Goal: Information Seeking & Learning: Compare options

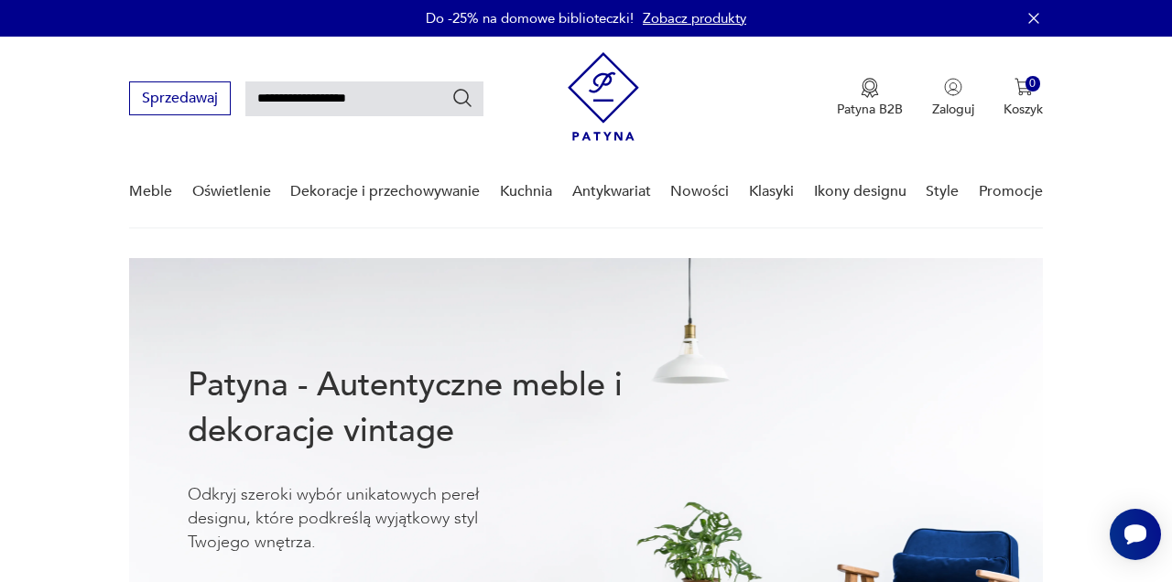
type input "**********"
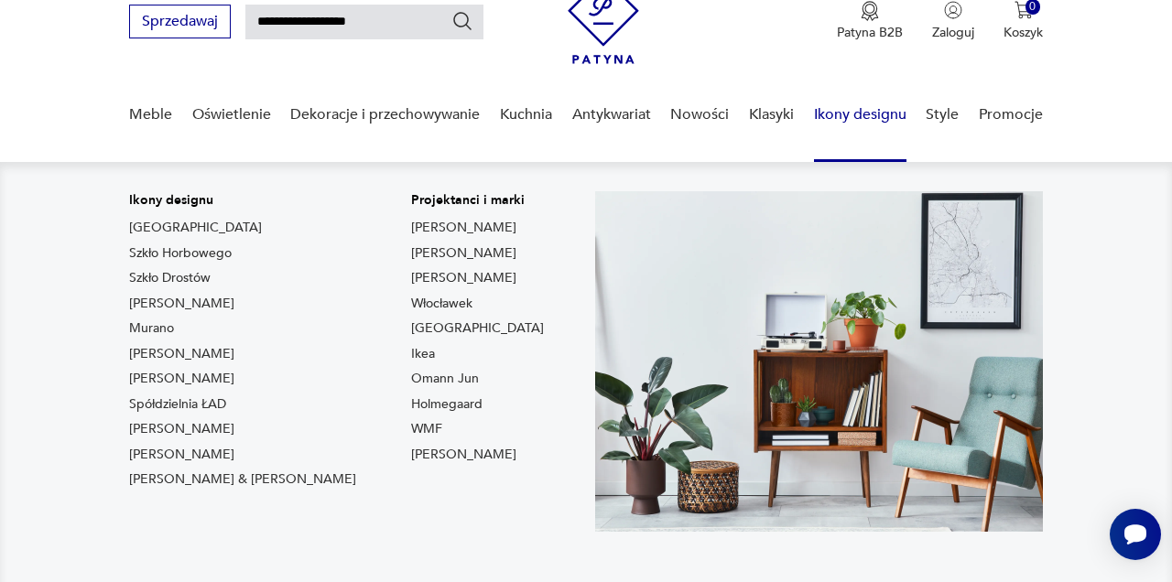
click at [1076, 316] on nav "Ikony designu [GEOGRAPHIC_DATA] Szkło Horbowego Szkło Drostów Lampy [PERSON_NAM…" at bounding box center [586, 376] width 1172 height 429
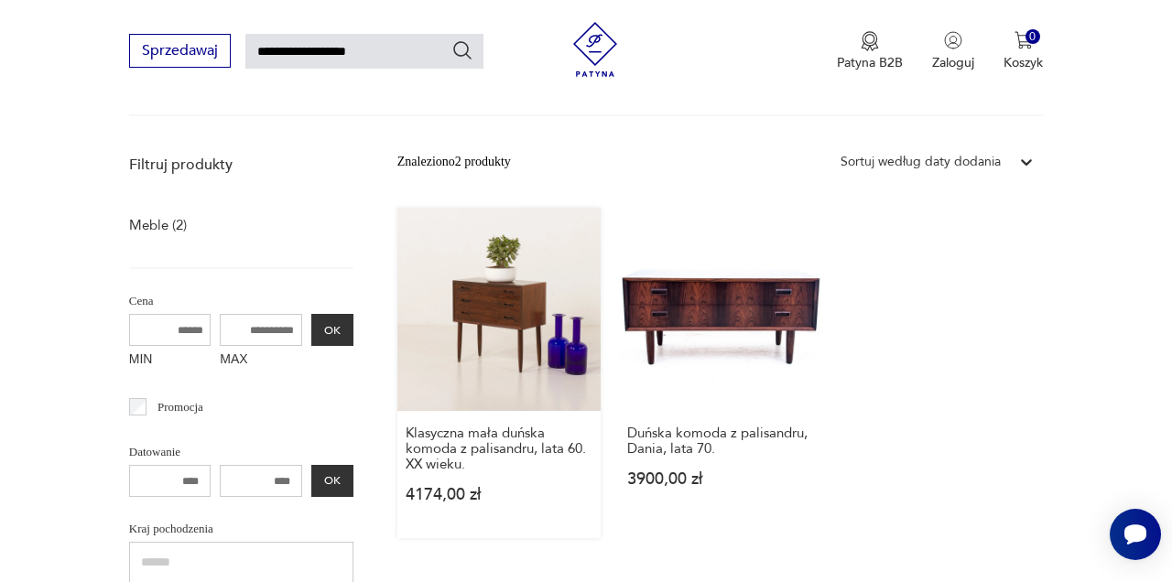
scroll to position [187, 0]
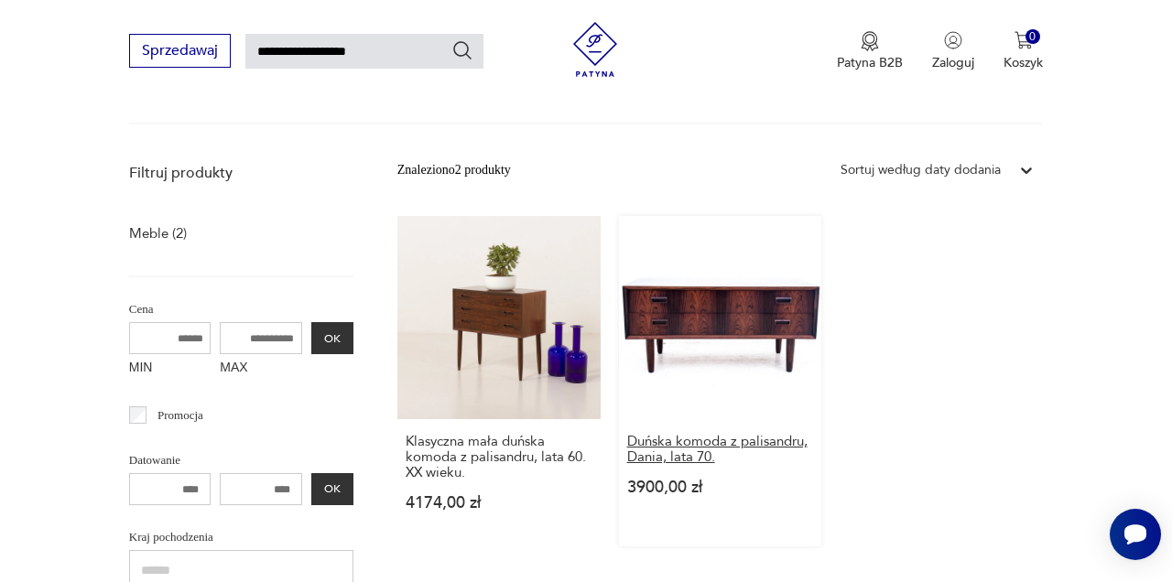
click at [705, 445] on h3 "Duńska komoda z palisandru, Dania, lata 70." at bounding box center [720, 449] width 187 height 31
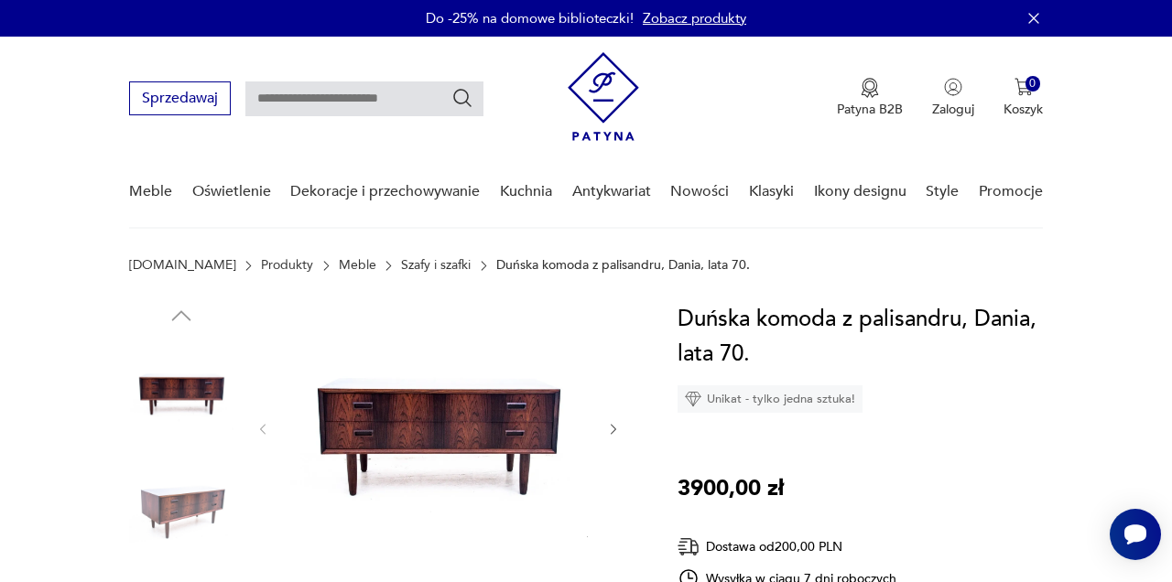
click at [201, 491] on img at bounding box center [181, 508] width 104 height 104
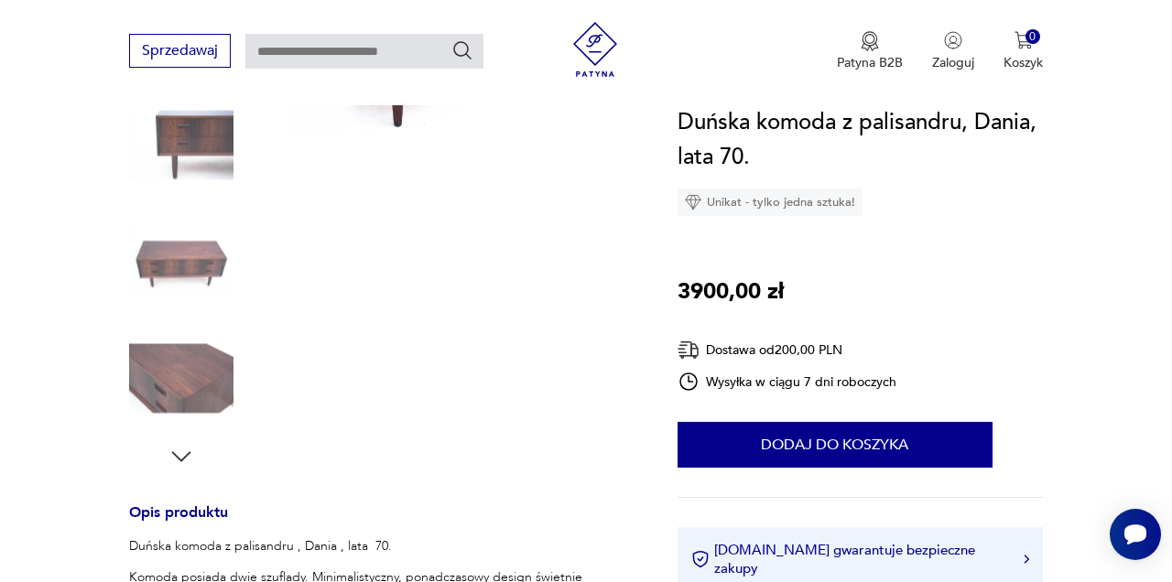
scroll to position [366, 0]
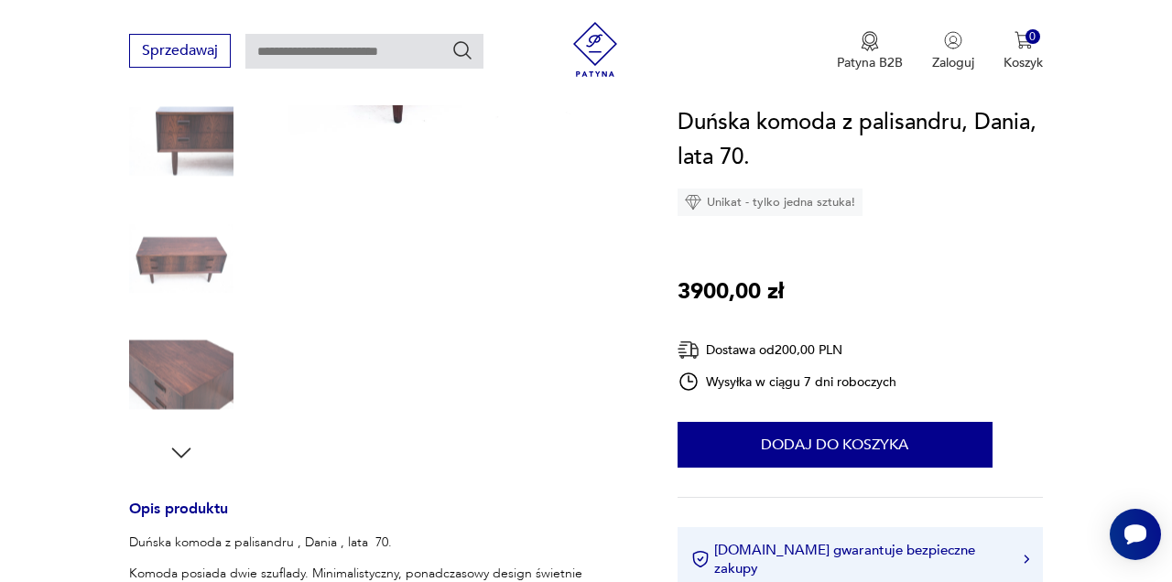
click at [189, 367] on img at bounding box center [181, 375] width 104 height 104
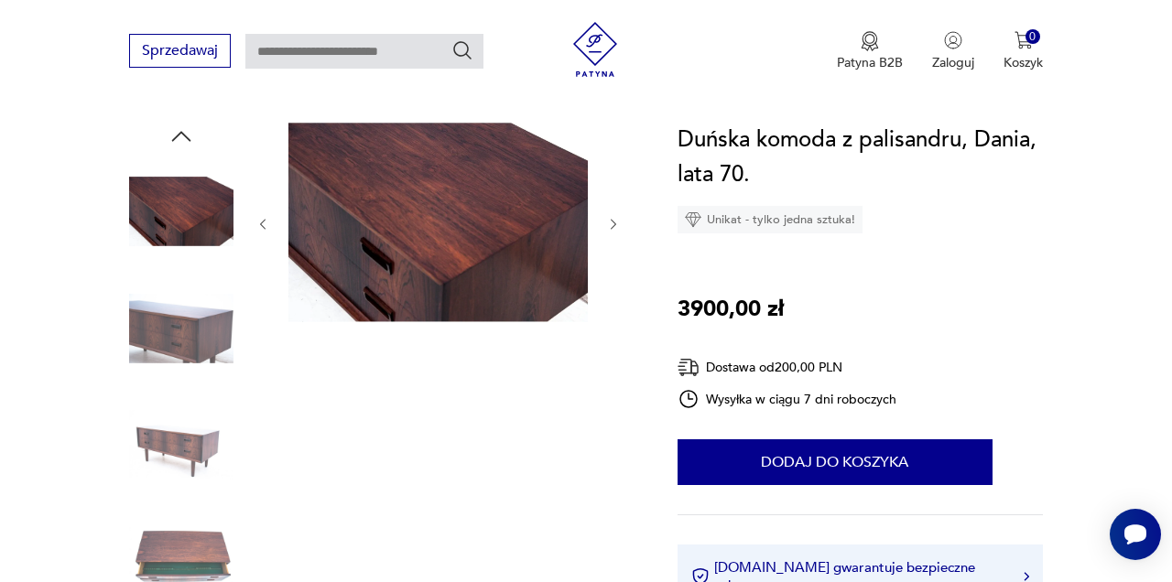
scroll to position [183, 0]
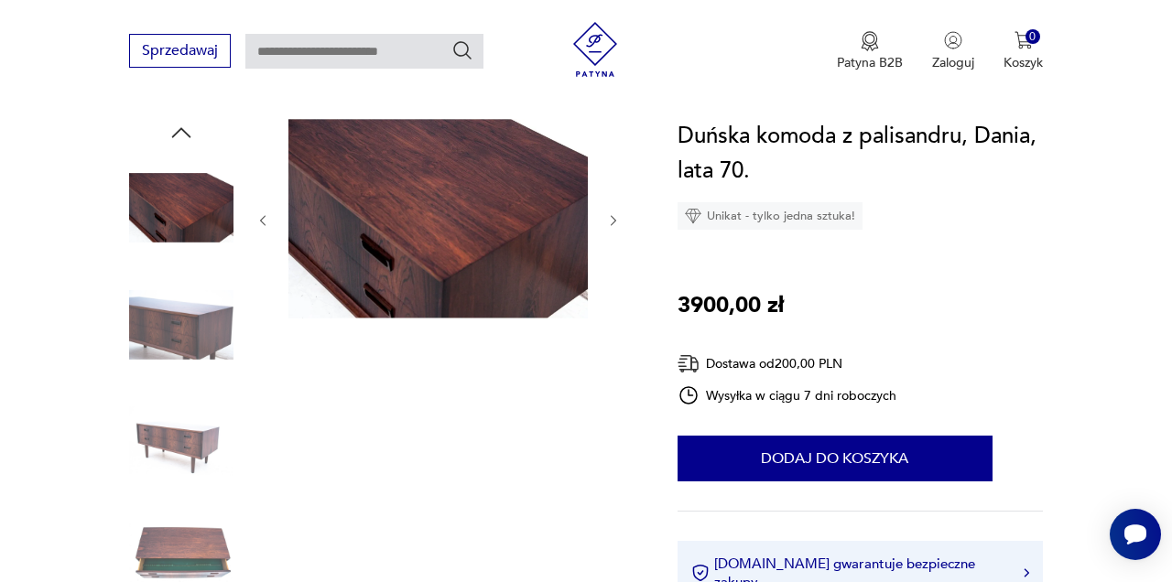
click at [196, 441] on img at bounding box center [181, 441] width 104 height 104
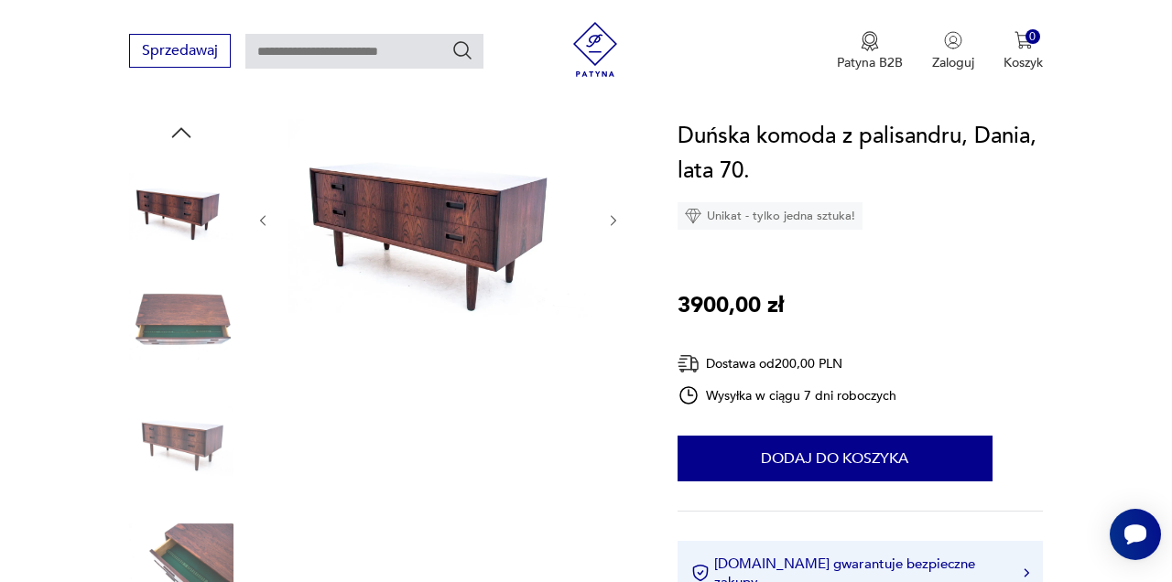
click at [397, 223] on img at bounding box center [437, 219] width 299 height 200
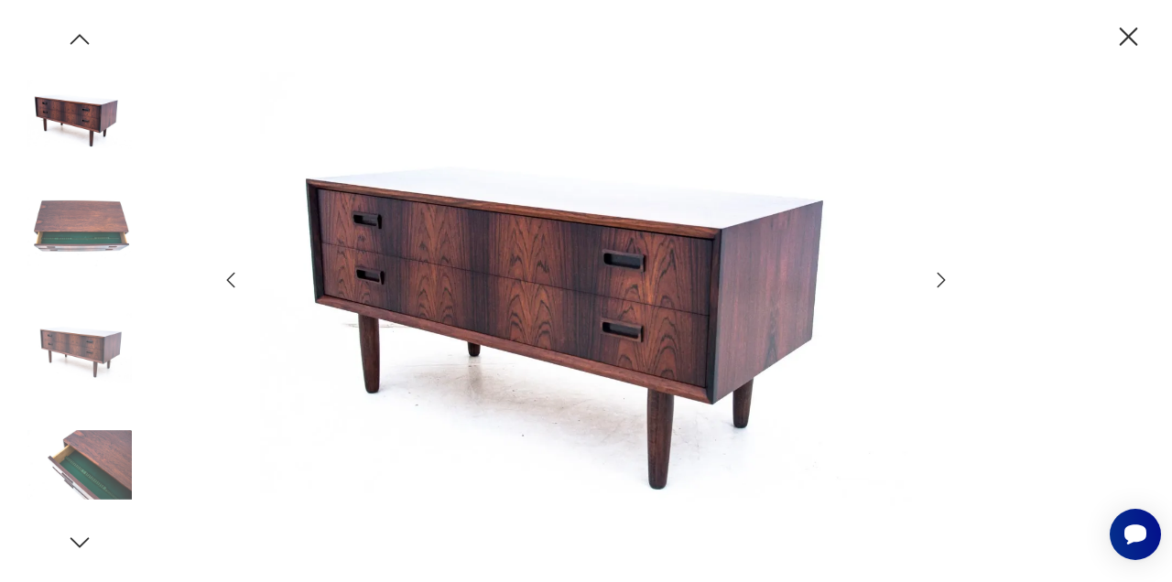
click at [1127, 34] on icon "button" at bounding box center [1129, 36] width 18 height 18
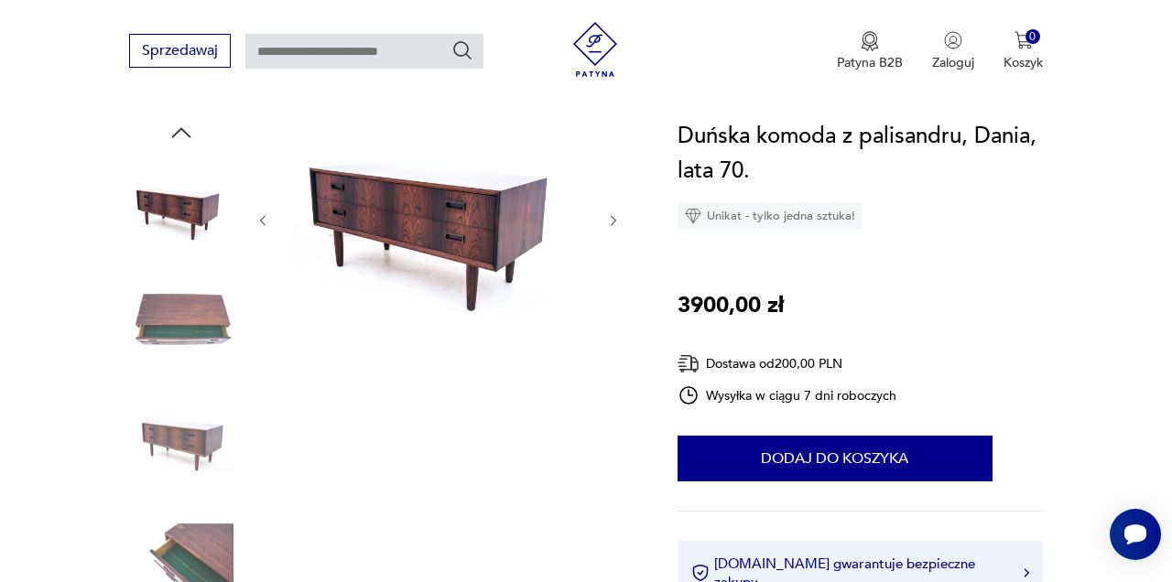
type input "**********"
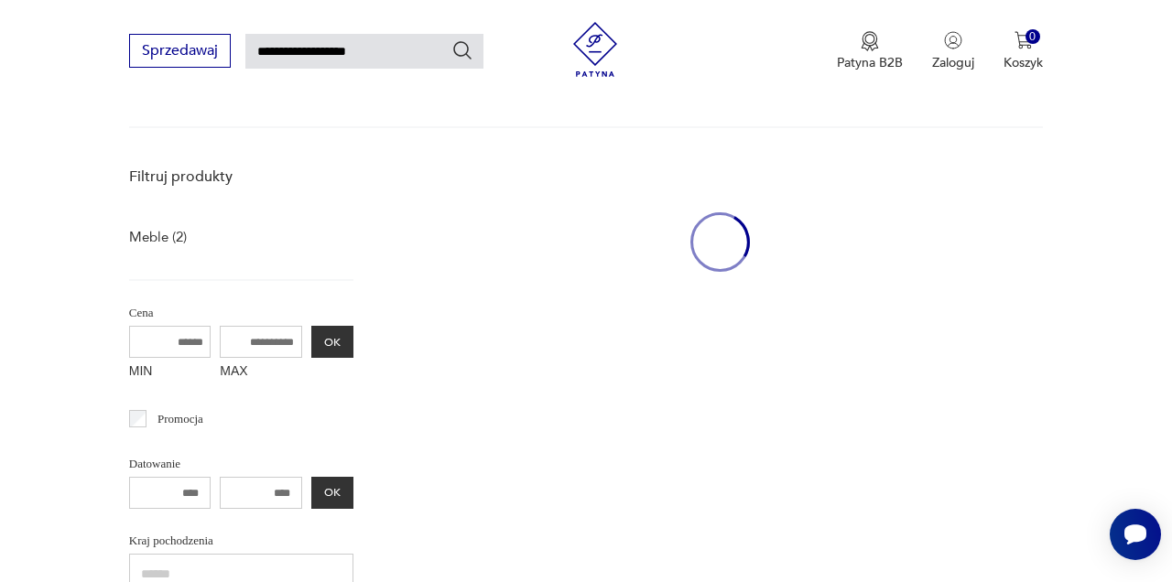
scroll to position [186, 0]
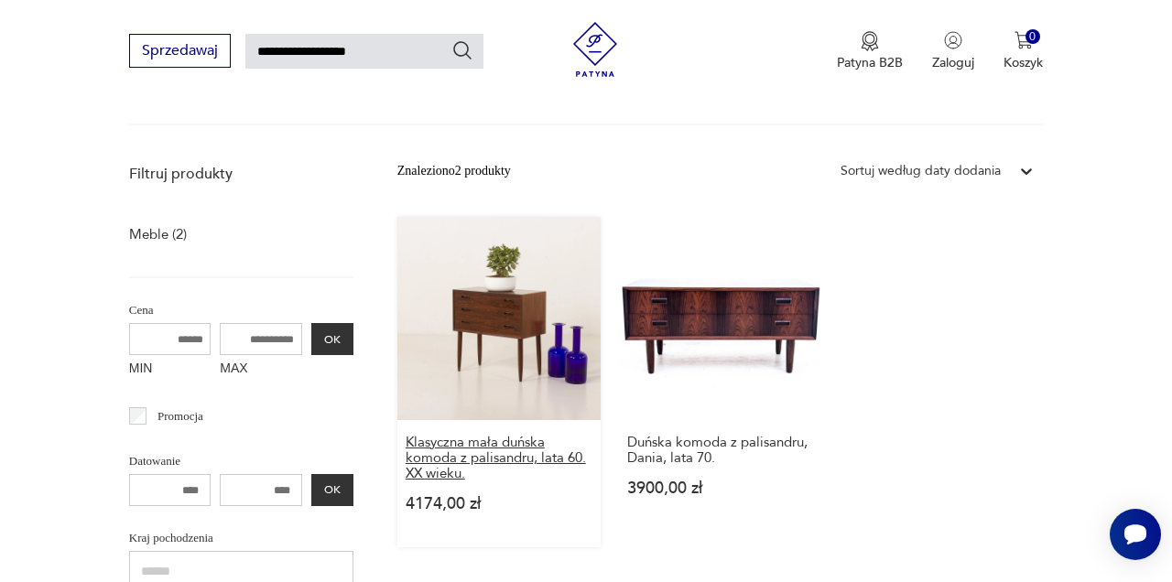
click at [473, 460] on h3 "Klasyczna mała duńska komoda z palisandru, lata 60. XX wieku." at bounding box center [499, 458] width 187 height 47
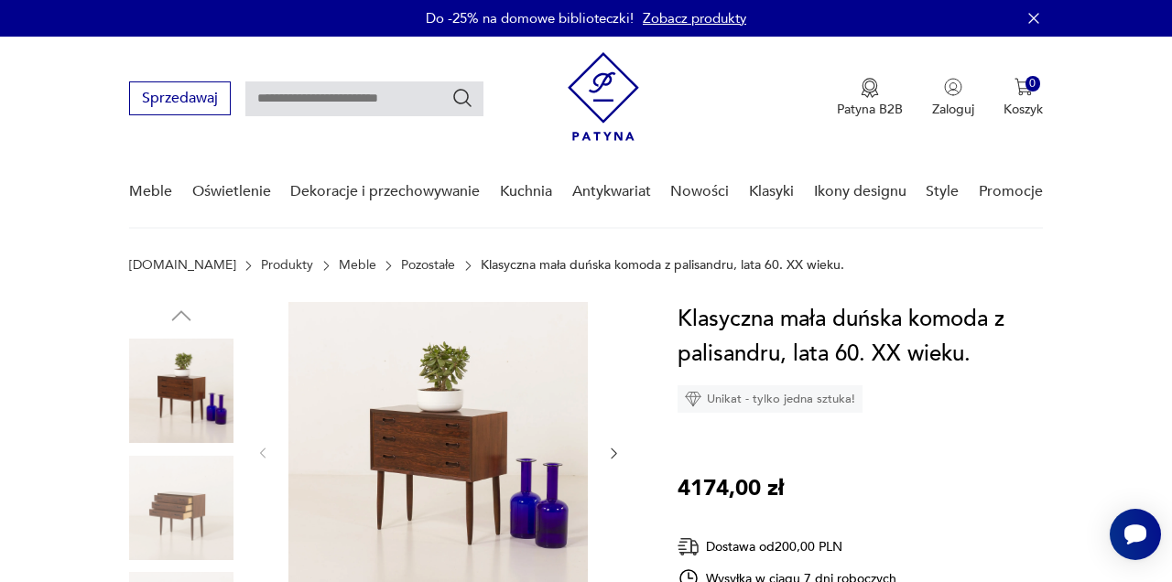
click at [186, 508] on img at bounding box center [181, 508] width 104 height 104
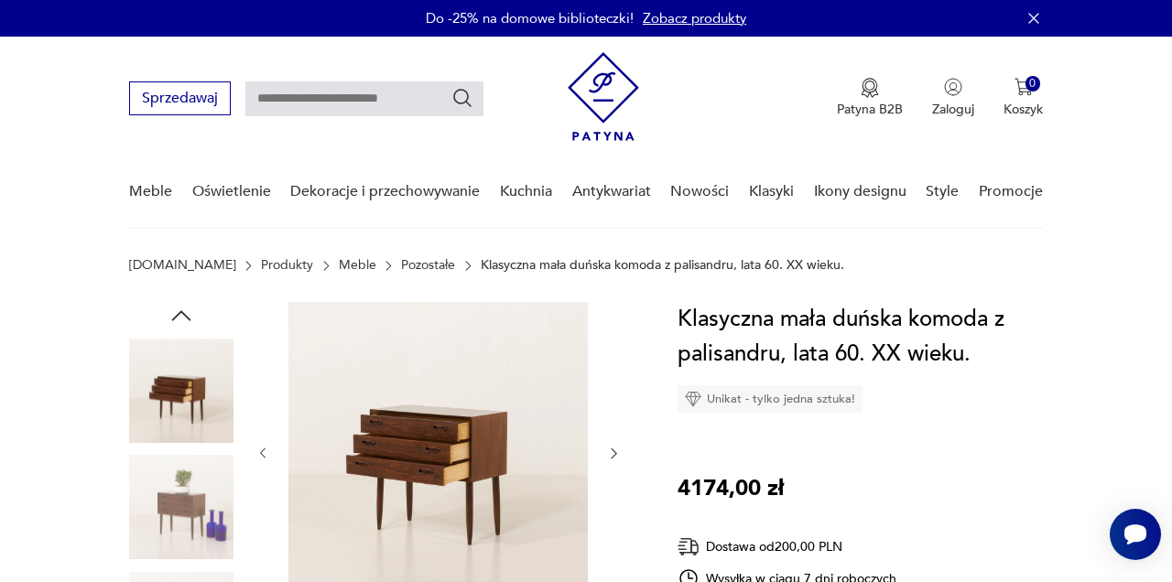
click at [420, 461] on img at bounding box center [437, 451] width 299 height 299
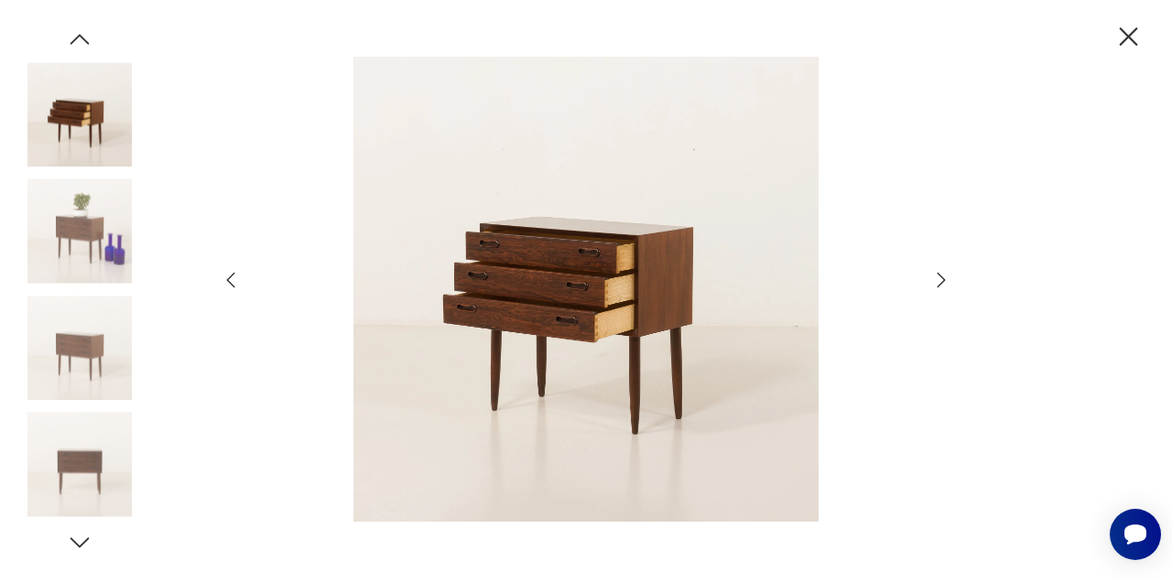
click at [595, 302] on img at bounding box center [586, 290] width 652 height 466
click at [80, 347] on img at bounding box center [79, 348] width 104 height 104
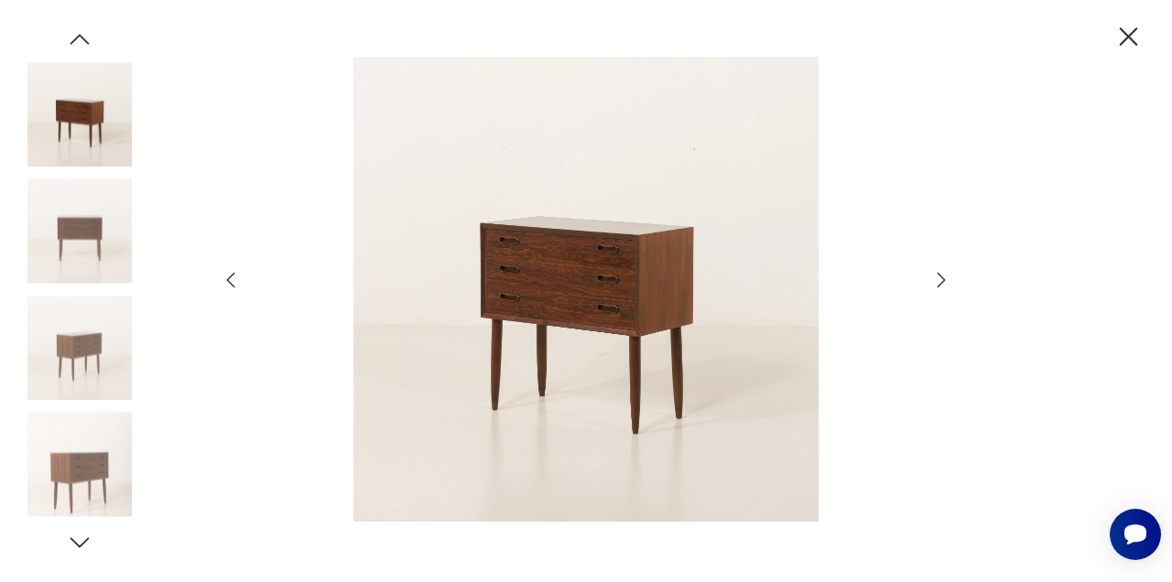
click at [89, 230] on img at bounding box center [79, 231] width 104 height 104
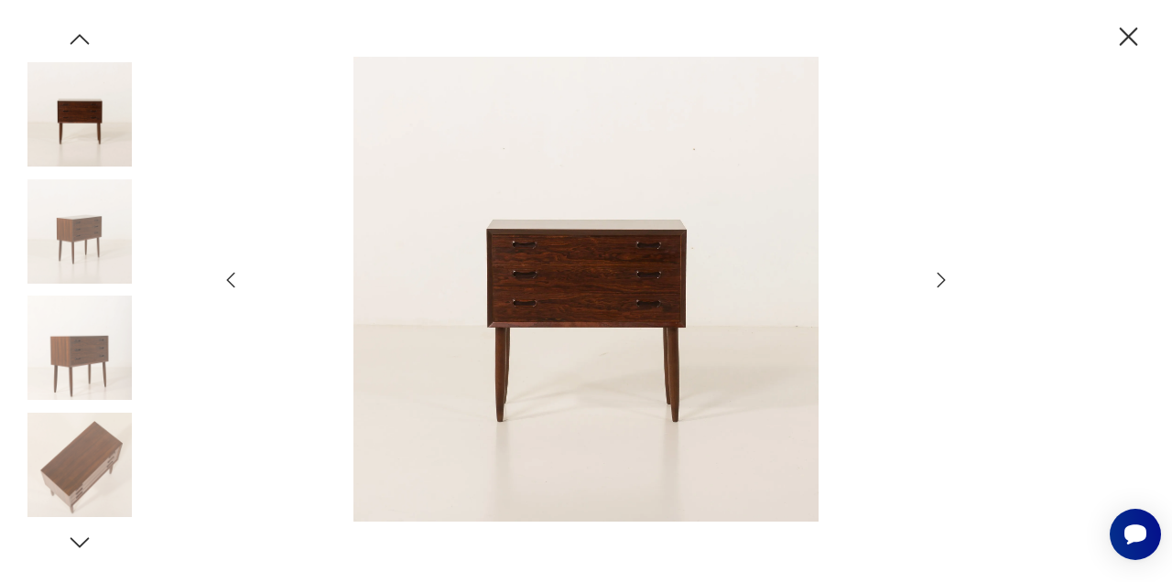
click at [92, 144] on img at bounding box center [79, 114] width 104 height 104
click at [1126, 38] on icon "button" at bounding box center [1129, 36] width 18 height 18
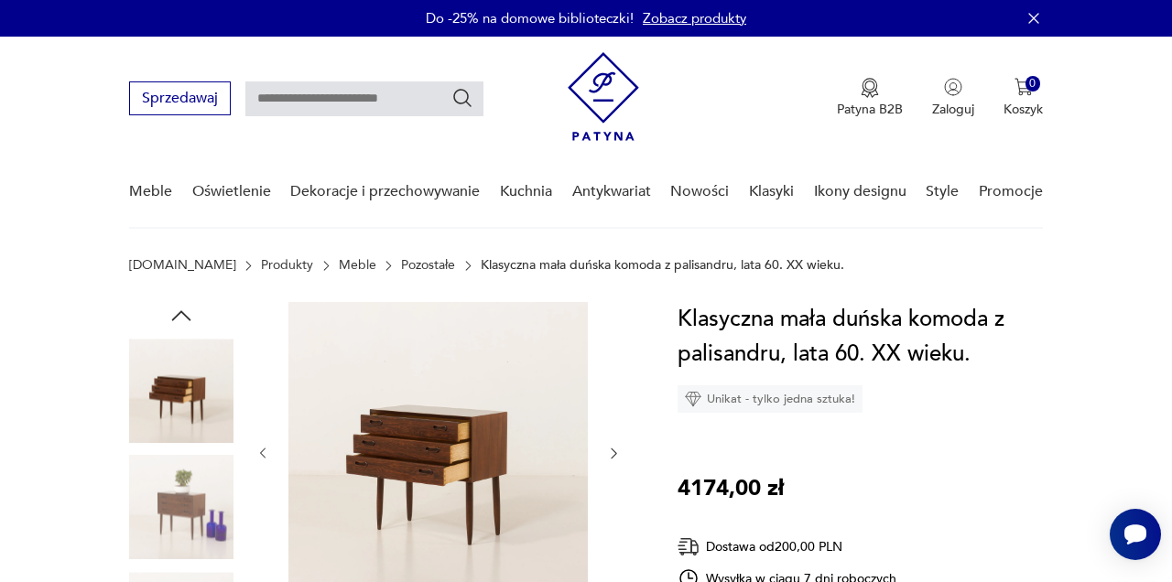
click at [369, 93] on input "text" at bounding box center [364, 99] width 238 height 35
type input "**********"
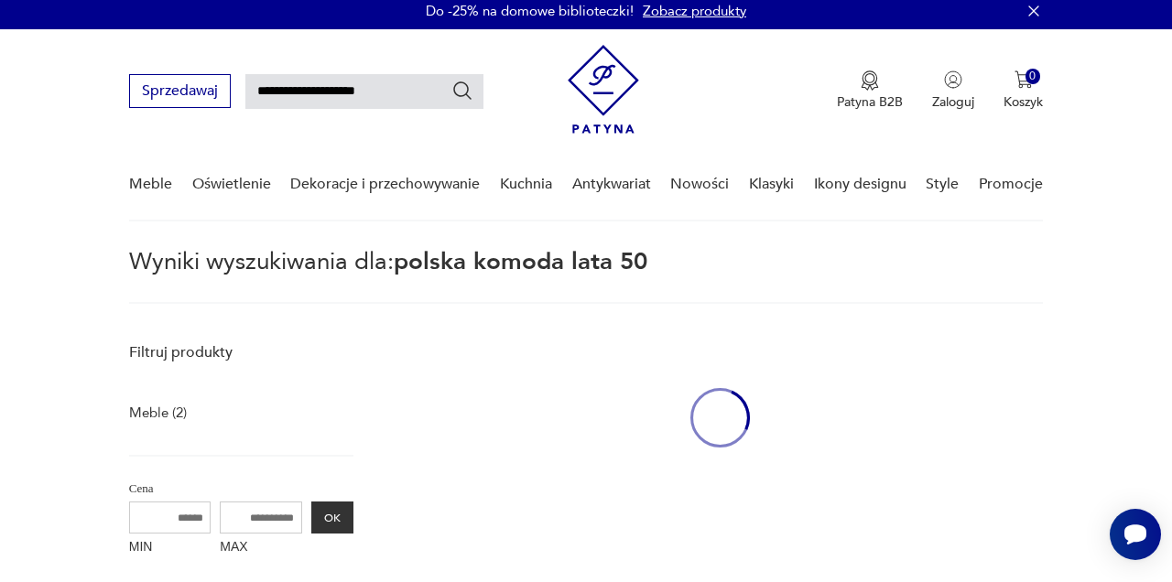
scroll to position [65, 0]
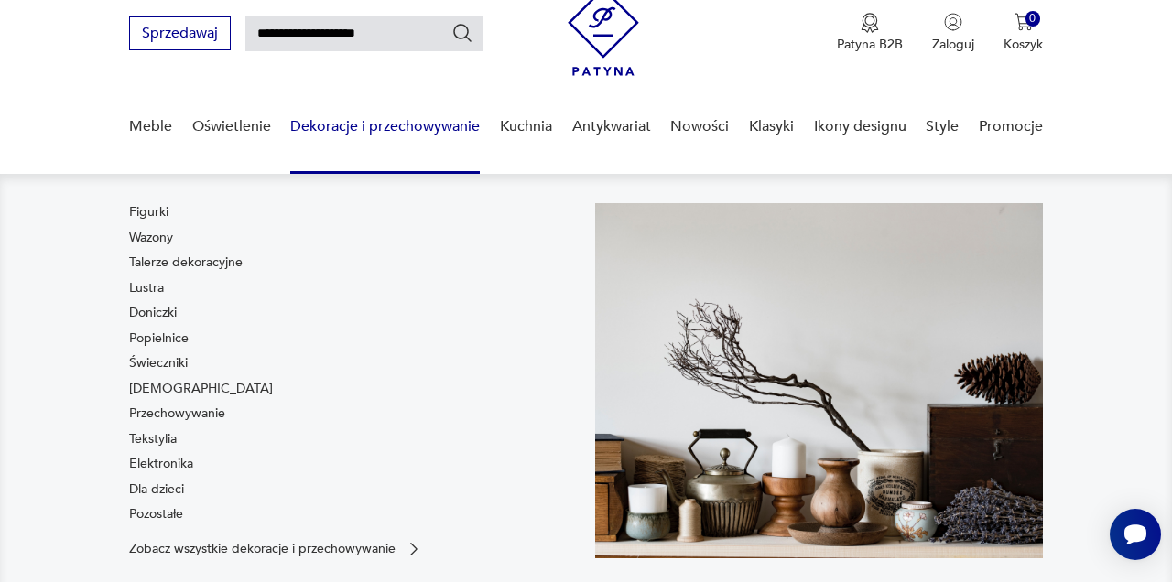
scroll to position [77, 0]
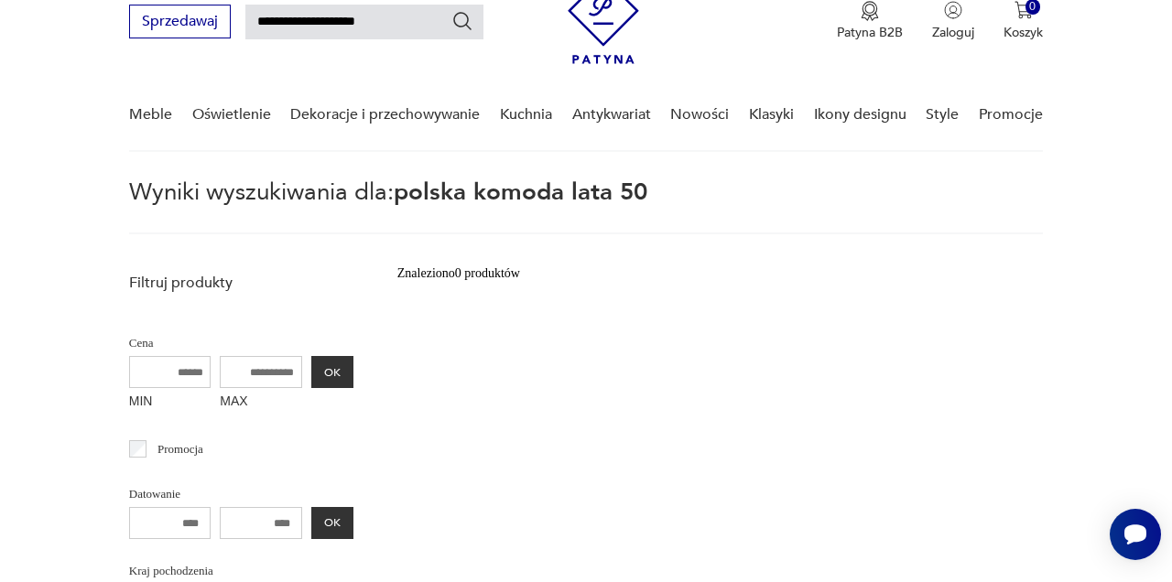
click at [408, 28] on input "**********" at bounding box center [364, 22] width 238 height 35
type input "**********"
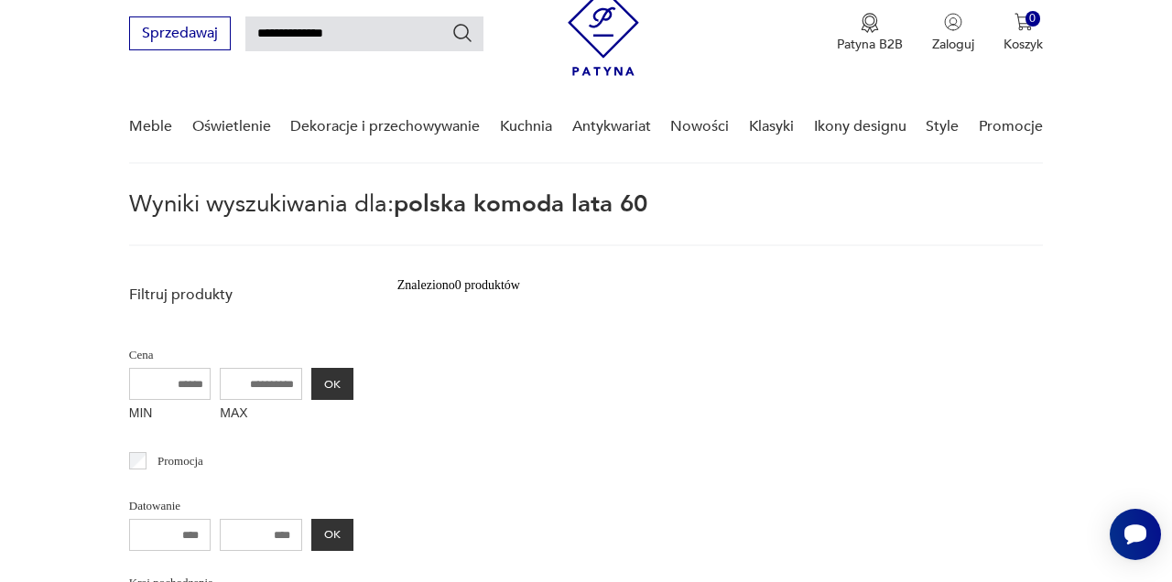
type input "**********"
click at [298, 34] on input "**********" at bounding box center [364, 33] width 238 height 35
click at [340, 41] on input "******" at bounding box center [364, 33] width 238 height 35
type input "**********"
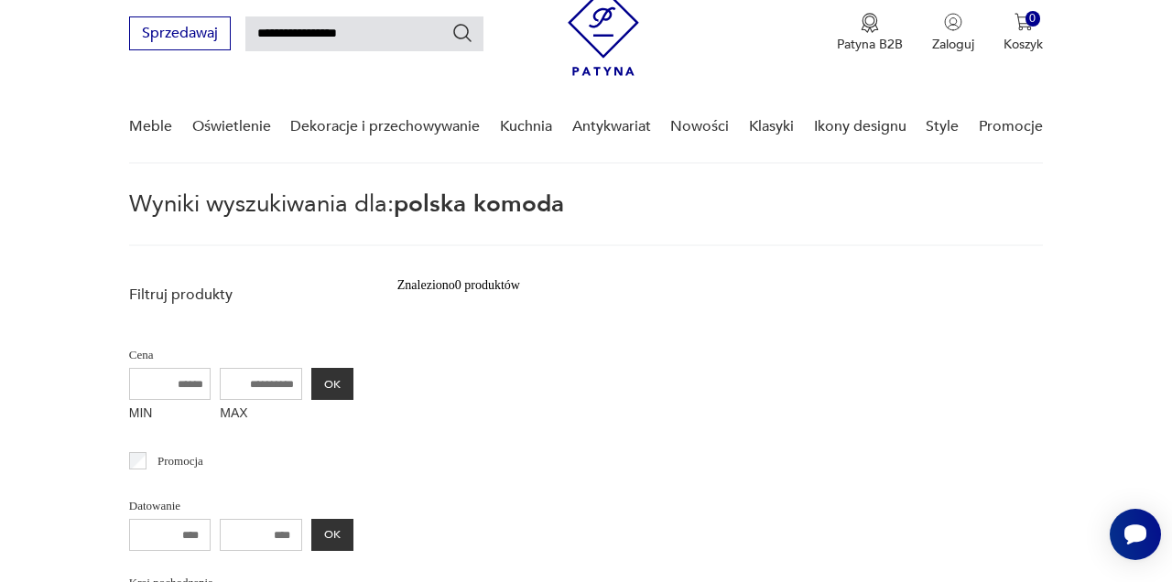
type input "**********"
type input "******"
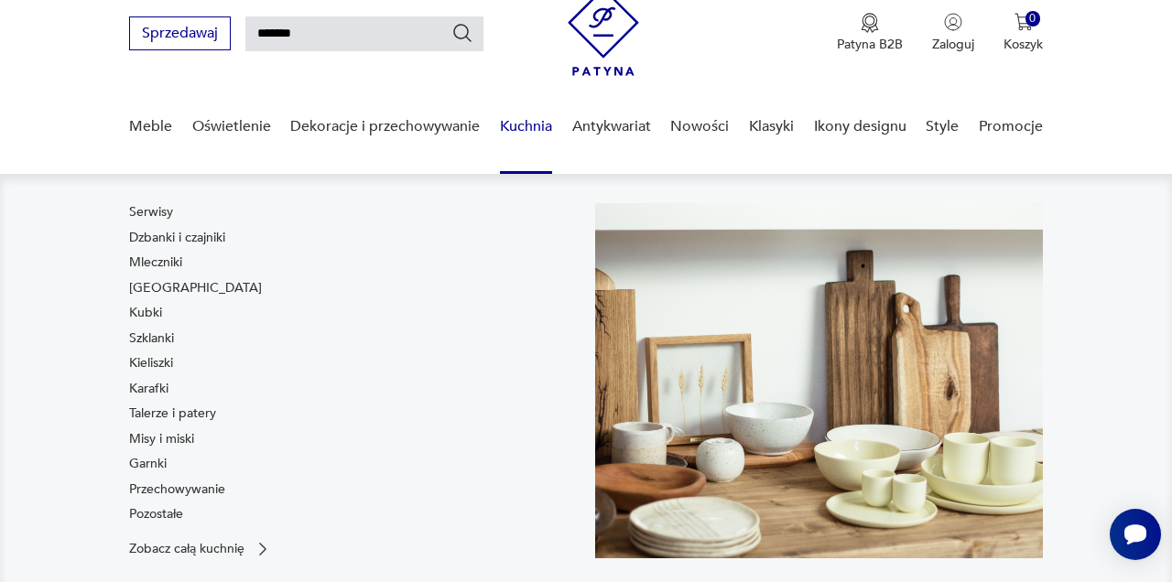
click at [1109, 299] on nav "Serwisy Dzbanki i czajniki Mleczniki Filiżanki Kubki Szklanki Kieliszki Karafki…" at bounding box center [586, 395] width 1172 height 443
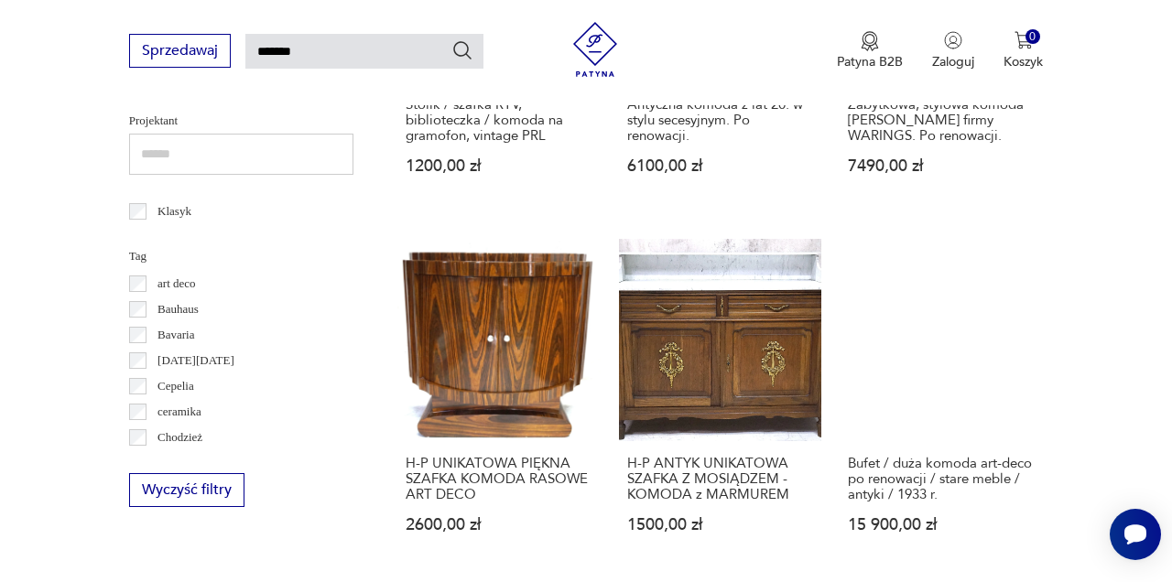
scroll to position [871, 0]
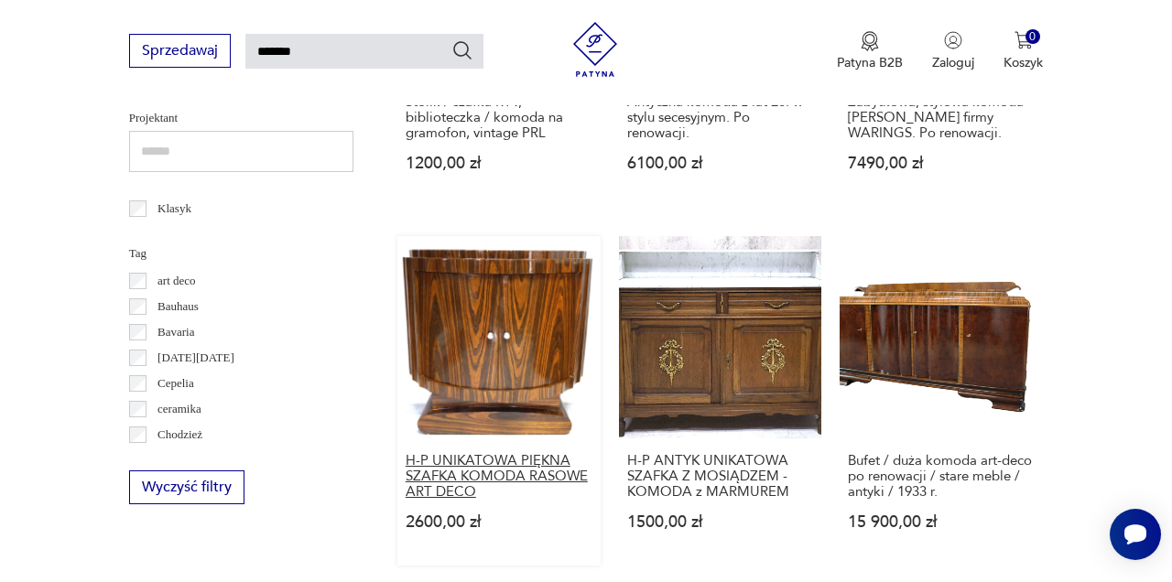
click at [473, 462] on h3 "H-P UNIKATOWA PIĘKNA SZAFKA KOMODA RASOWE ART DECO" at bounding box center [499, 476] width 187 height 47
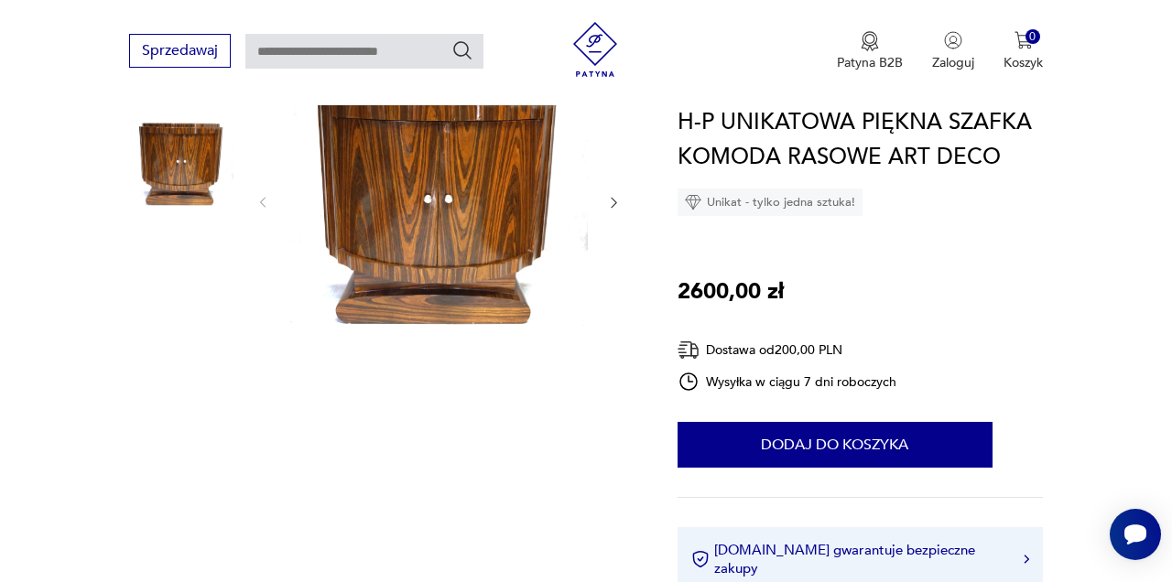
scroll to position [256, 0]
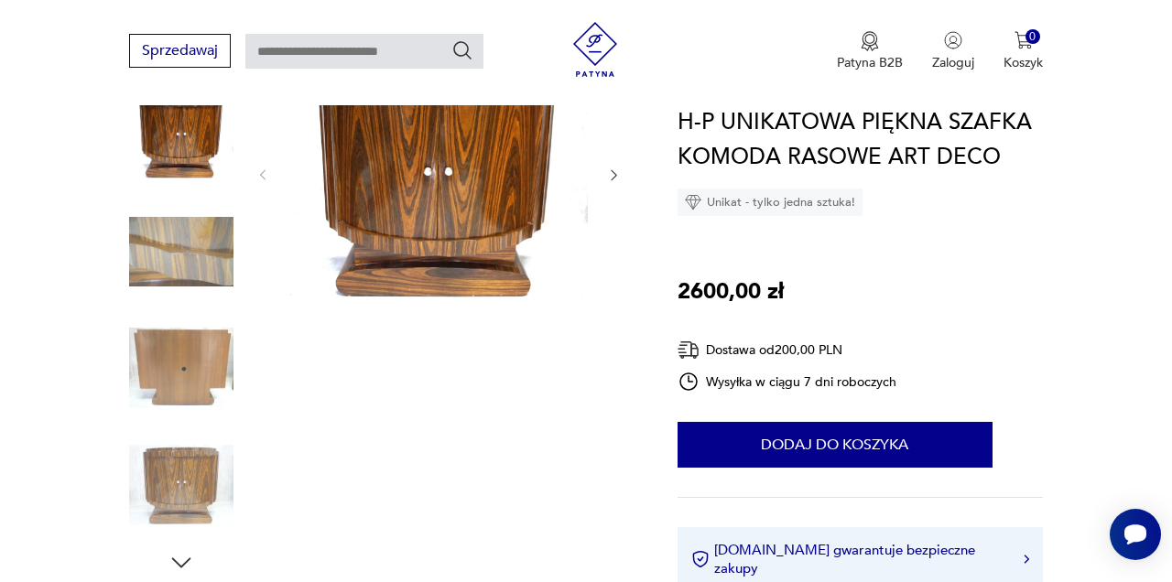
click at [192, 264] on img at bounding box center [181, 252] width 104 height 104
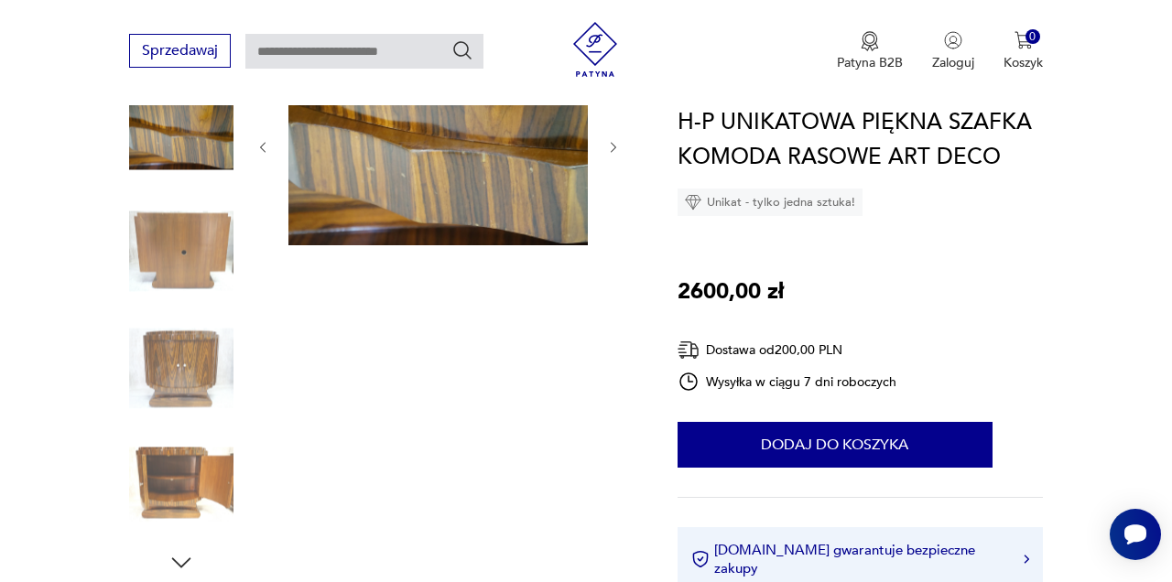
click at [164, 378] on img at bounding box center [181, 368] width 104 height 104
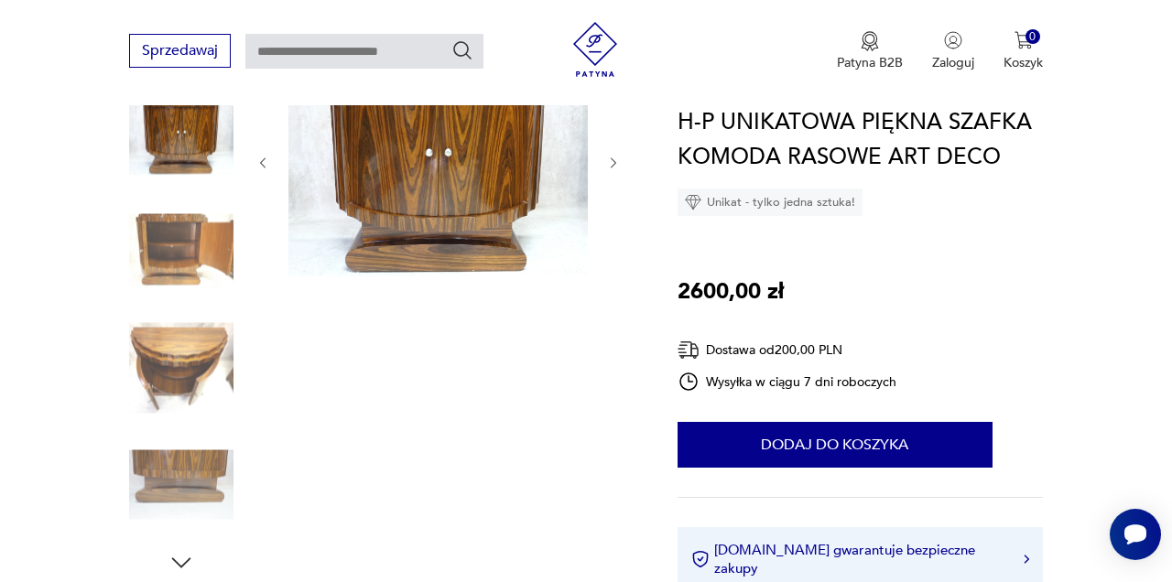
click at [201, 363] on img at bounding box center [181, 368] width 104 height 104
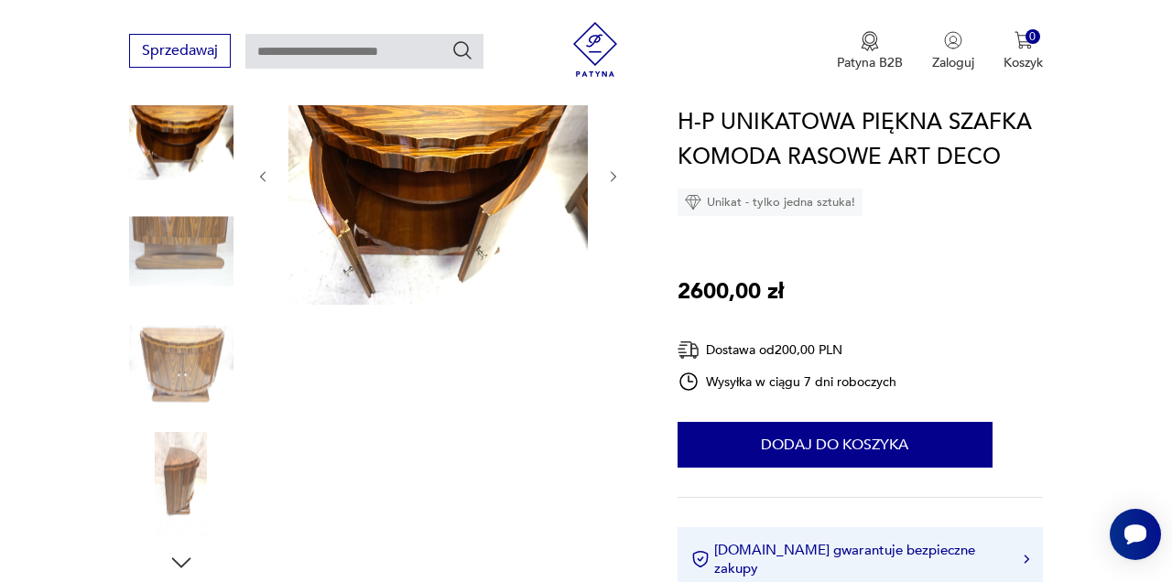
click at [196, 371] on img at bounding box center [181, 368] width 104 height 104
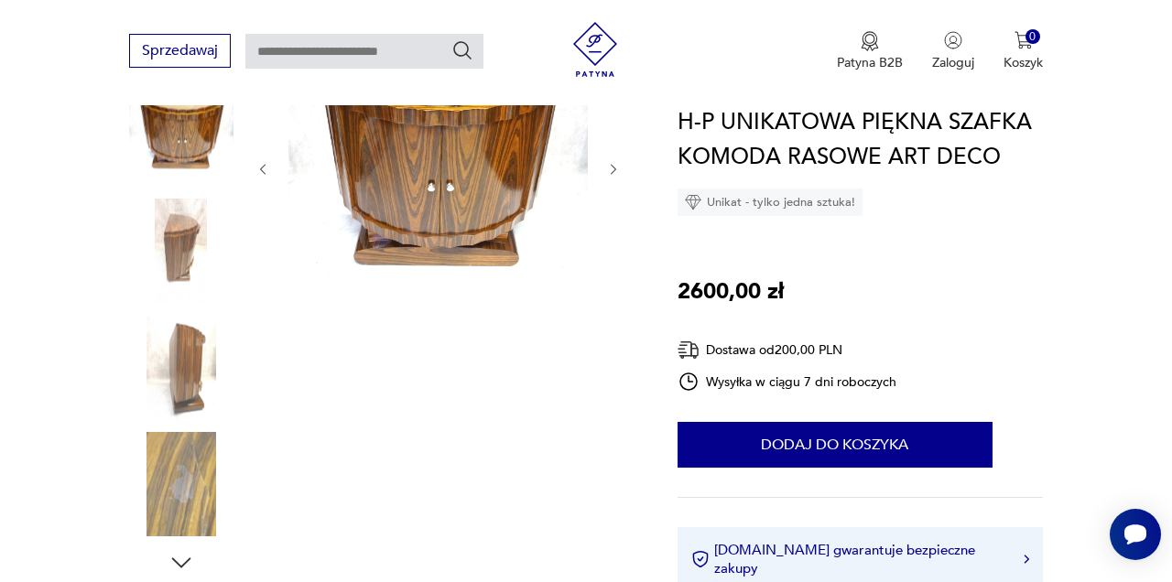
click at [182, 381] on img at bounding box center [181, 368] width 104 height 104
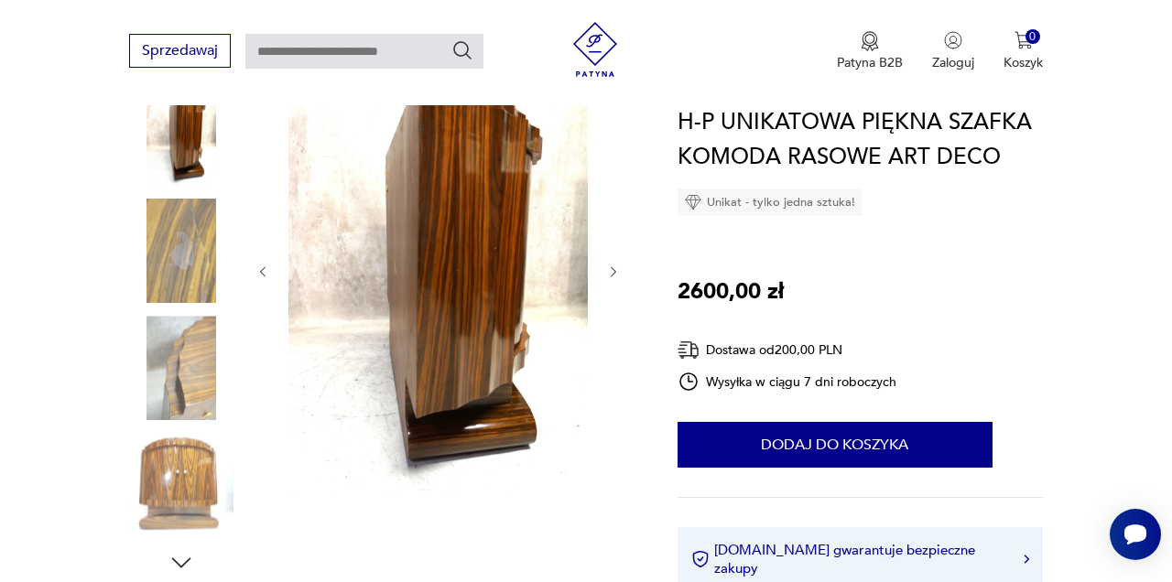
click at [168, 490] on img at bounding box center [181, 485] width 104 height 104
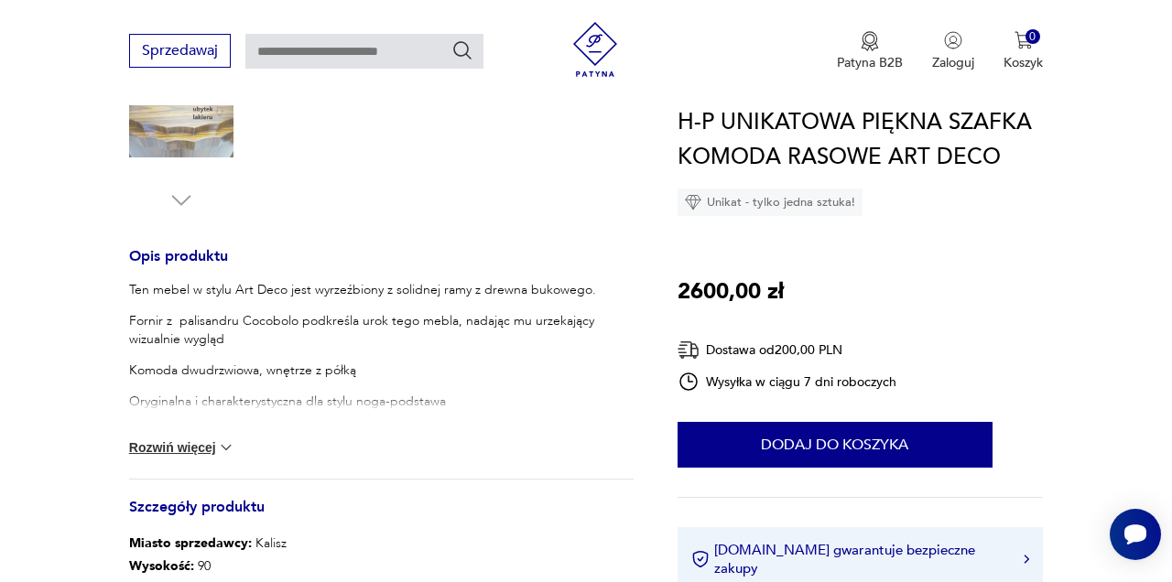
scroll to position [623, 0]
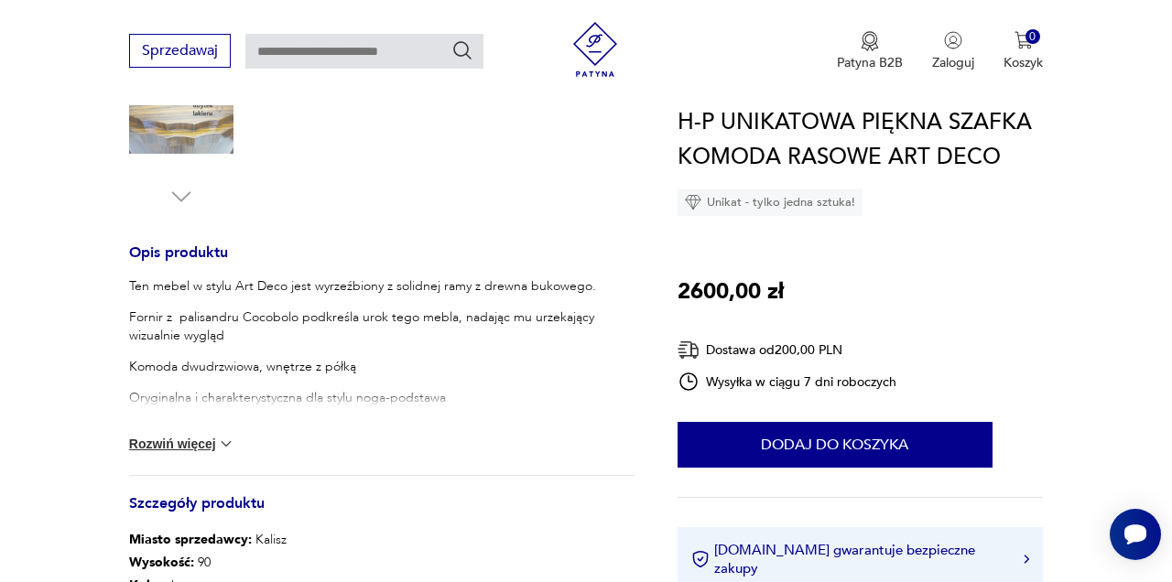
click at [223, 445] on img at bounding box center [226, 444] width 18 height 18
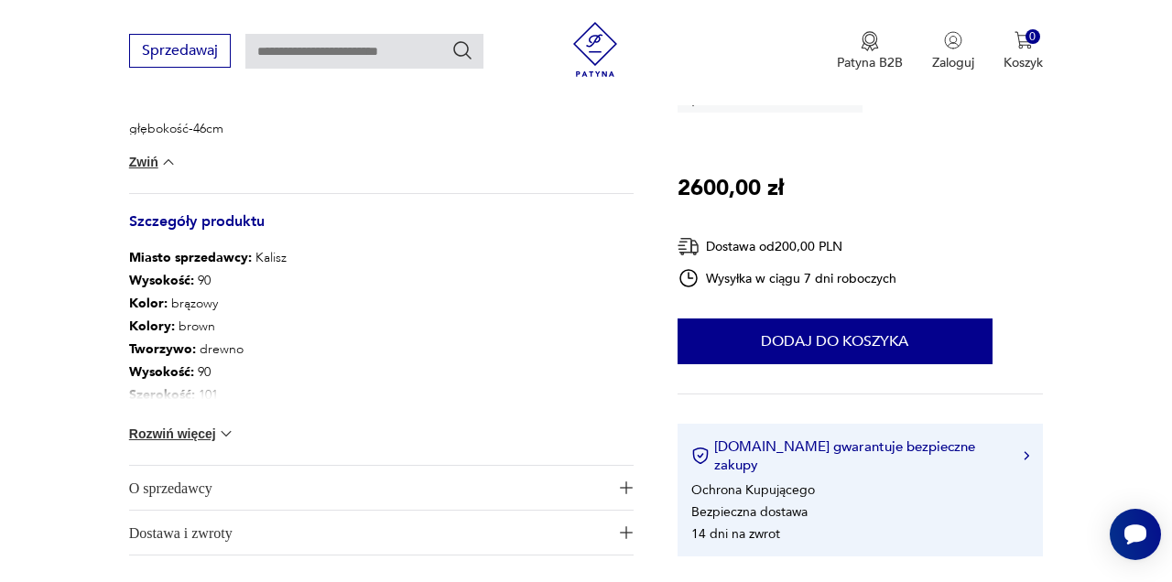
scroll to position [1099, 0]
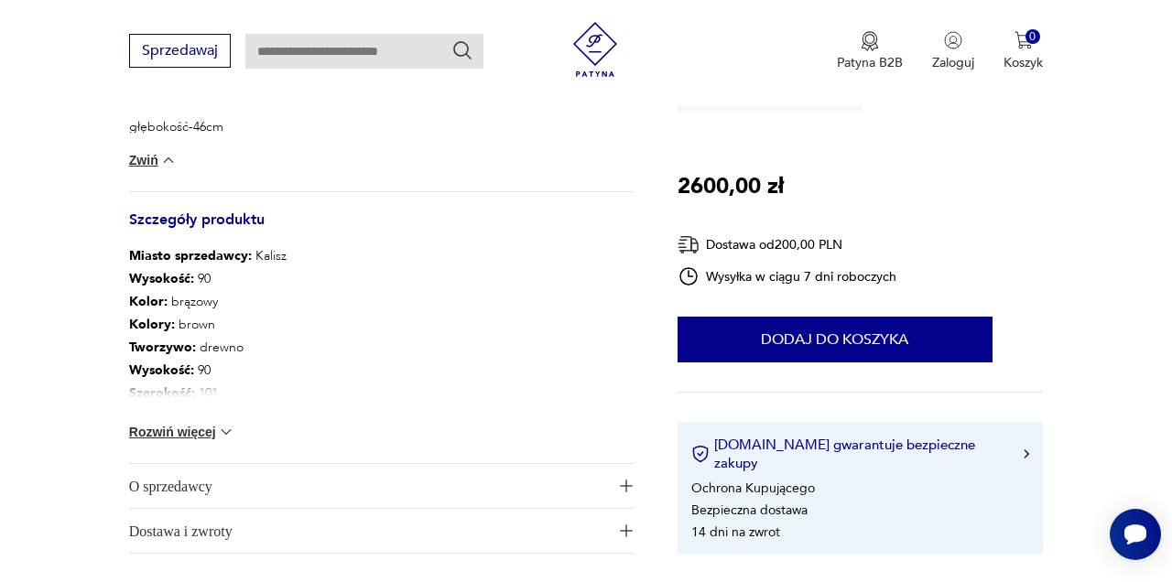
click at [225, 428] on img at bounding box center [226, 432] width 18 height 18
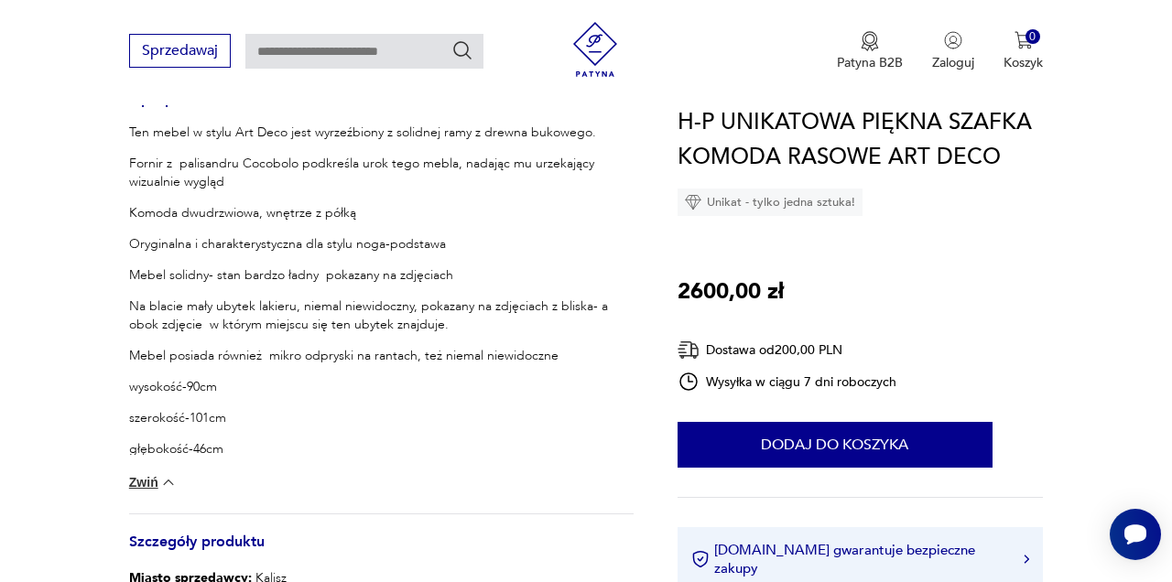
scroll to position [769, 0]
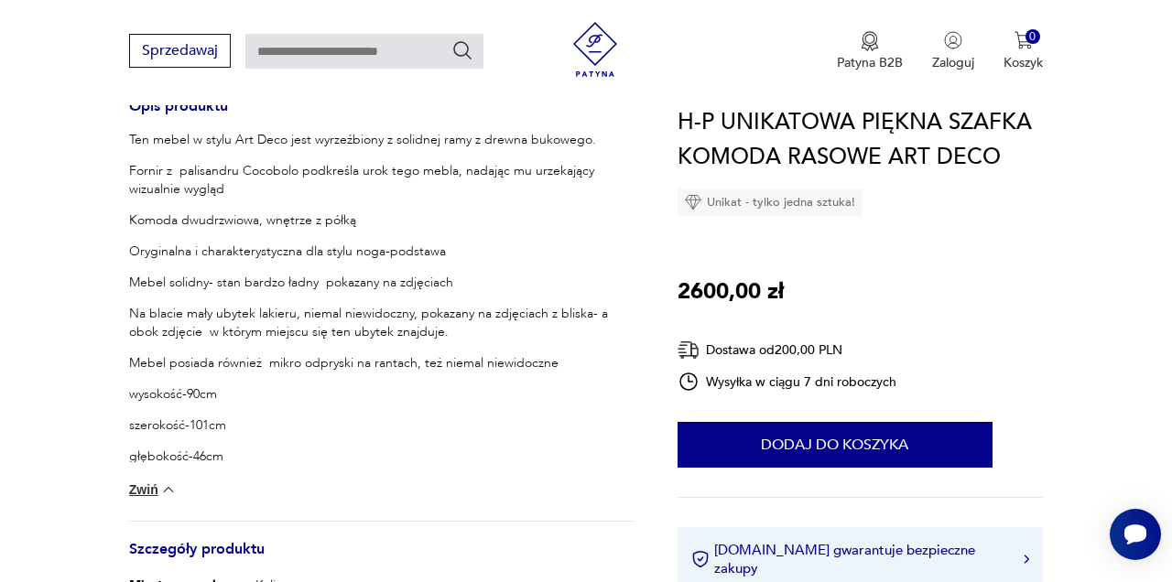
type input "******"
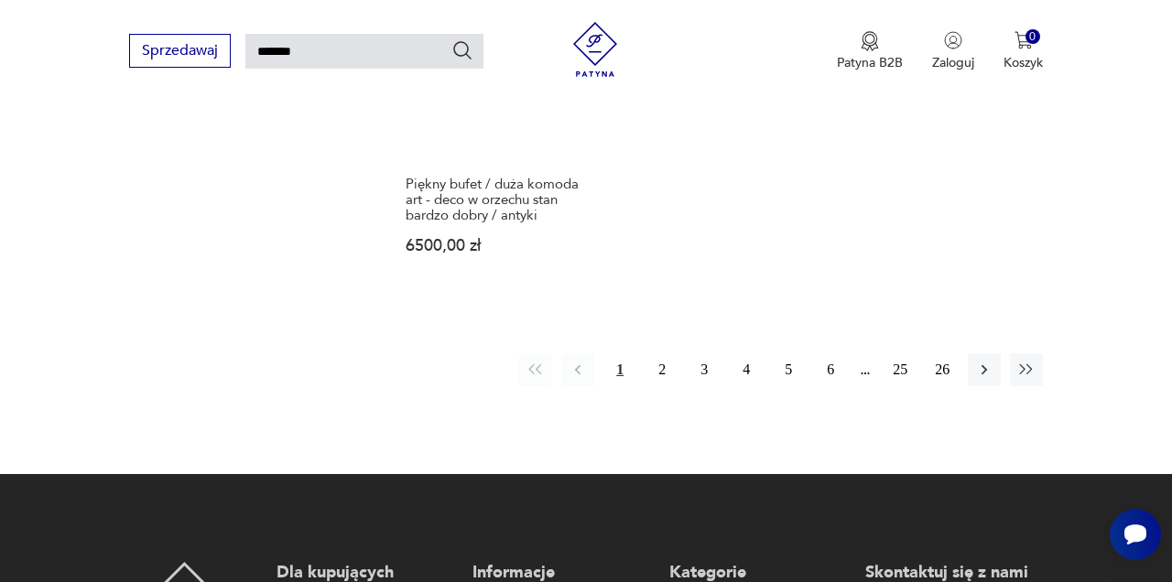
scroll to position [2263, 0]
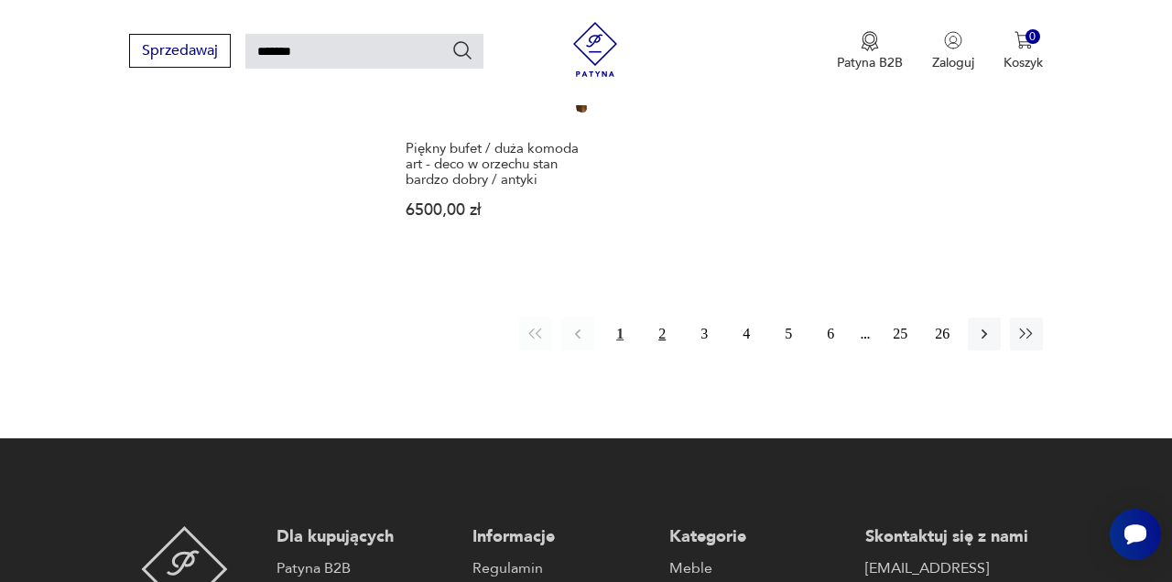
click at [663, 334] on button "2" at bounding box center [662, 334] width 33 height 33
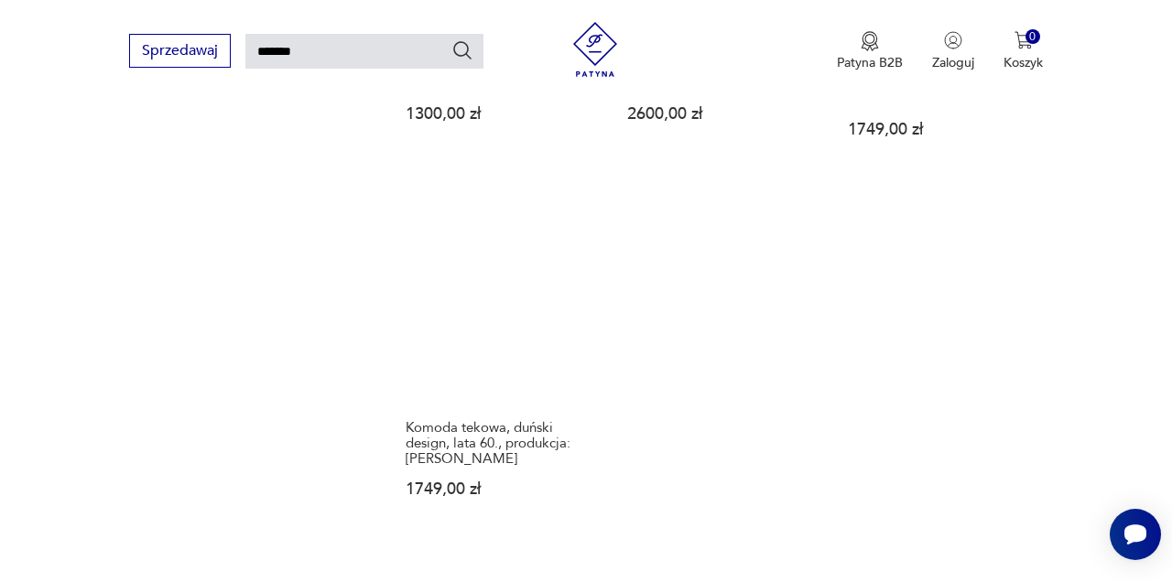
scroll to position [2043, 0]
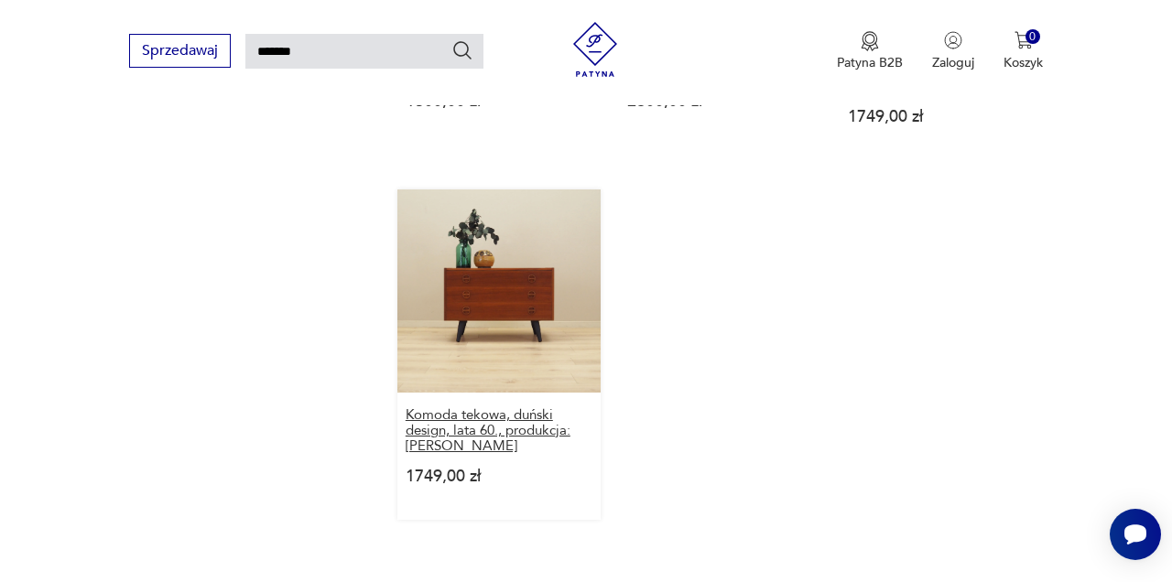
click at [479, 408] on h3 "Komoda tekowa, duński design, lata 60., produkcja: [PERSON_NAME]" at bounding box center [499, 431] width 187 height 47
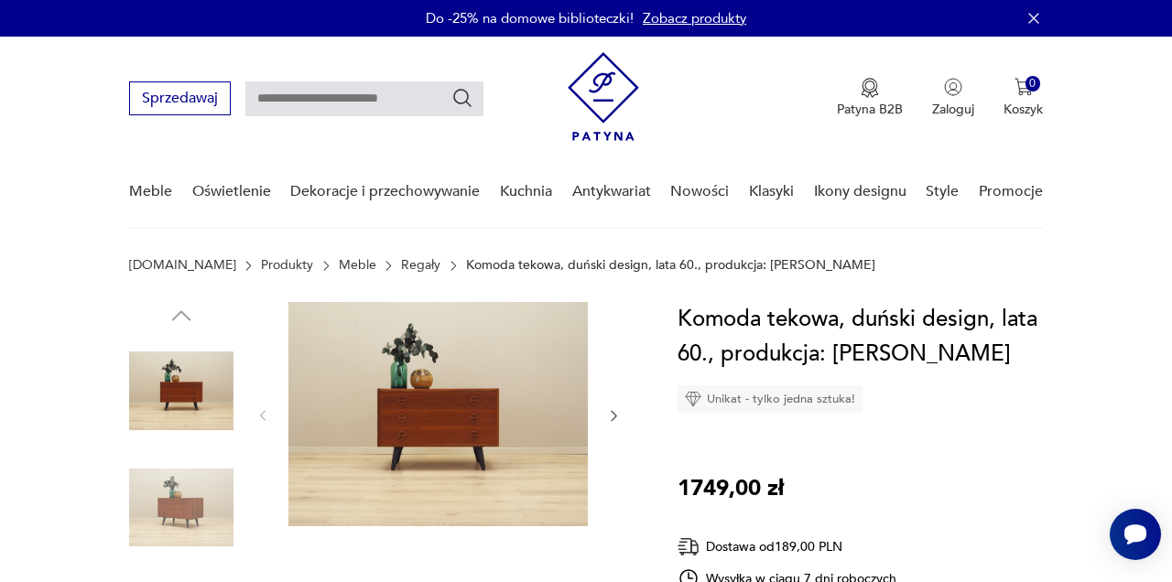
click at [460, 424] on img at bounding box center [437, 414] width 299 height 224
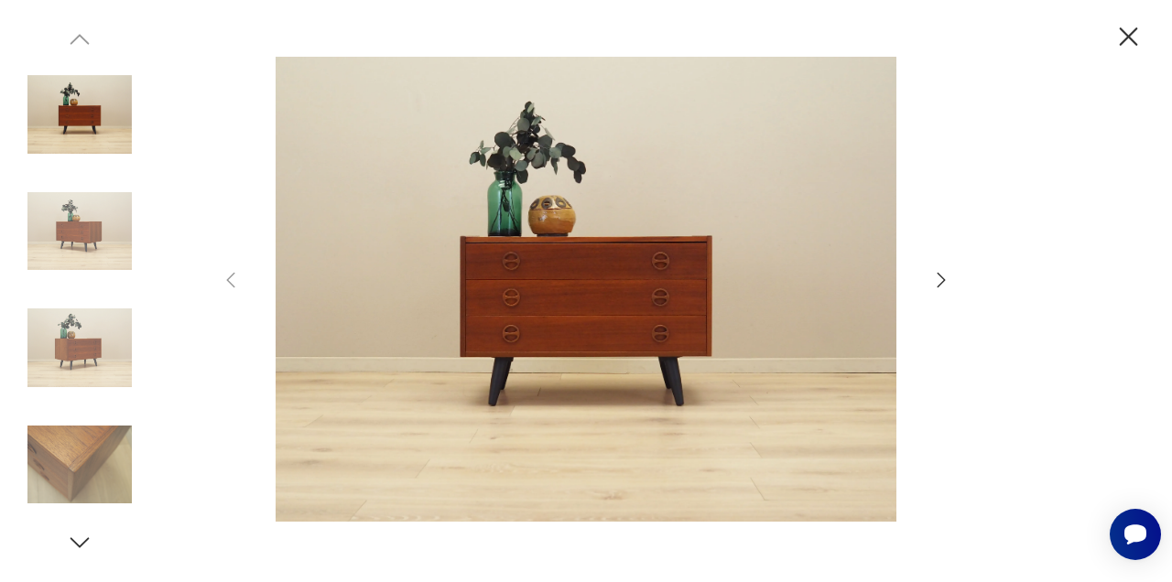
click at [947, 280] on icon "button" at bounding box center [941, 280] width 22 height 22
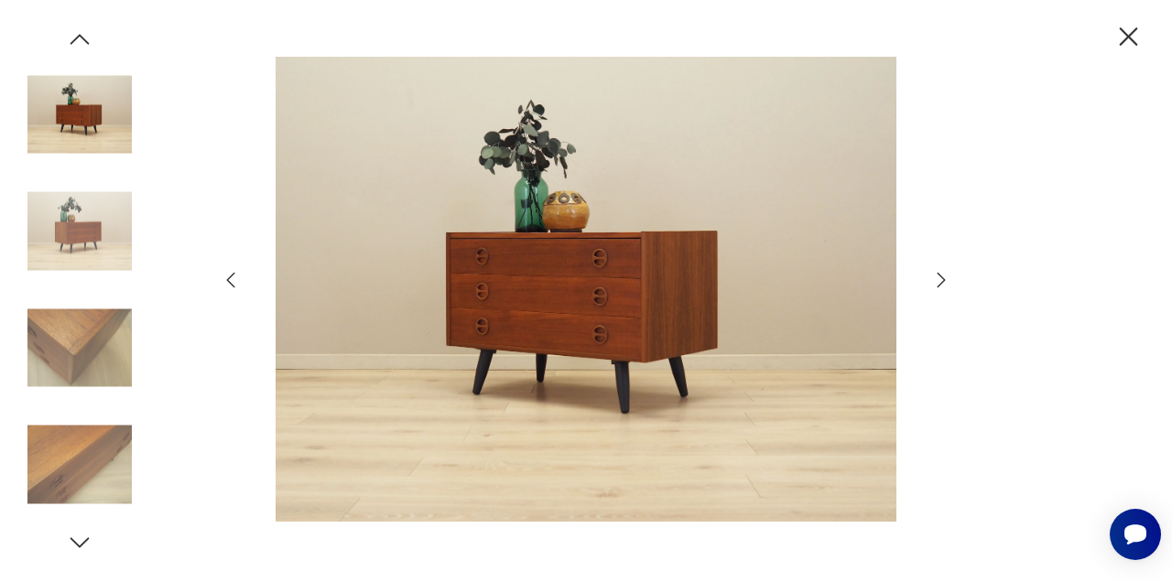
click at [942, 278] on icon "button" at bounding box center [942, 280] width 8 height 15
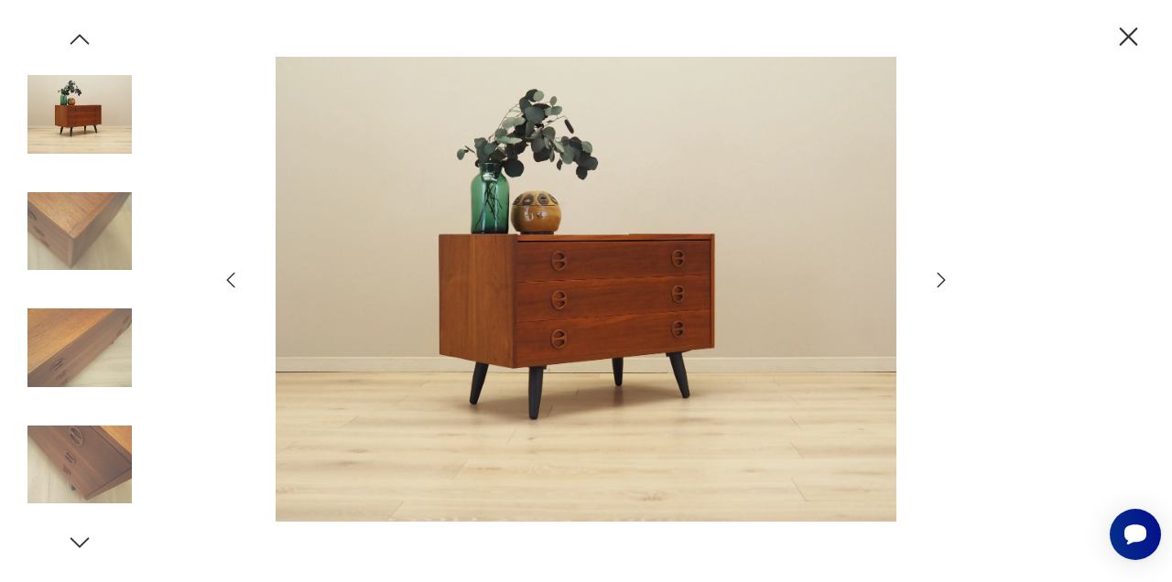
click at [942, 279] on icon "button" at bounding box center [942, 280] width 8 height 15
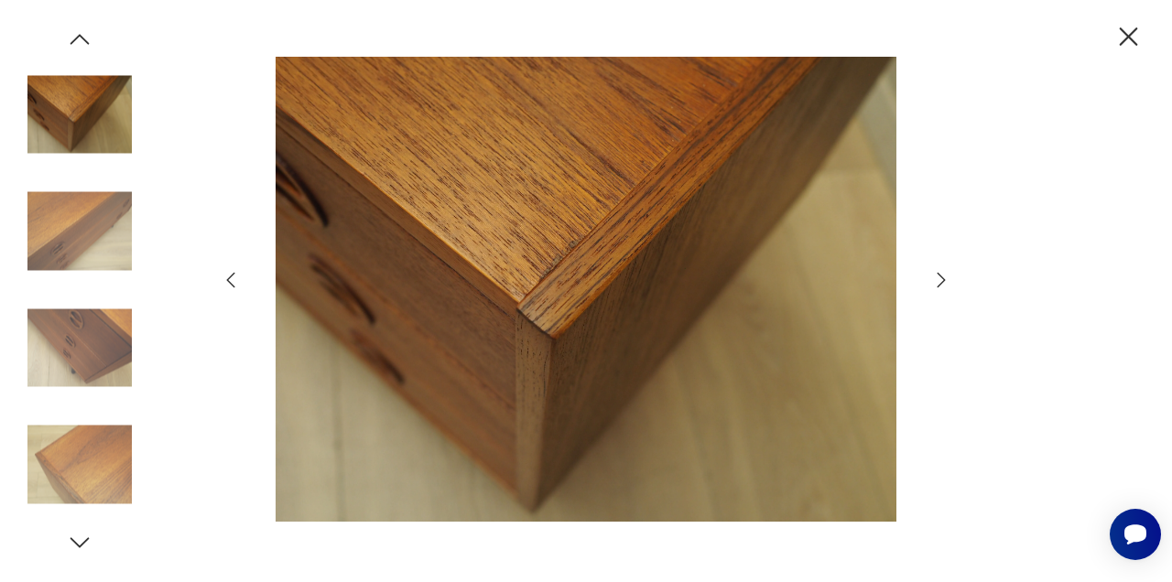
click at [942, 279] on icon "button" at bounding box center [941, 280] width 22 height 22
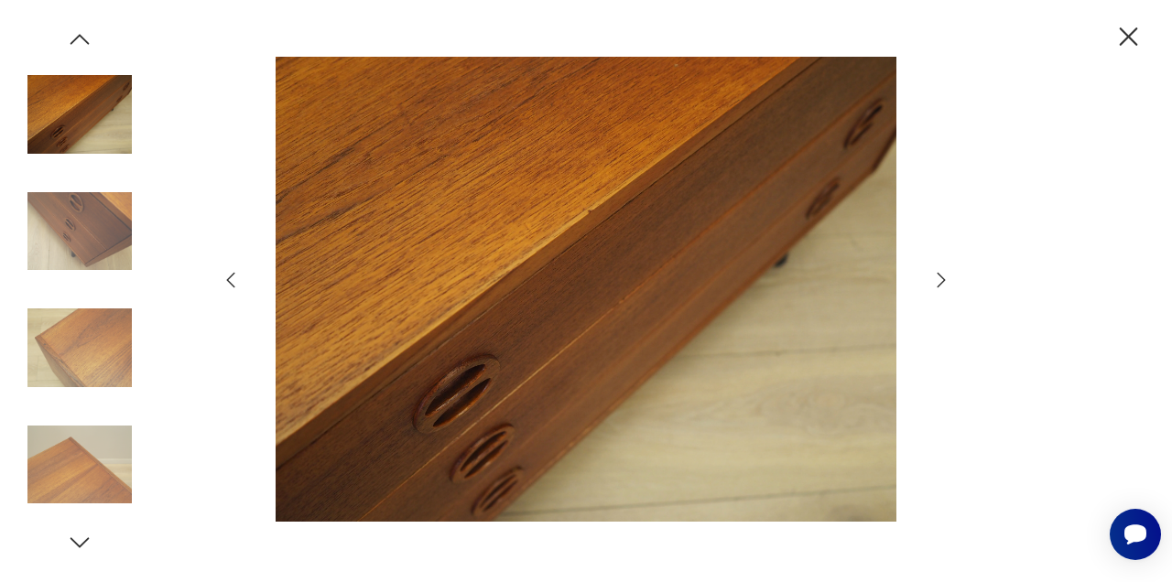
click at [942, 280] on icon "button" at bounding box center [941, 280] width 22 height 22
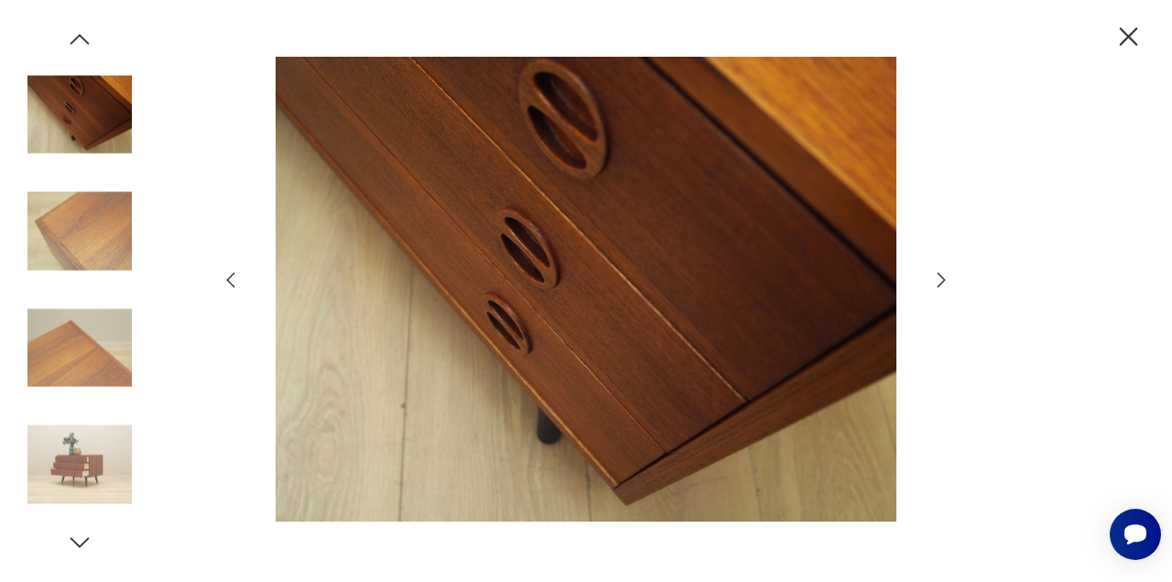
click at [942, 280] on icon "button" at bounding box center [941, 280] width 22 height 22
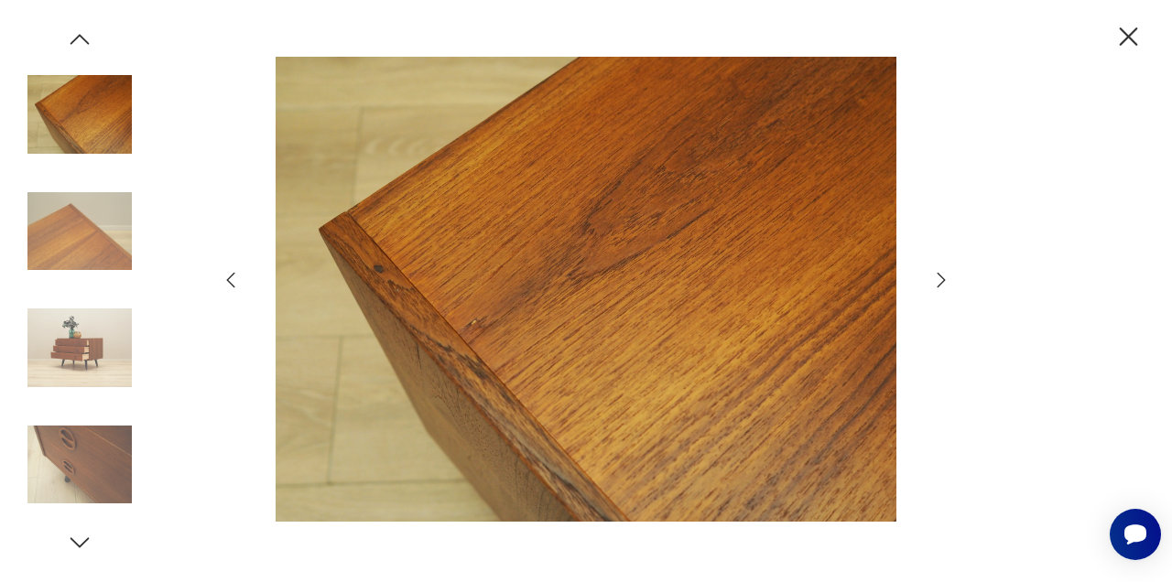
click at [942, 281] on icon "button" at bounding box center [942, 280] width 8 height 15
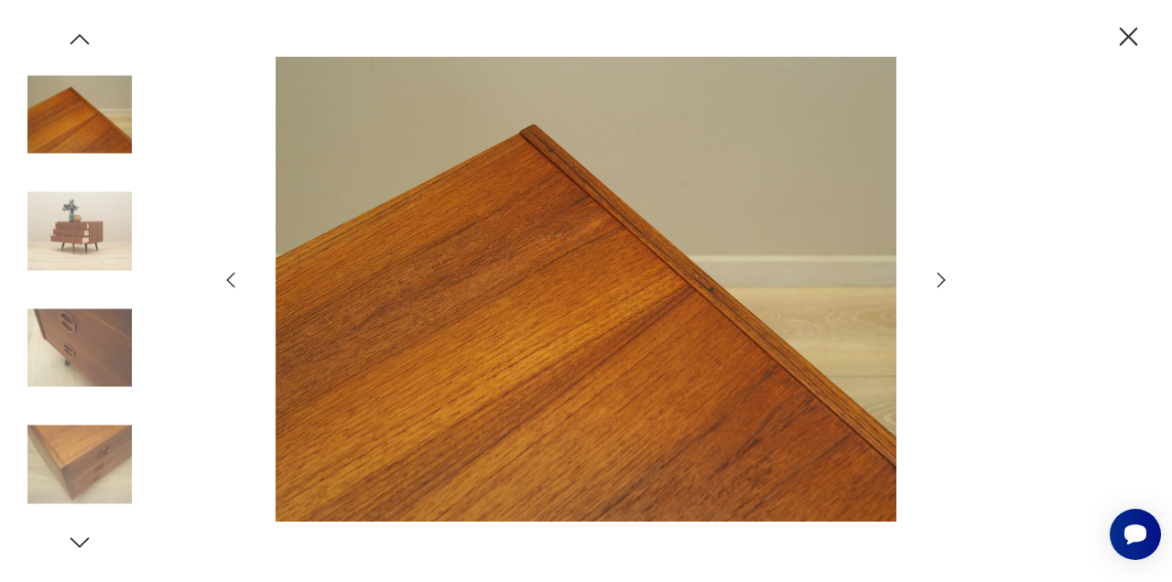
click at [943, 281] on icon "button" at bounding box center [942, 280] width 8 height 15
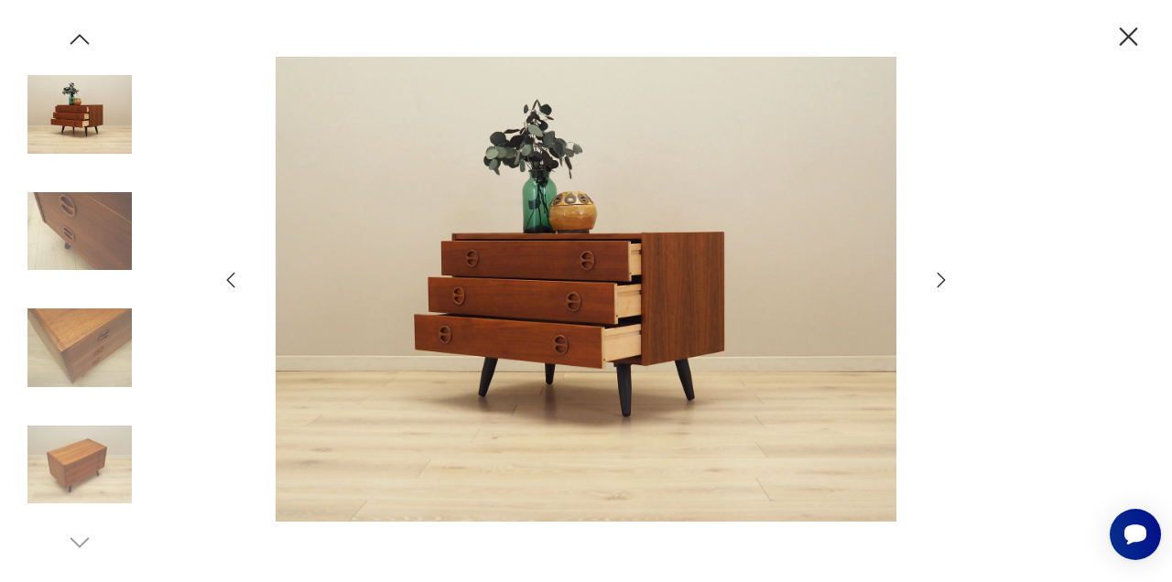
click at [943, 282] on icon "button" at bounding box center [941, 280] width 22 height 22
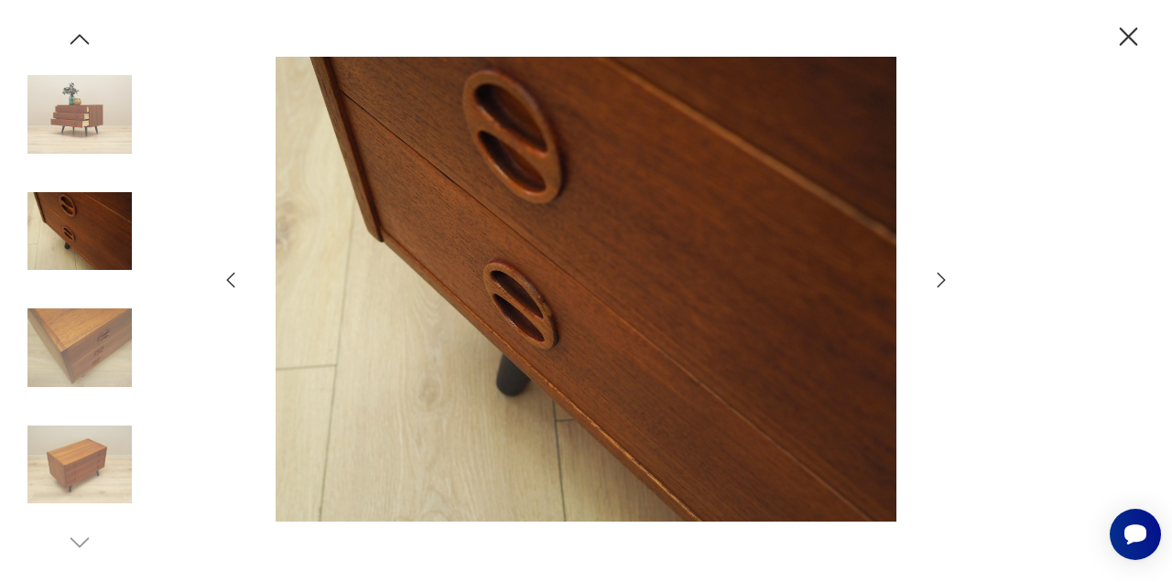
click at [943, 283] on icon "button" at bounding box center [941, 280] width 22 height 22
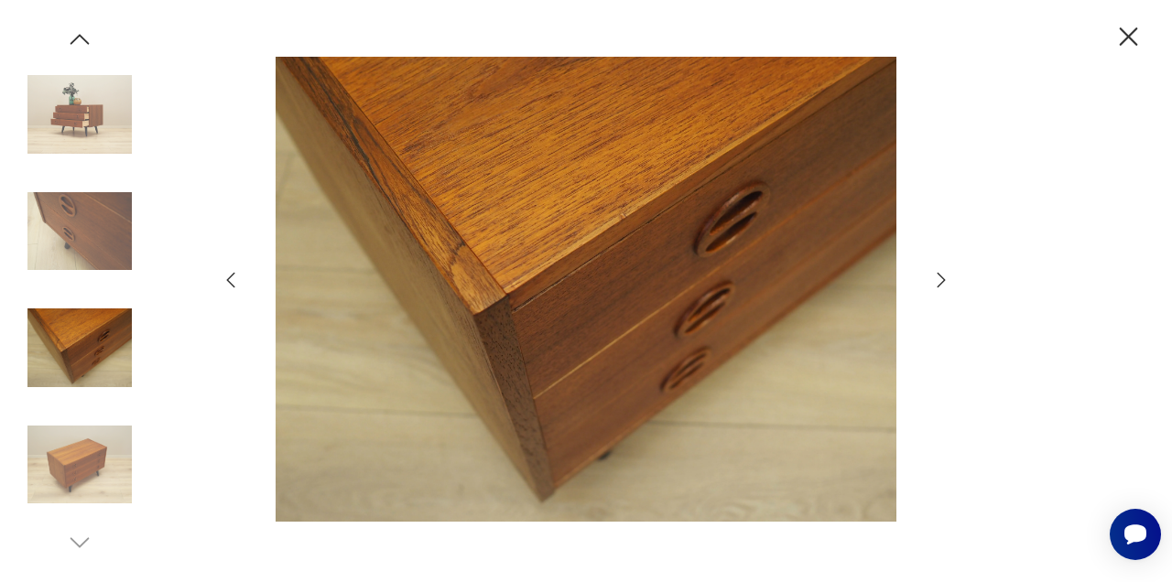
click at [944, 283] on icon "button" at bounding box center [941, 280] width 22 height 22
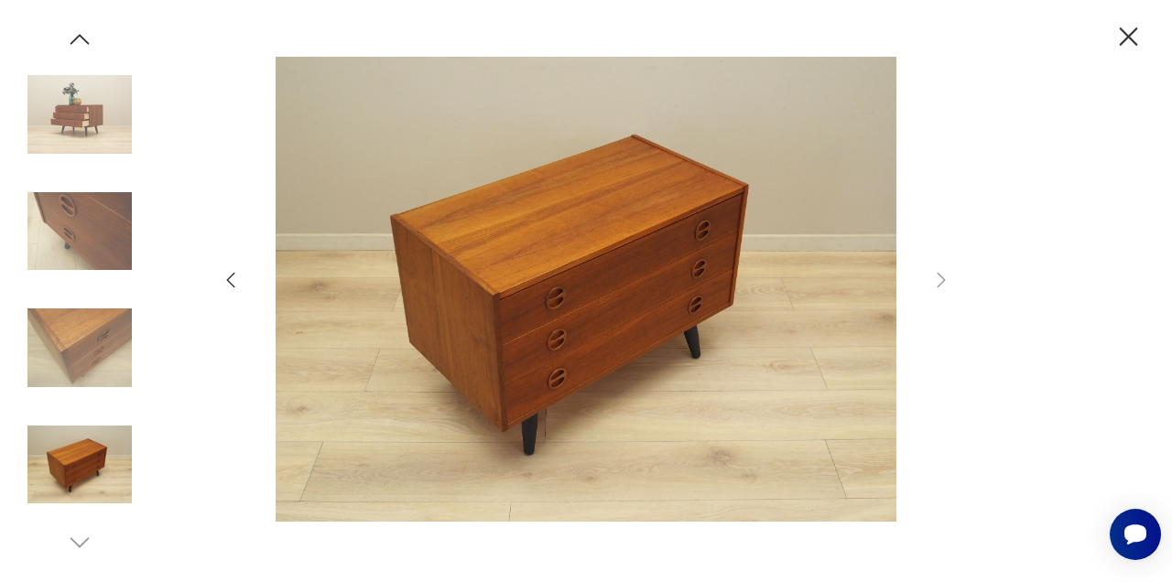
click at [1133, 35] on icon "button" at bounding box center [1129, 37] width 32 height 32
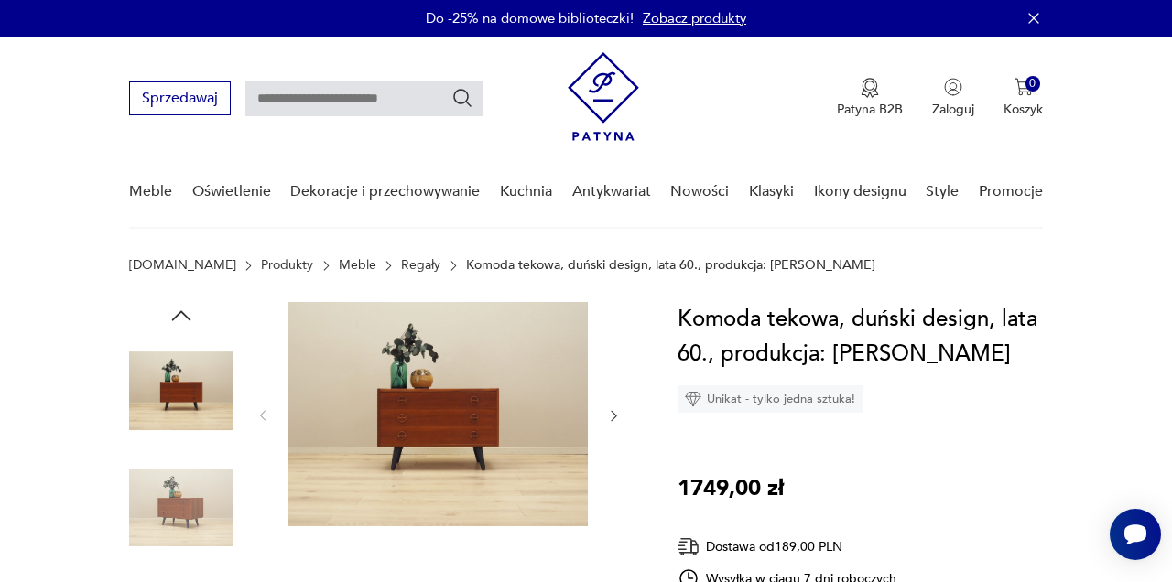
type input "******"
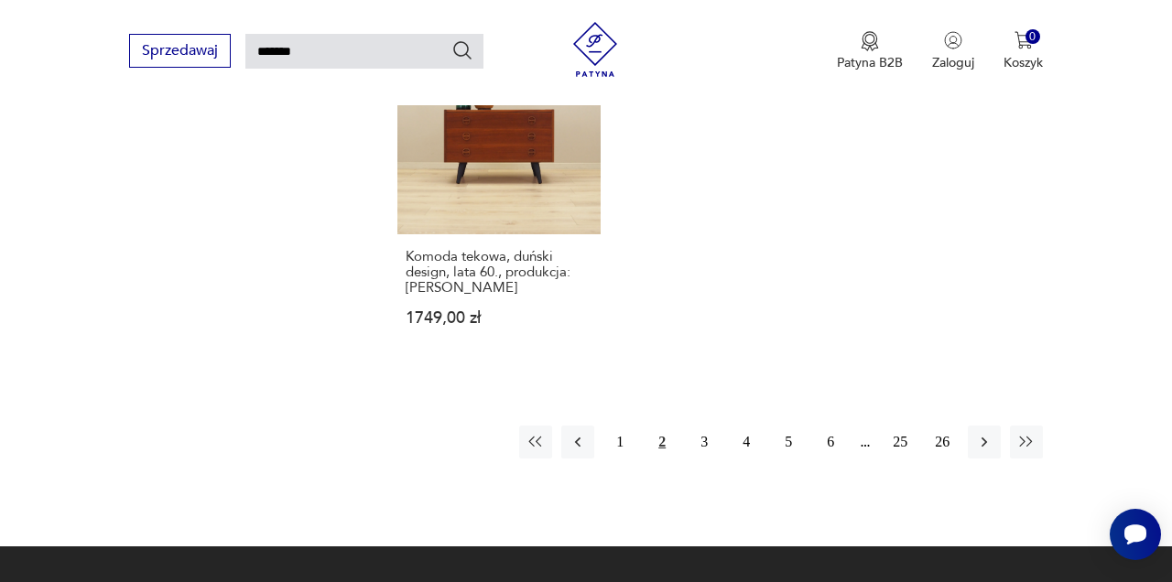
scroll to position [2222, 0]
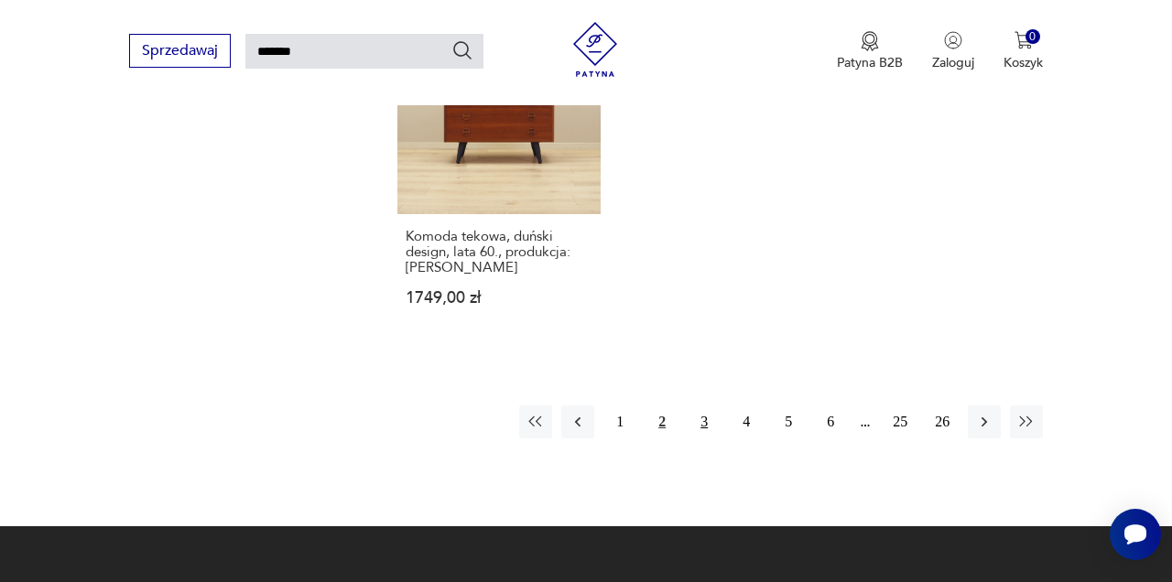
click at [705, 408] on button "3" at bounding box center [704, 422] width 33 height 33
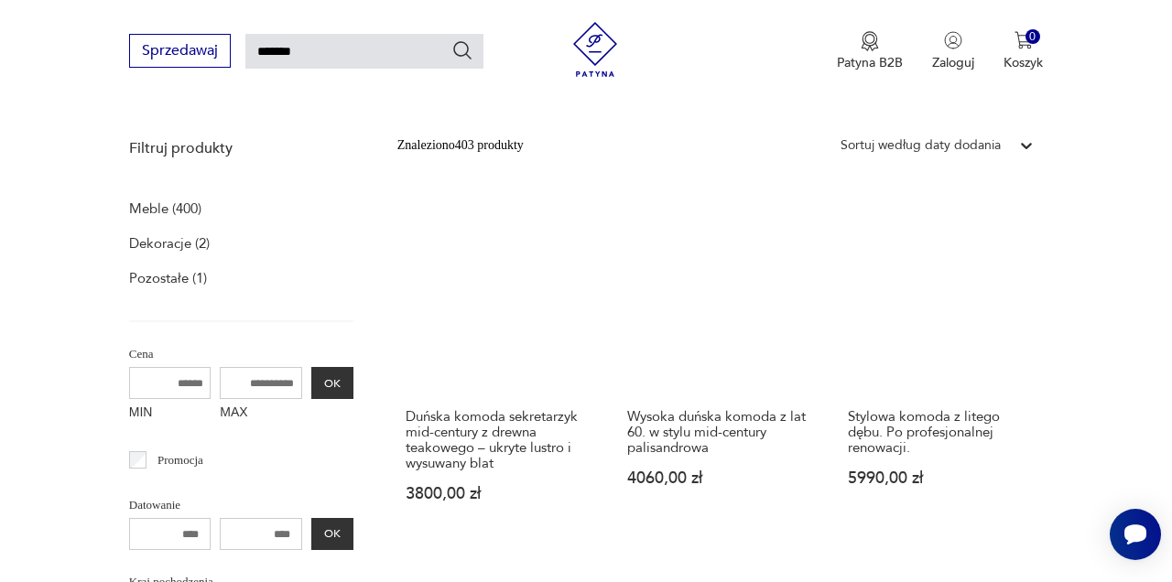
scroll to position [248, 0]
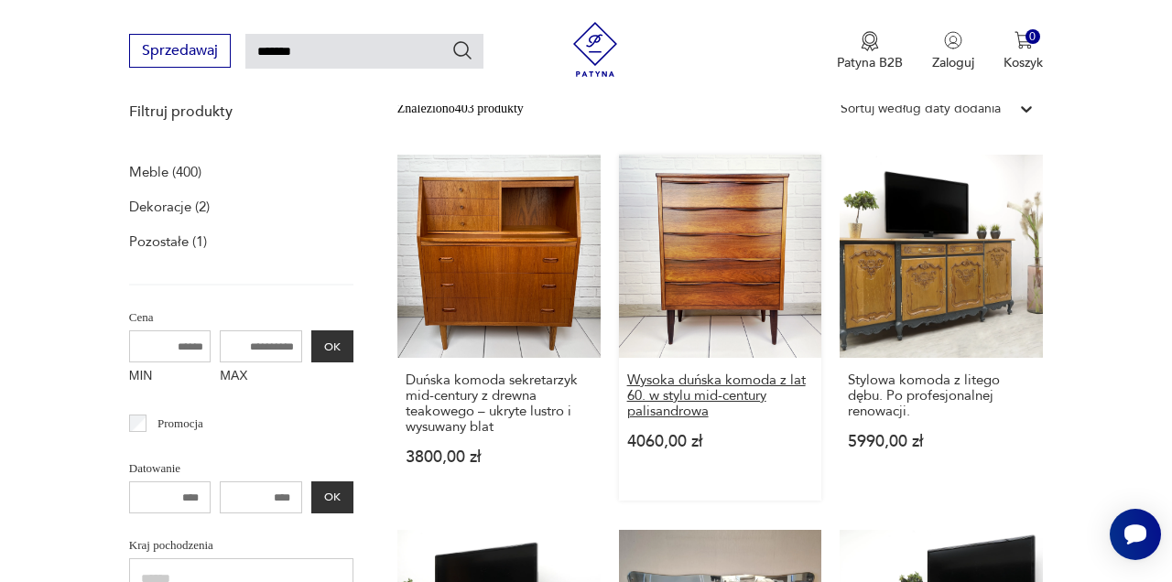
click at [705, 387] on h3 "Wysoka duńska komoda z lat 60. w stylu mid-century palisandrowa" at bounding box center [720, 396] width 187 height 47
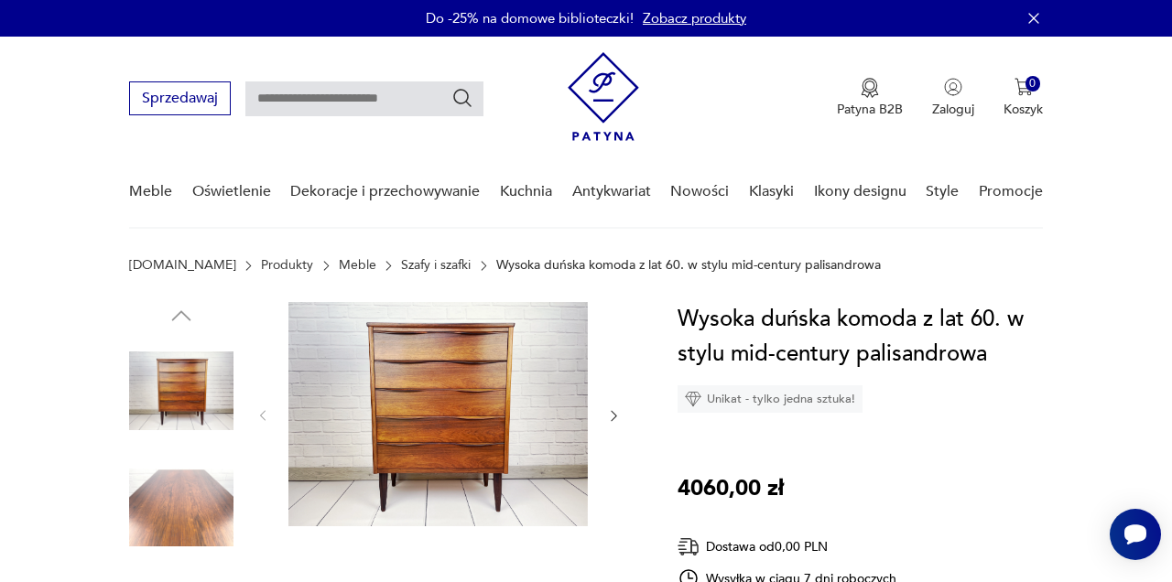
click at [467, 420] on img at bounding box center [437, 414] width 299 height 224
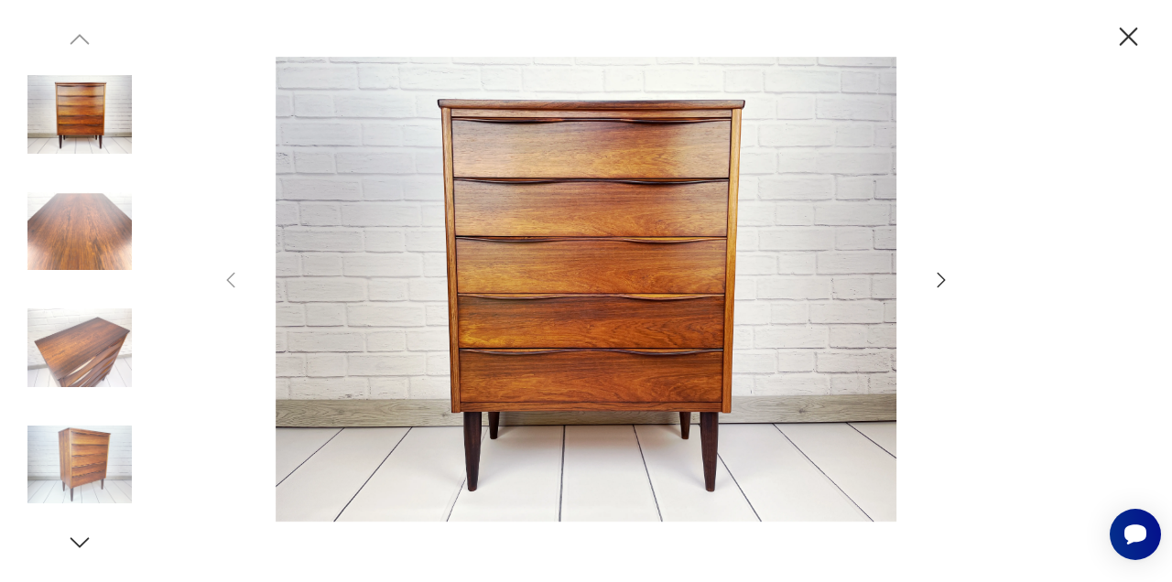
click at [944, 278] on icon "button" at bounding box center [942, 280] width 8 height 15
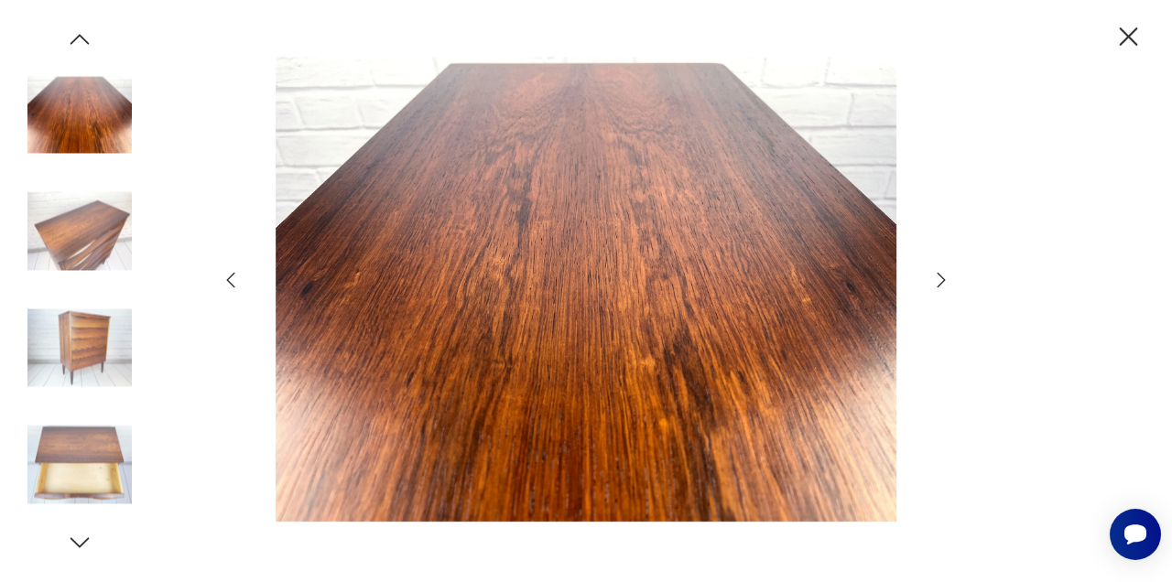
click at [944, 279] on icon "button" at bounding box center [942, 280] width 8 height 15
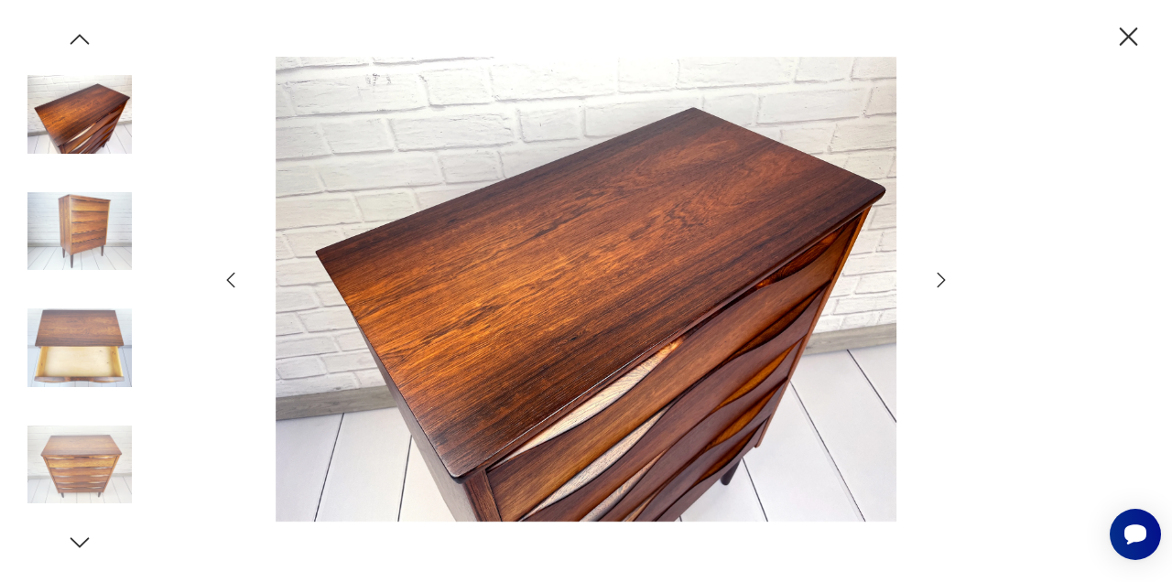
click at [945, 278] on icon "button" at bounding box center [941, 280] width 22 height 22
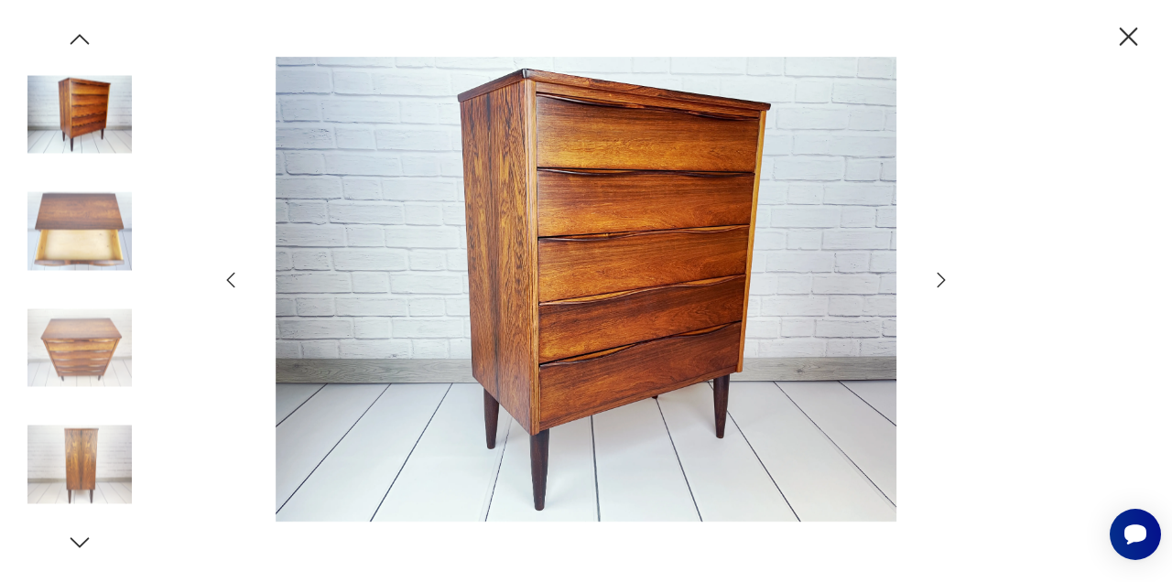
click at [945, 278] on icon "button" at bounding box center [941, 280] width 22 height 22
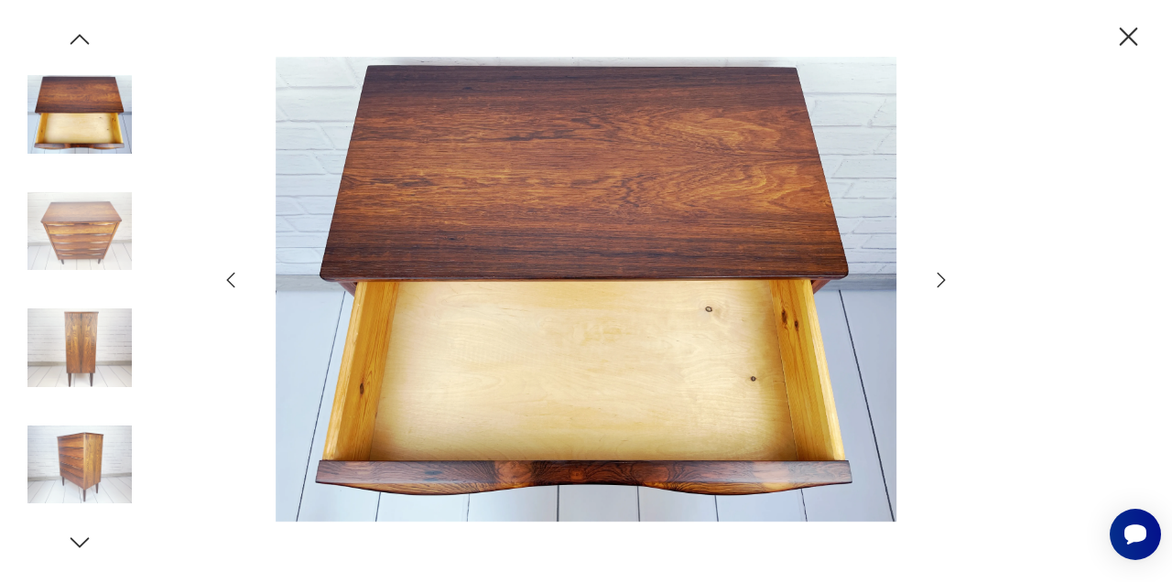
click at [945, 278] on icon "button" at bounding box center [941, 280] width 22 height 22
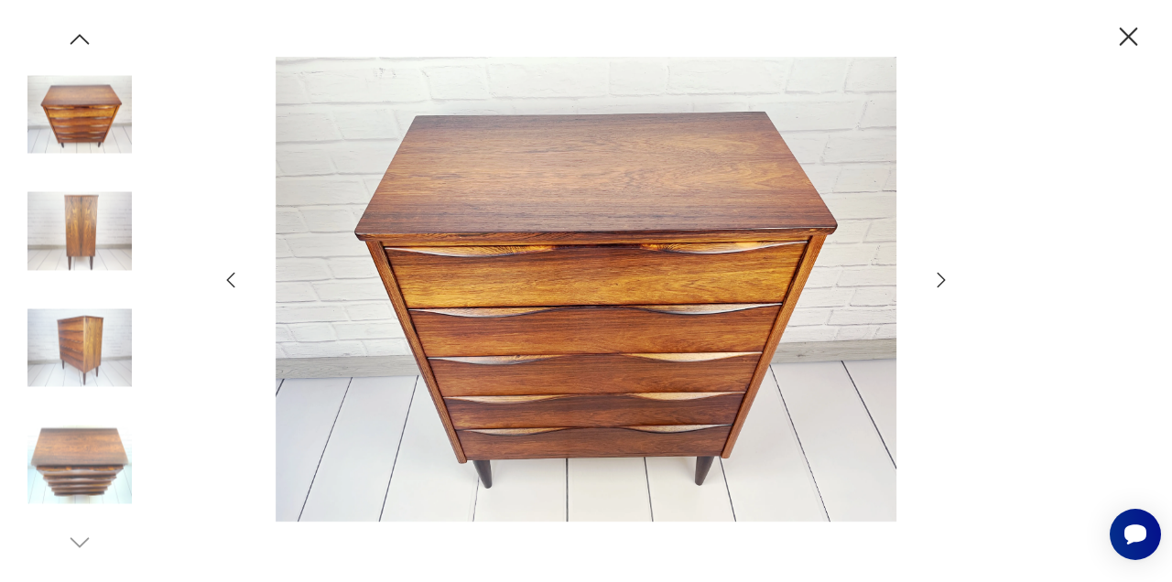
click at [945, 279] on icon "button" at bounding box center [942, 280] width 8 height 15
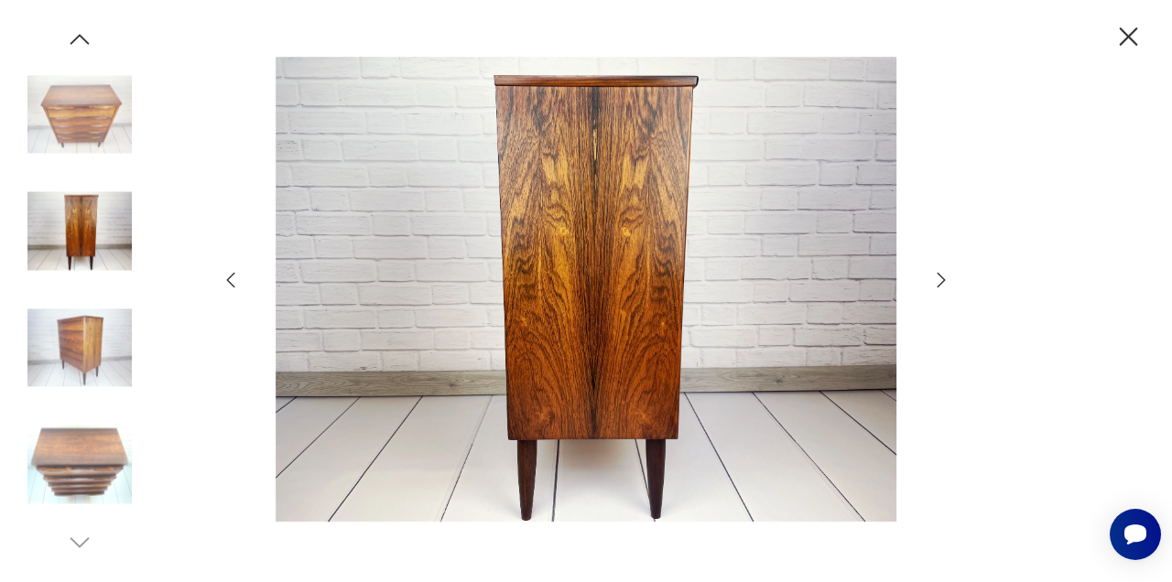
click at [945, 279] on icon "button" at bounding box center [942, 280] width 8 height 15
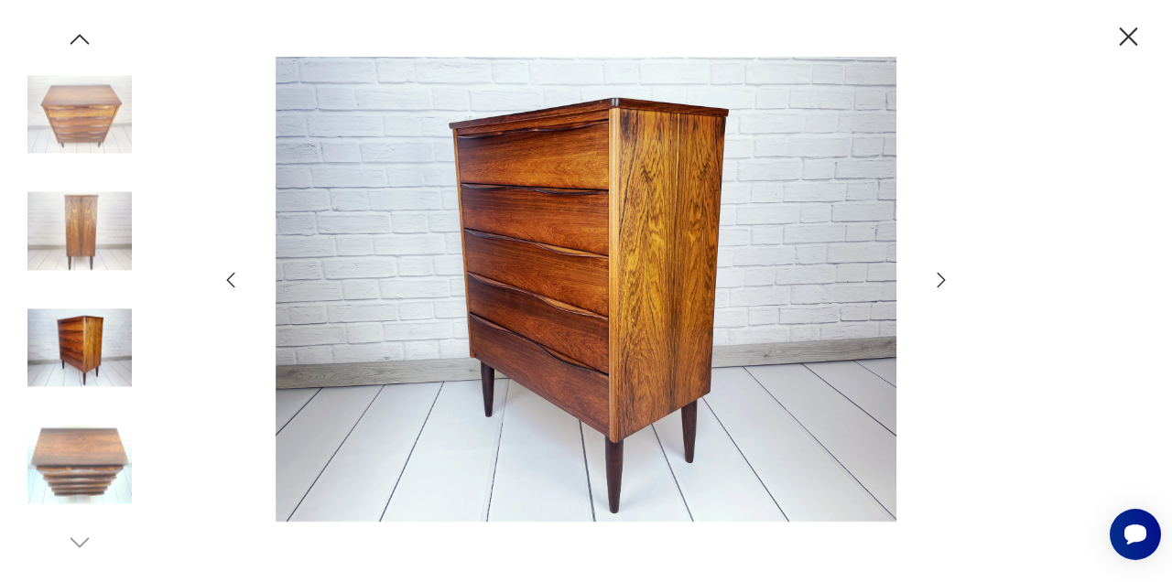
click at [945, 280] on icon "button" at bounding box center [942, 280] width 8 height 15
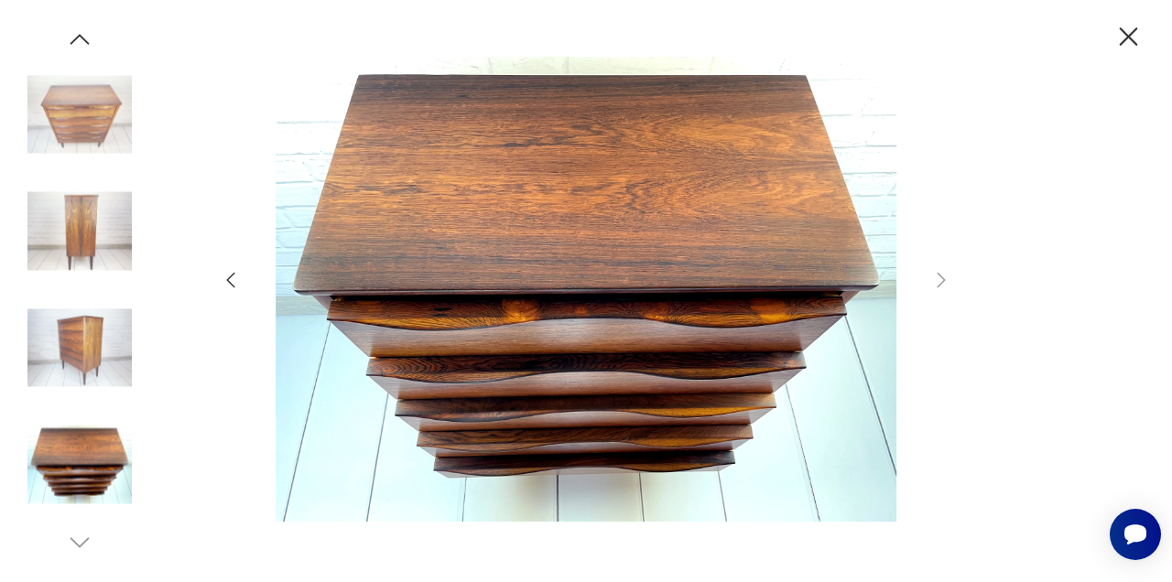
click at [1130, 30] on icon "button" at bounding box center [1129, 37] width 32 height 32
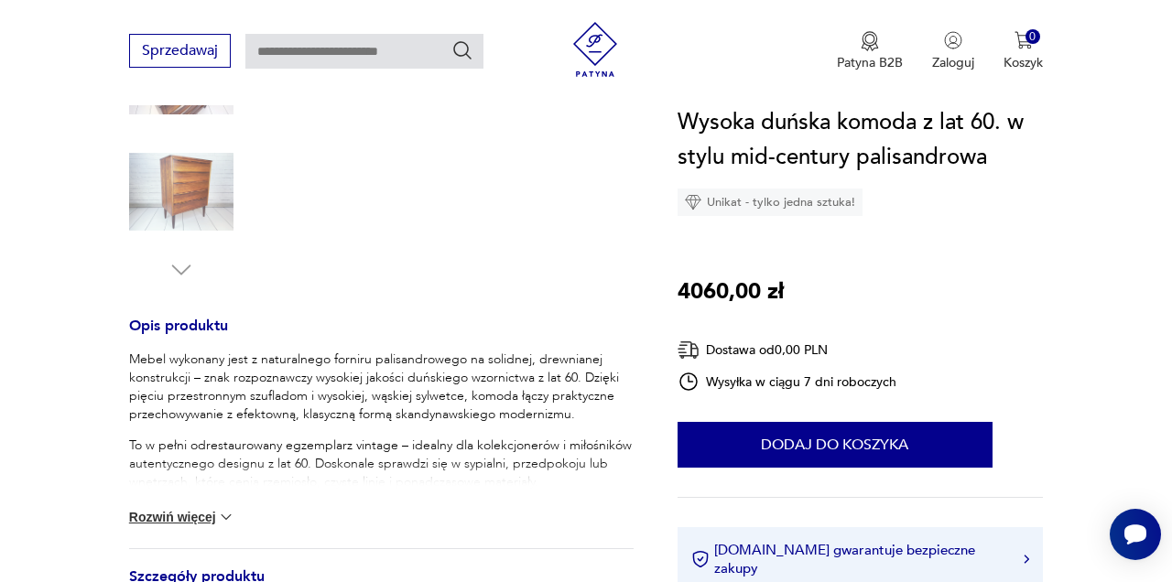
scroll to position [586, 0]
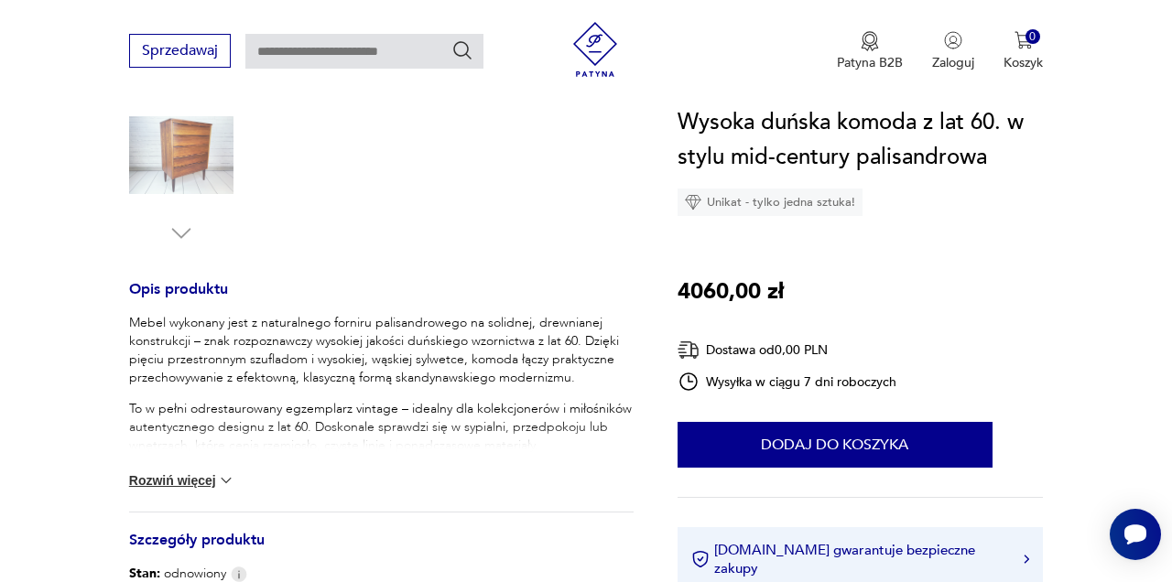
click at [224, 480] on img at bounding box center [226, 481] width 18 height 18
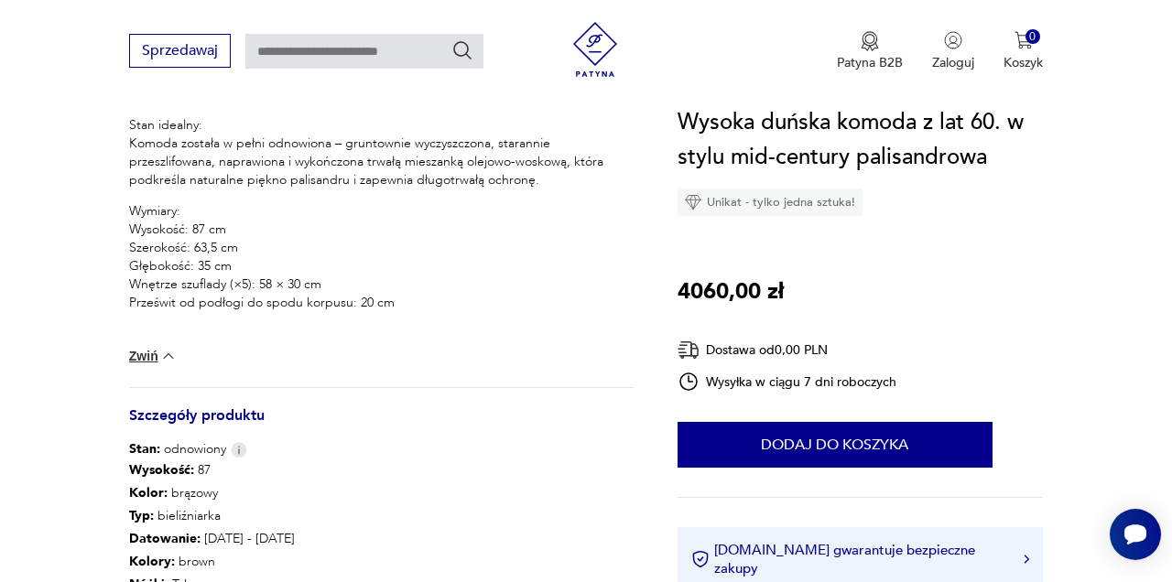
scroll to position [1062, 0]
type input "******"
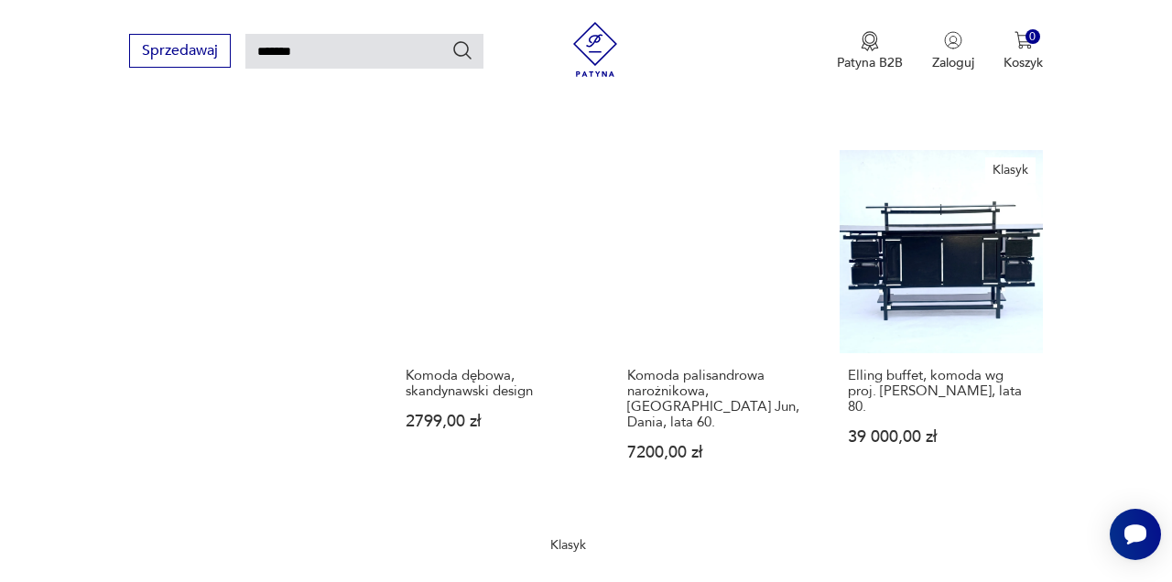
scroll to position [1347, 0]
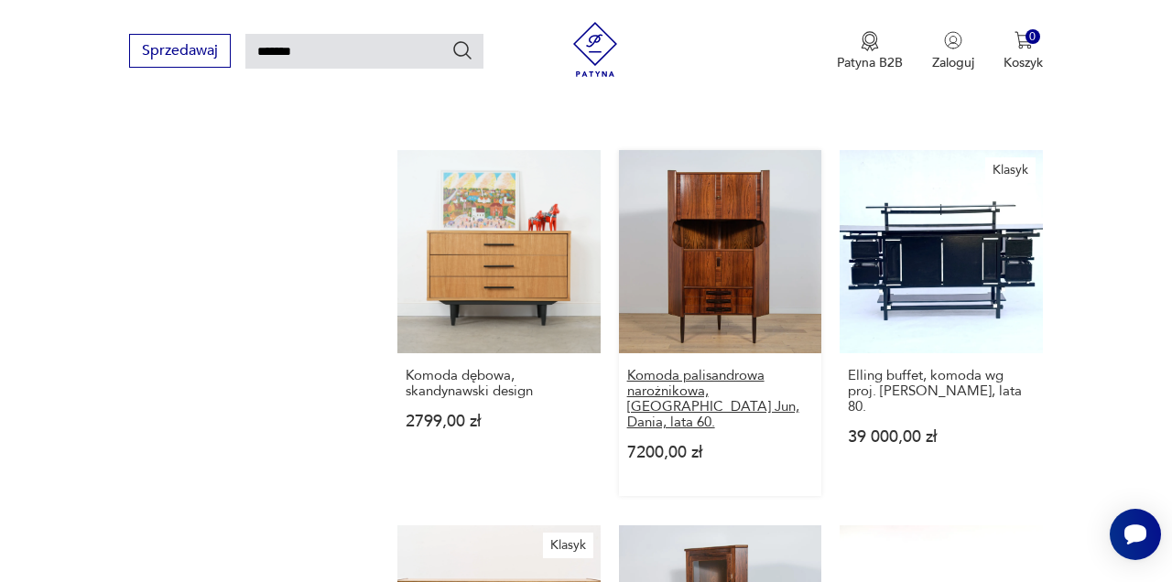
click at [707, 394] on h3 "Komoda palisandrowa narożnikowa, [GEOGRAPHIC_DATA] Jun, Dania, lata 60." at bounding box center [720, 399] width 187 height 62
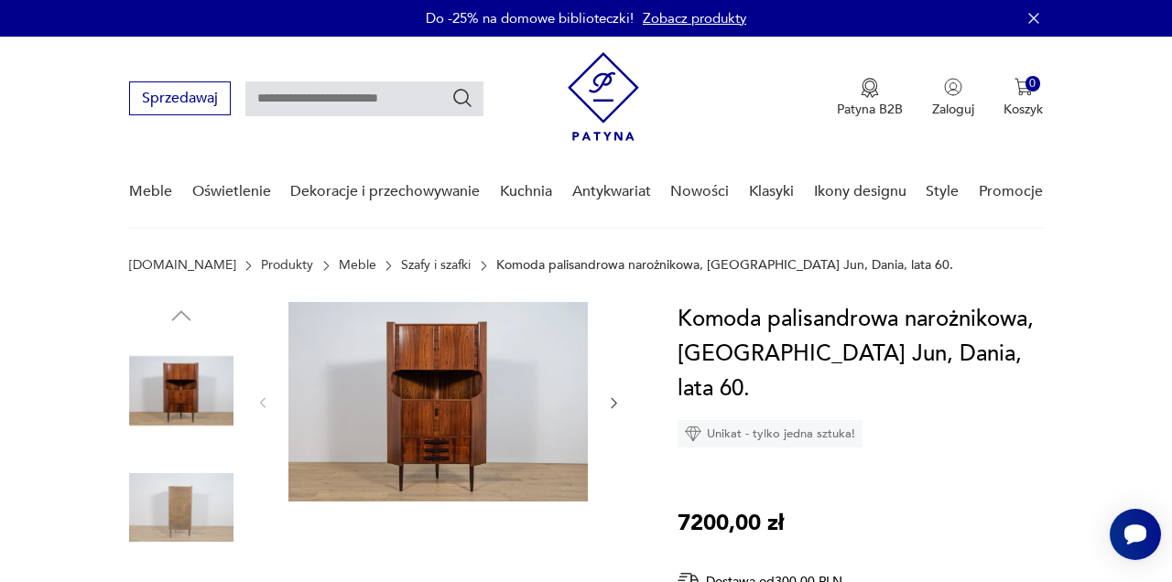
click at [175, 516] on img at bounding box center [181, 508] width 104 height 104
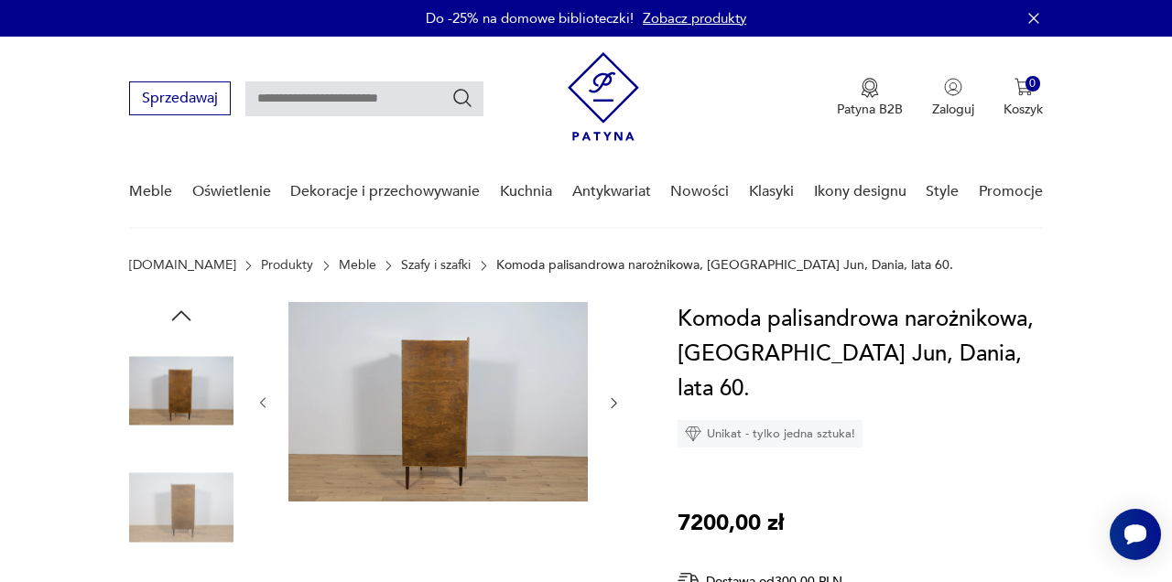
click at [175, 516] on img at bounding box center [181, 508] width 104 height 104
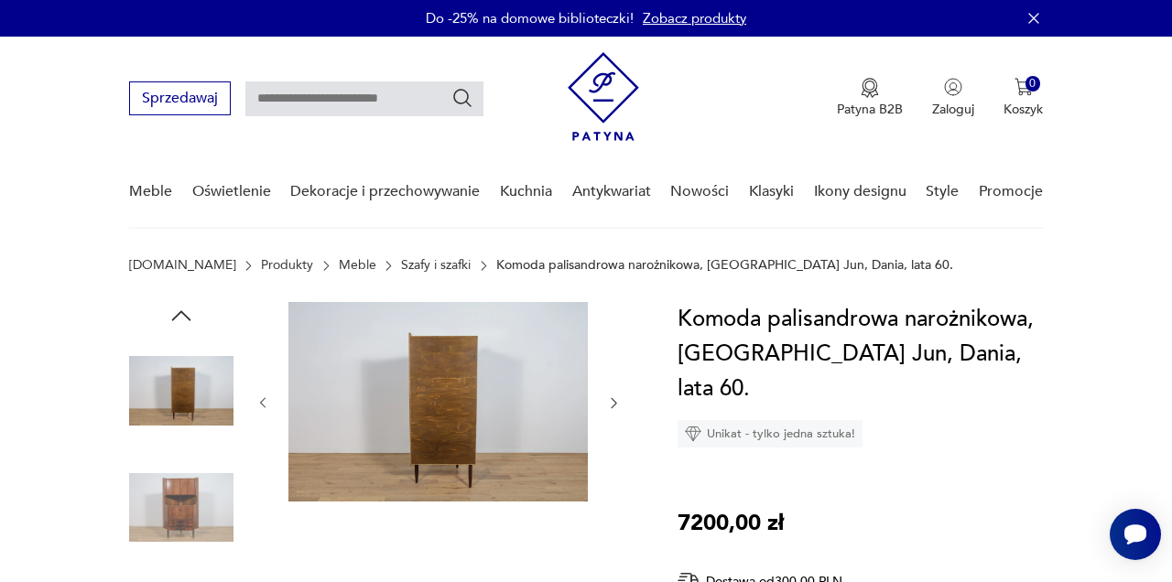
click at [176, 516] on img at bounding box center [181, 508] width 104 height 104
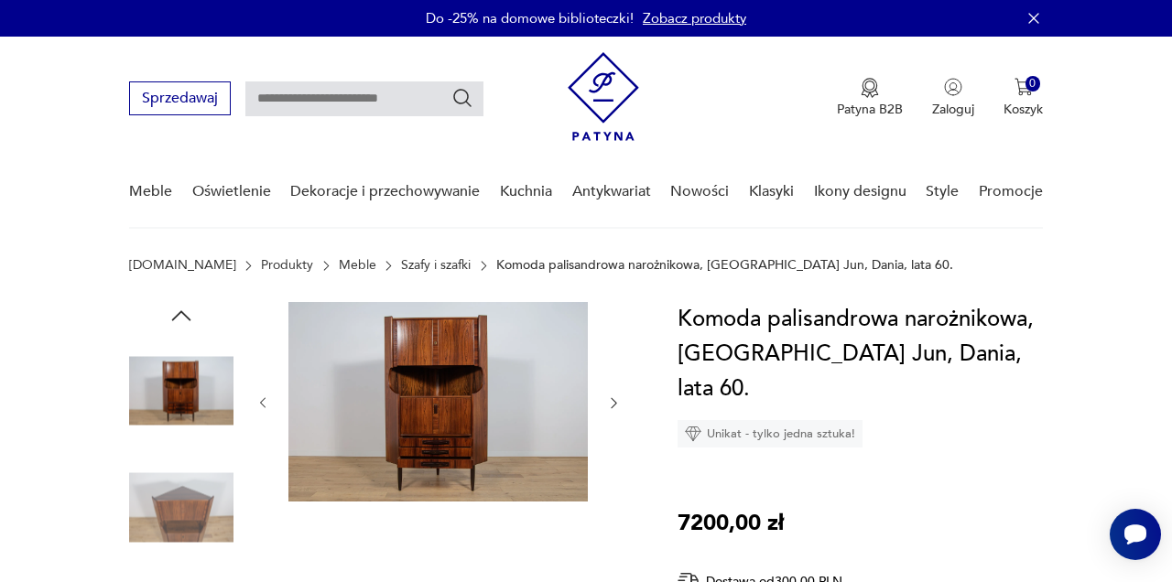
click at [177, 516] on img at bounding box center [181, 508] width 104 height 104
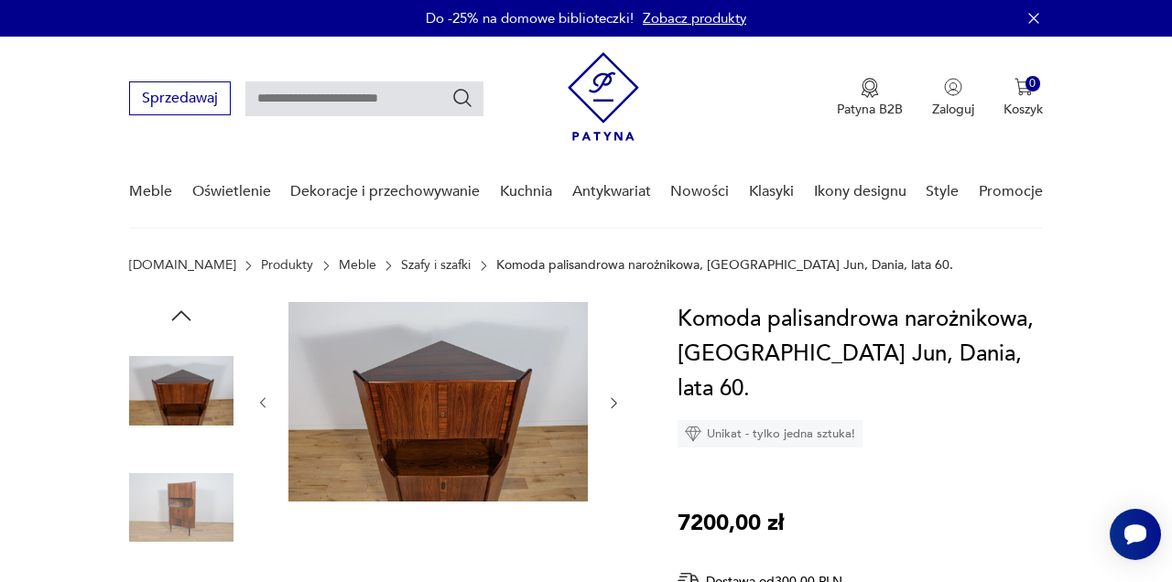
click at [177, 516] on img at bounding box center [181, 508] width 104 height 104
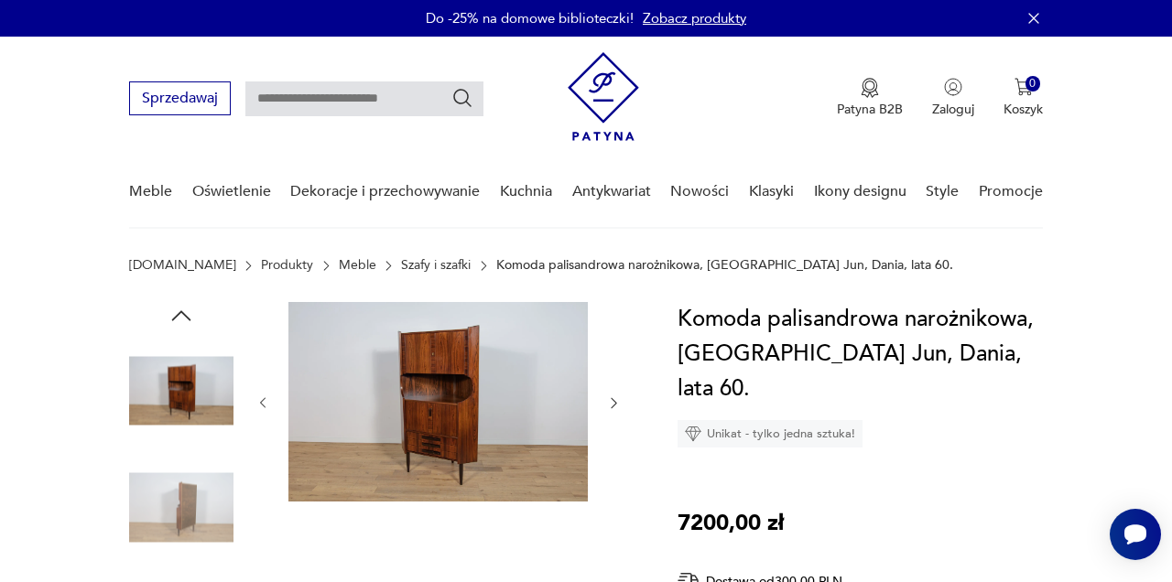
click at [178, 516] on img at bounding box center [181, 508] width 104 height 104
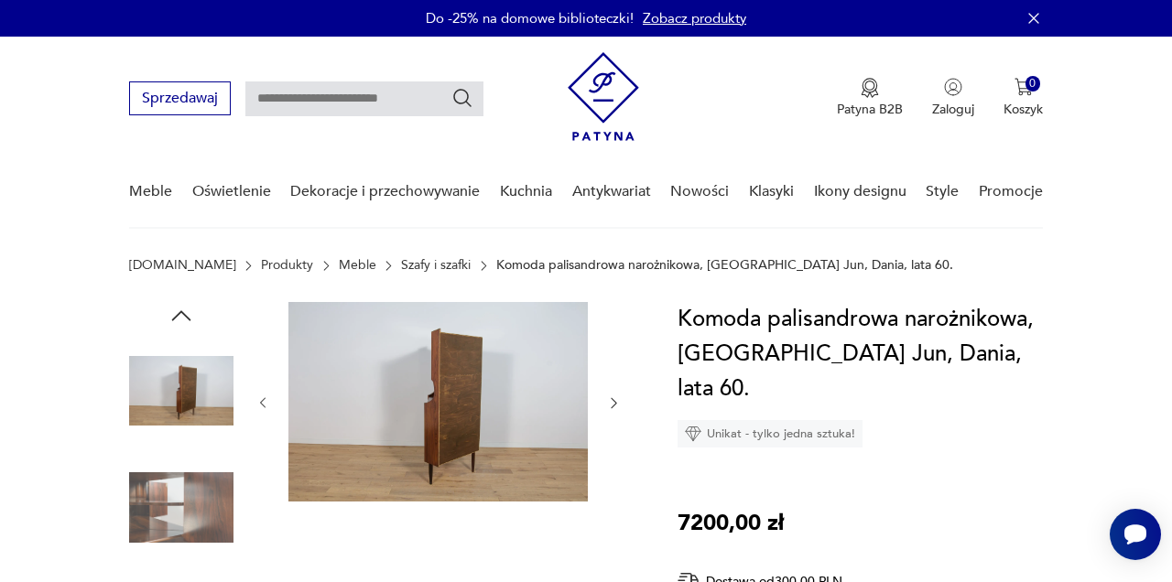
click at [178, 516] on img at bounding box center [181, 508] width 104 height 104
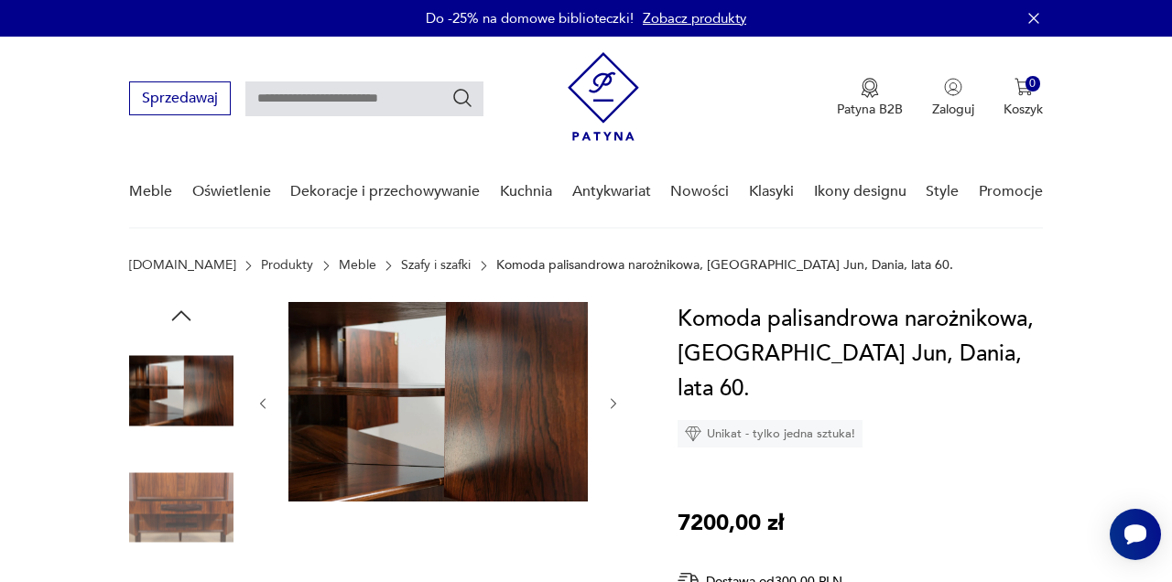
click at [178, 516] on img at bounding box center [181, 508] width 104 height 104
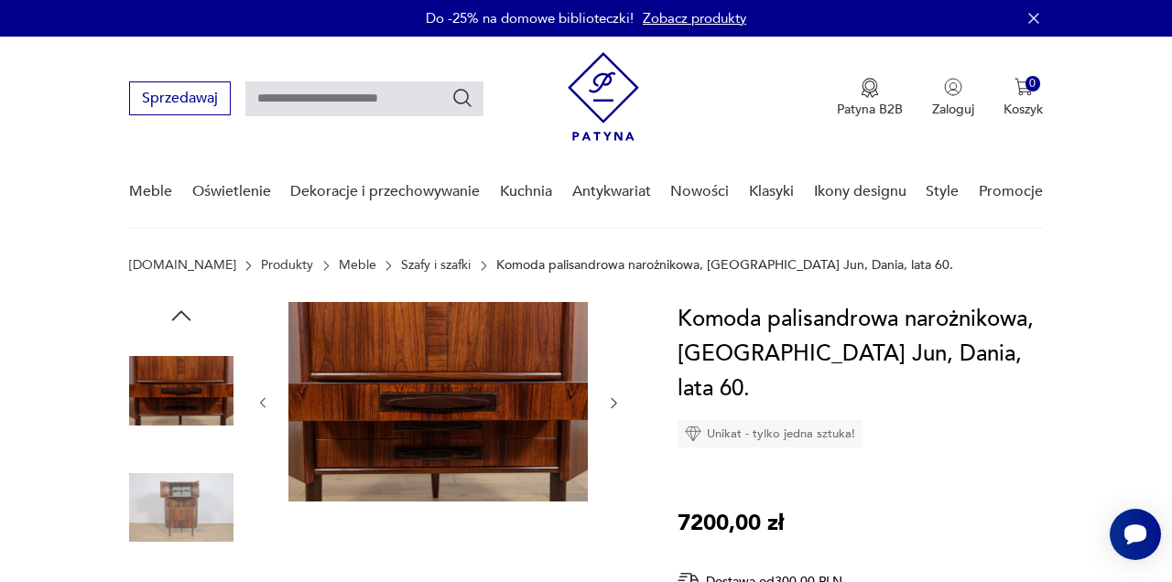
click at [178, 516] on img at bounding box center [181, 508] width 104 height 104
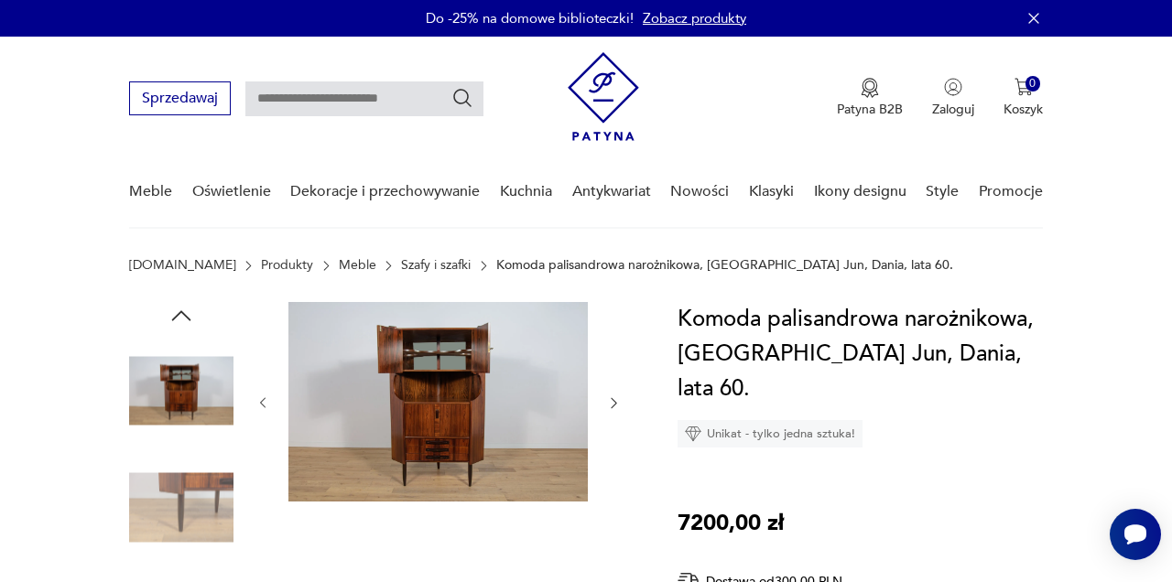
click at [178, 516] on img at bounding box center [181, 508] width 104 height 104
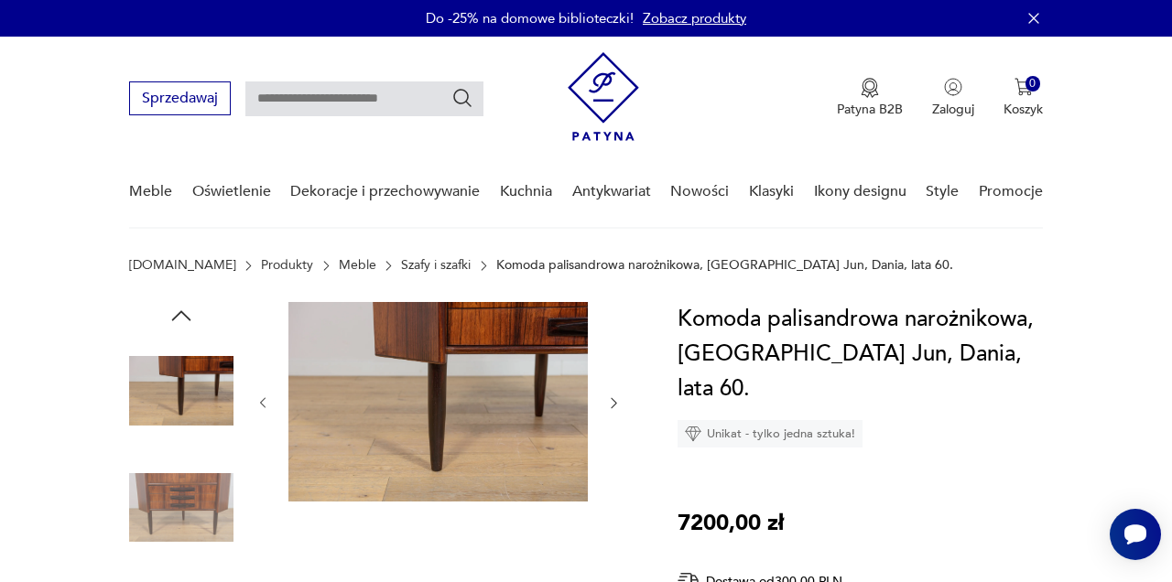
click at [178, 516] on img at bounding box center [181, 508] width 104 height 104
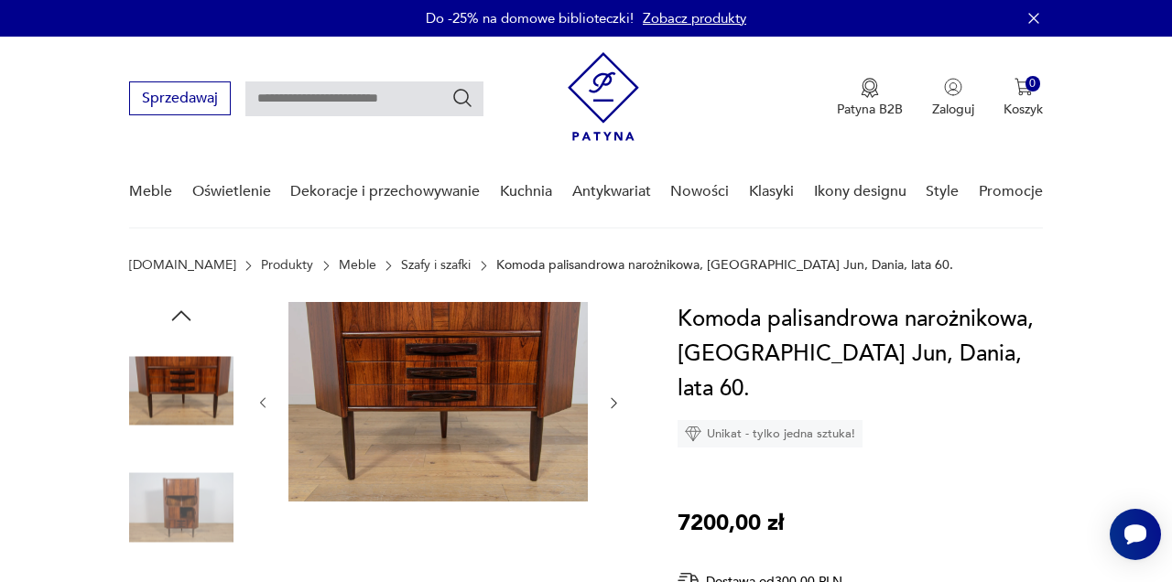
click at [178, 516] on img at bounding box center [181, 508] width 104 height 104
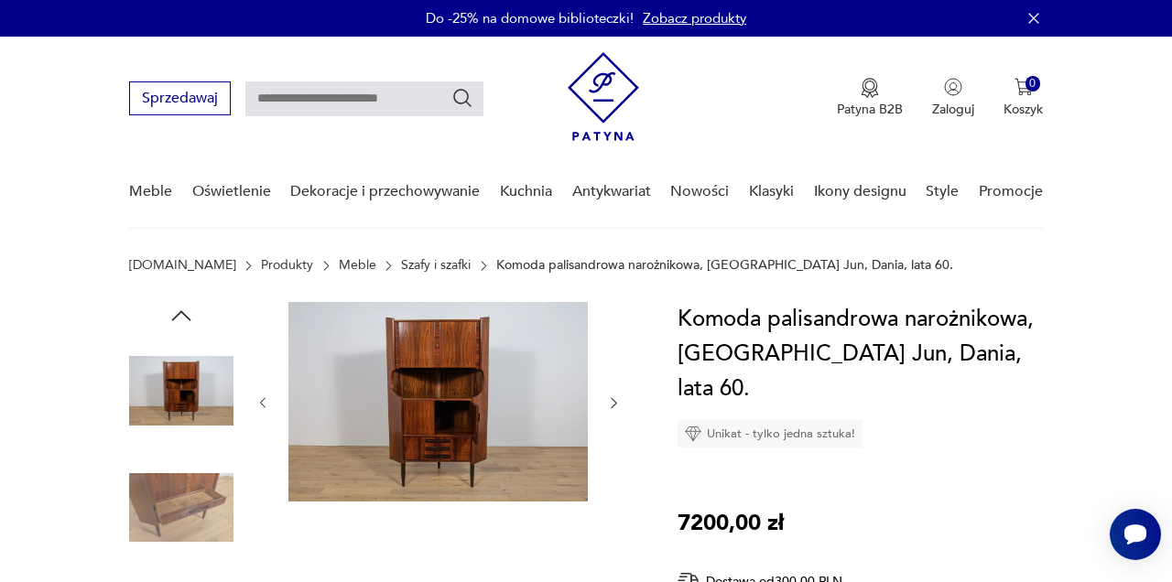
click at [179, 516] on img at bounding box center [181, 508] width 104 height 104
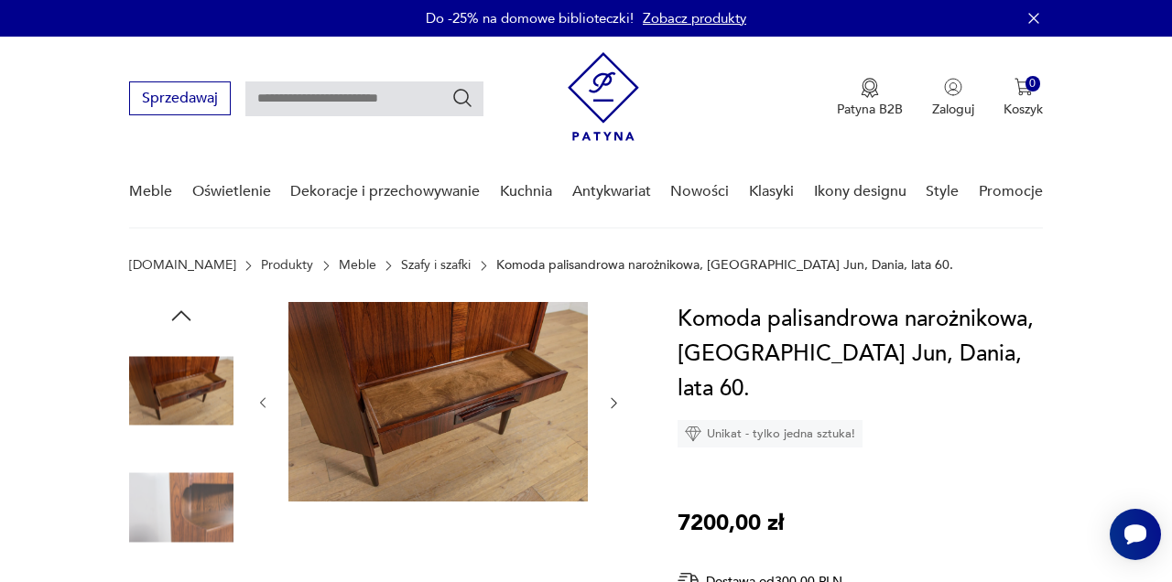
click at [179, 516] on img at bounding box center [181, 508] width 104 height 104
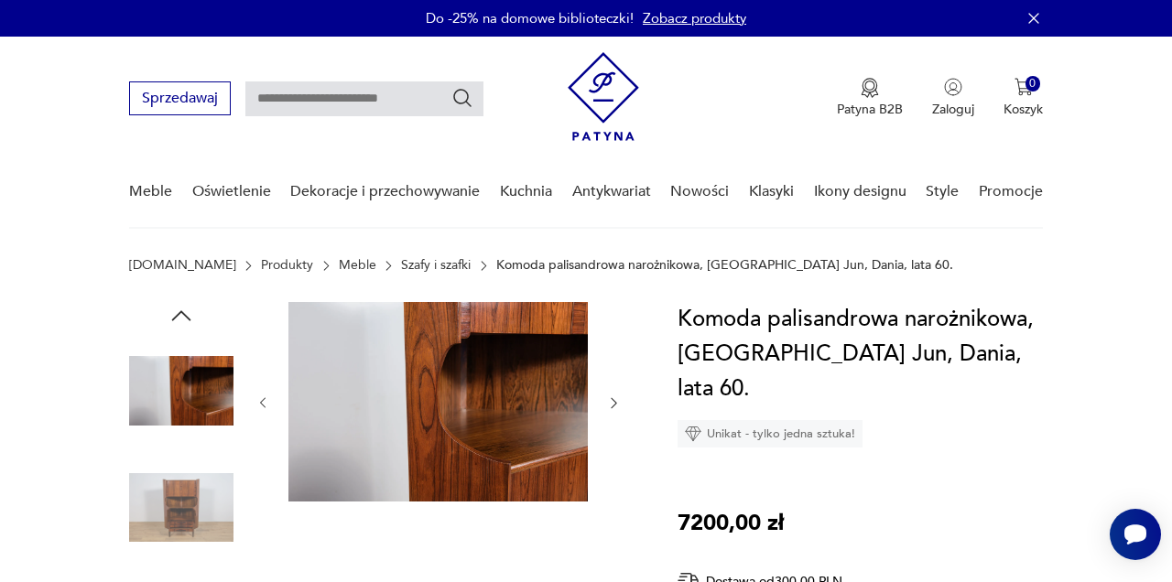
click at [180, 516] on img at bounding box center [181, 508] width 104 height 104
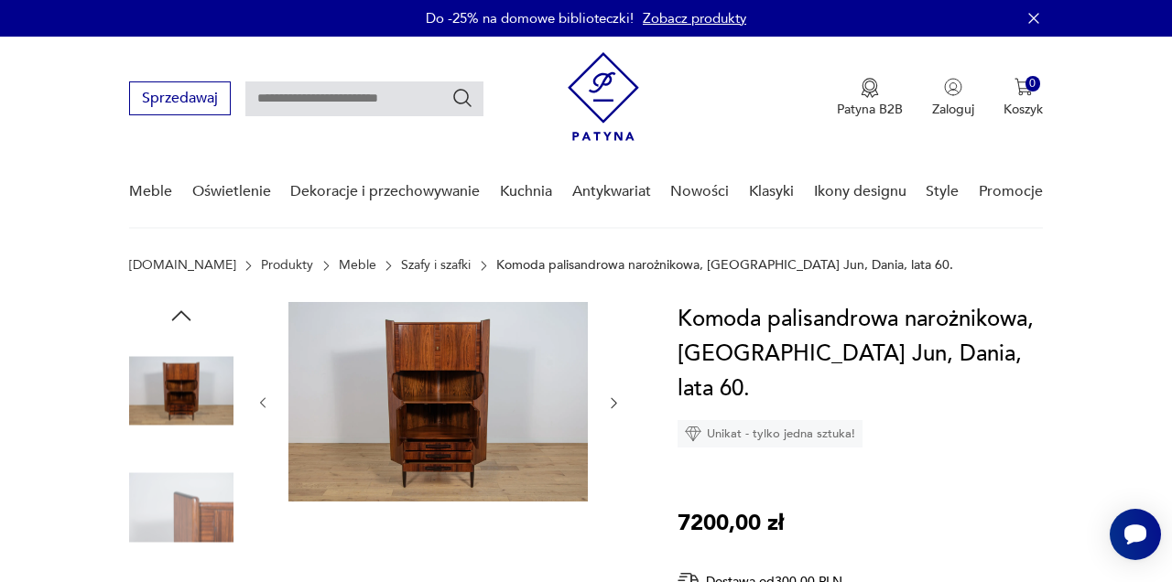
click at [180, 517] on img at bounding box center [181, 508] width 104 height 104
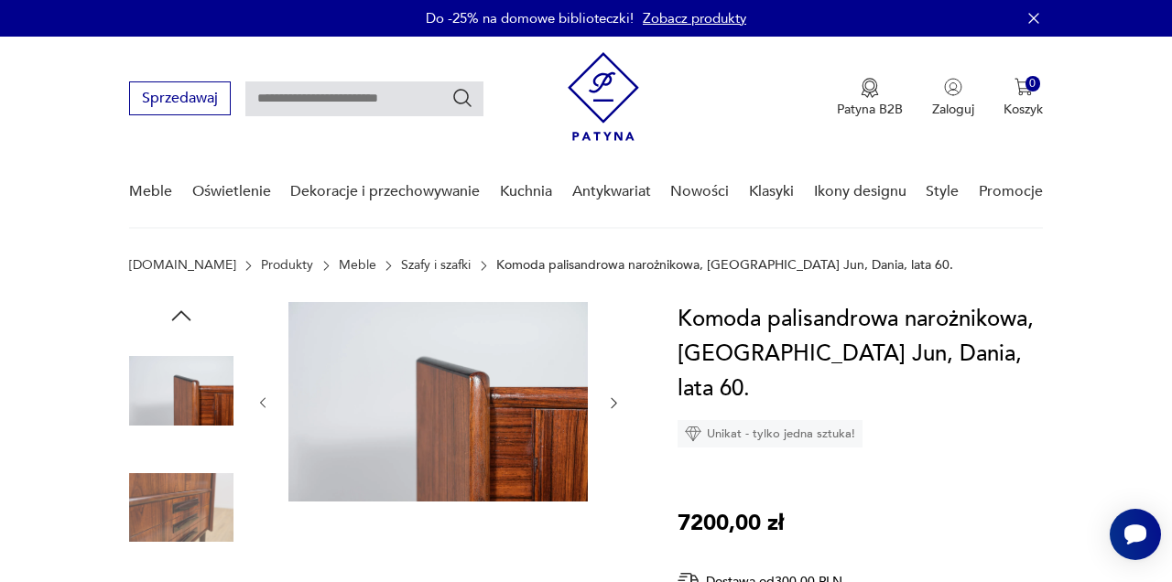
click at [181, 517] on img at bounding box center [181, 508] width 104 height 104
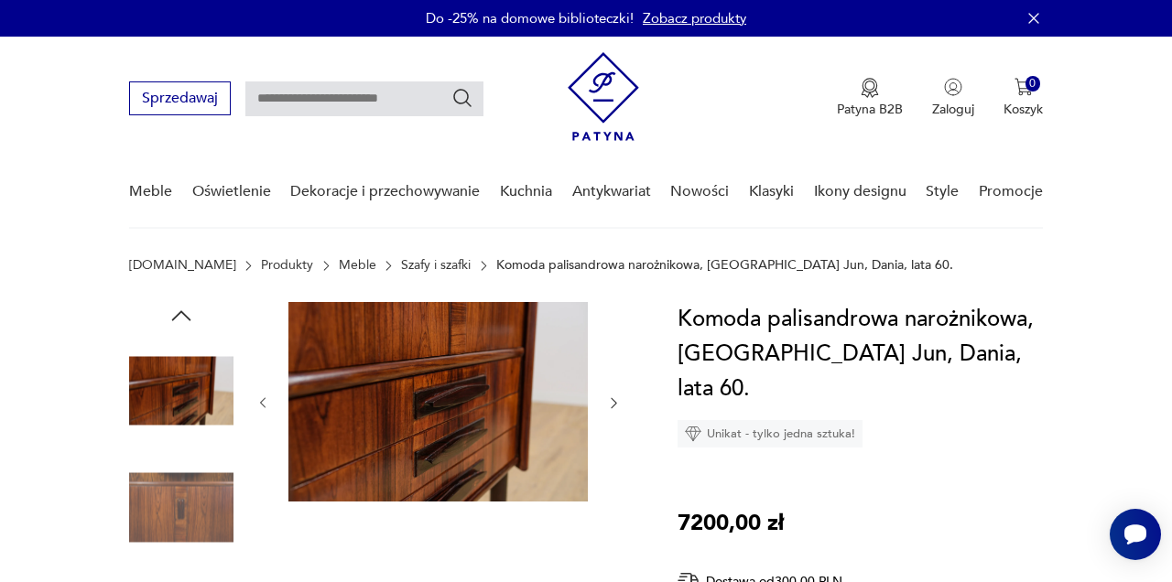
click at [181, 517] on img at bounding box center [181, 508] width 104 height 104
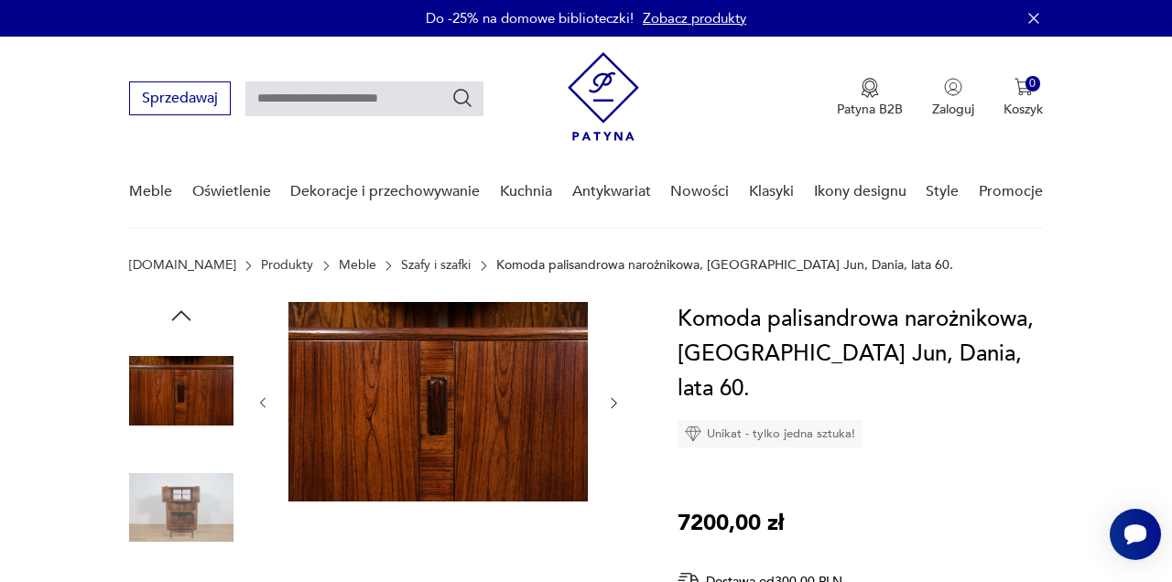
click at [181, 517] on img at bounding box center [181, 508] width 104 height 104
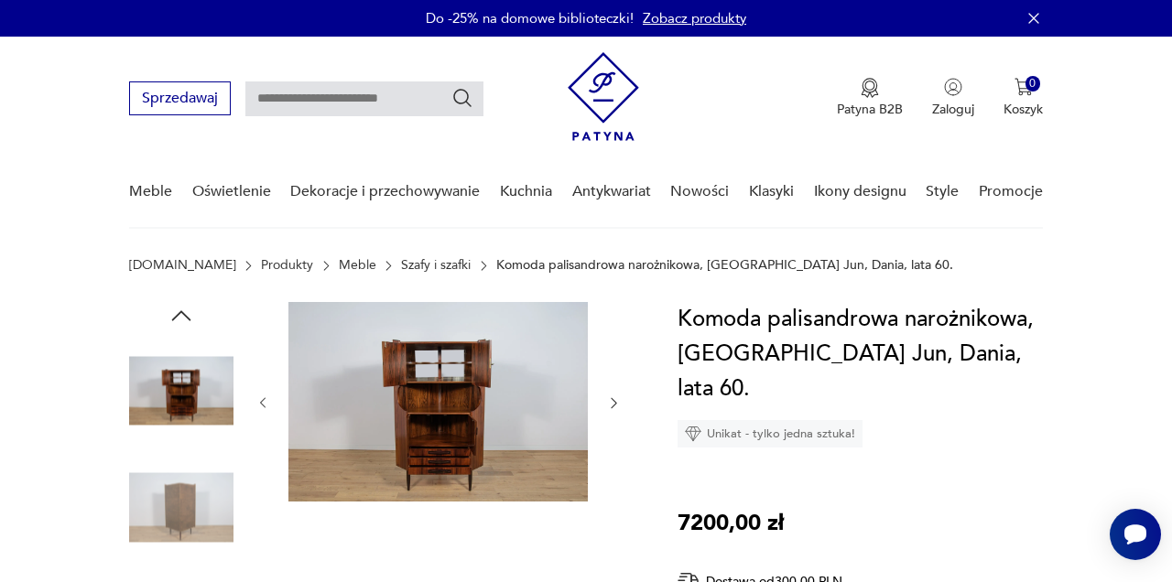
click at [182, 517] on img at bounding box center [181, 508] width 104 height 104
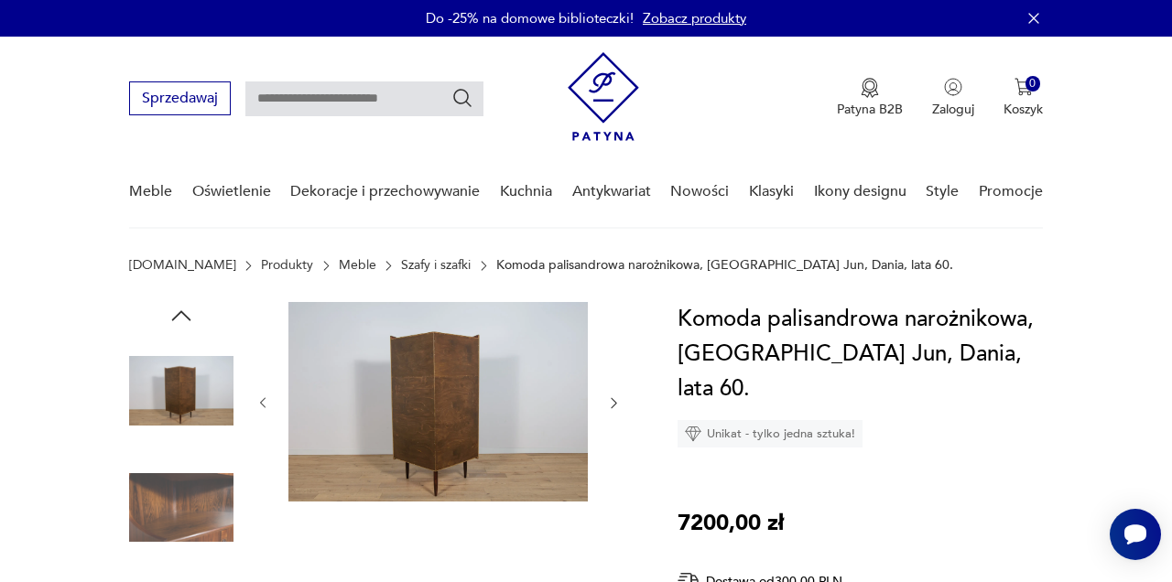
click at [182, 517] on img at bounding box center [181, 508] width 104 height 104
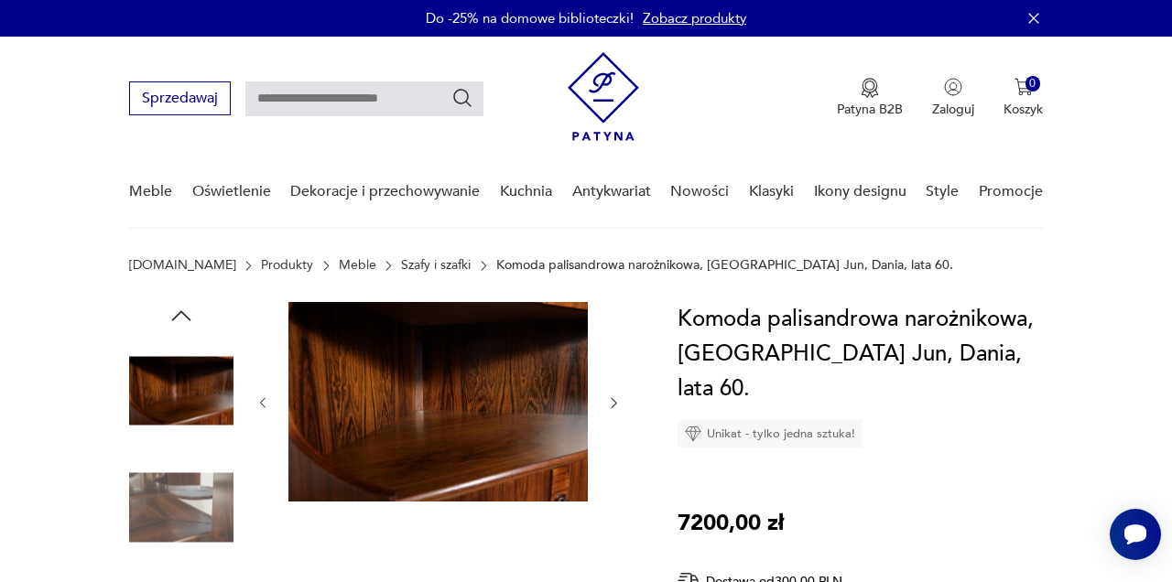
click at [182, 517] on img at bounding box center [181, 508] width 104 height 104
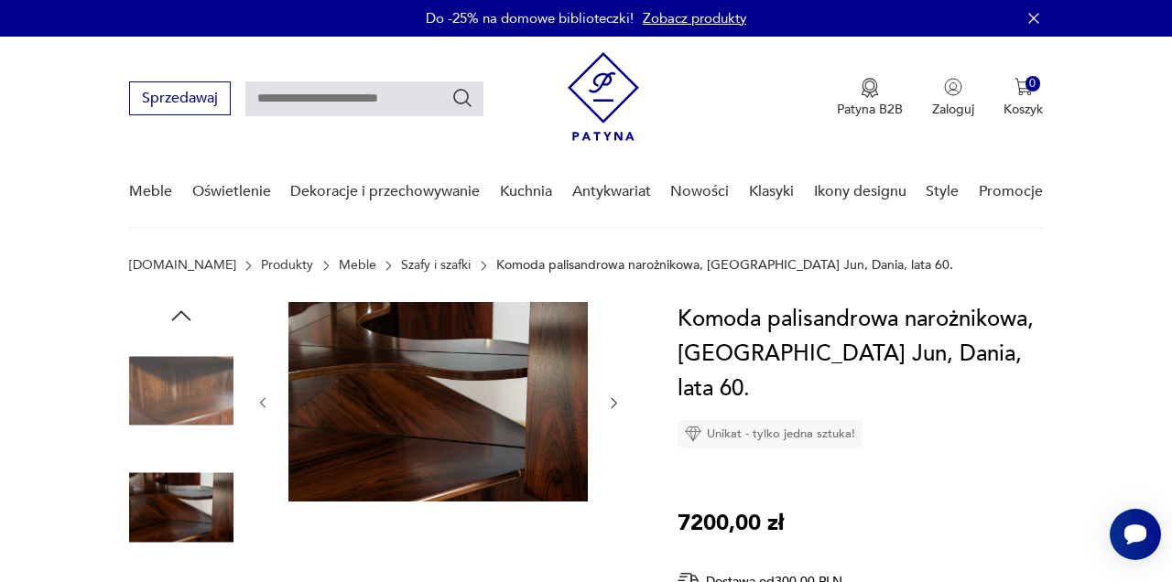
click at [183, 517] on img at bounding box center [181, 508] width 104 height 104
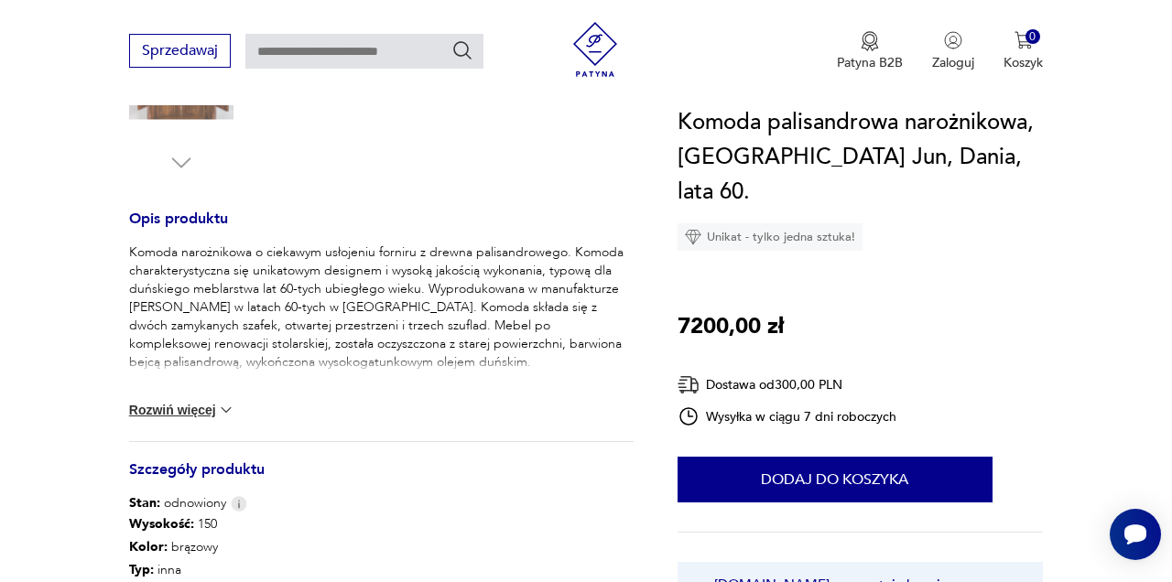
scroll to position [659, 0]
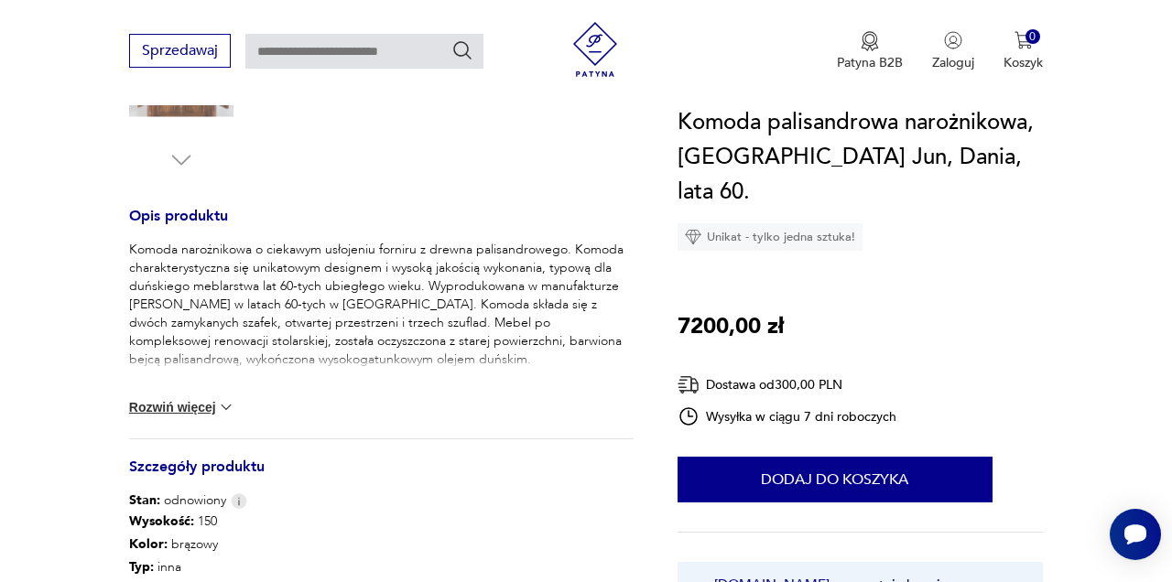
click at [234, 408] on img at bounding box center [226, 407] width 18 height 18
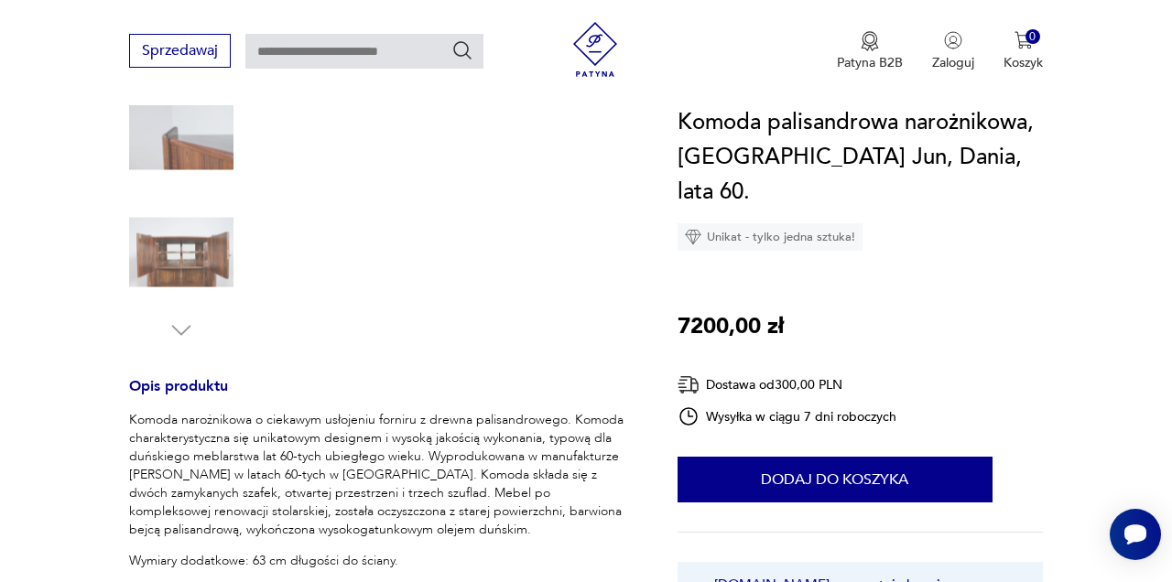
scroll to position [476, 0]
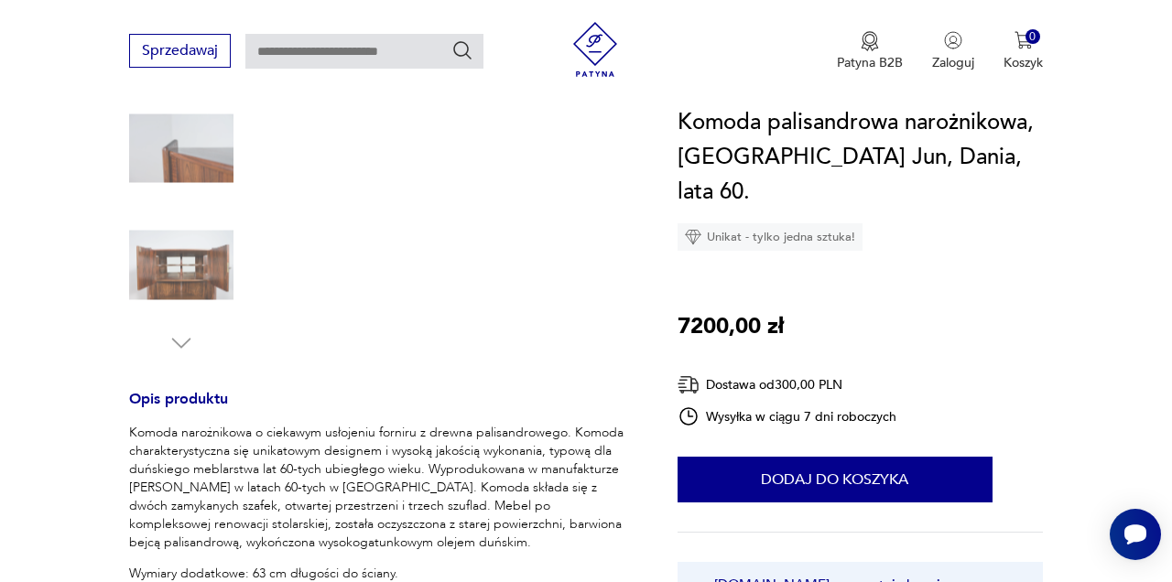
type input "******"
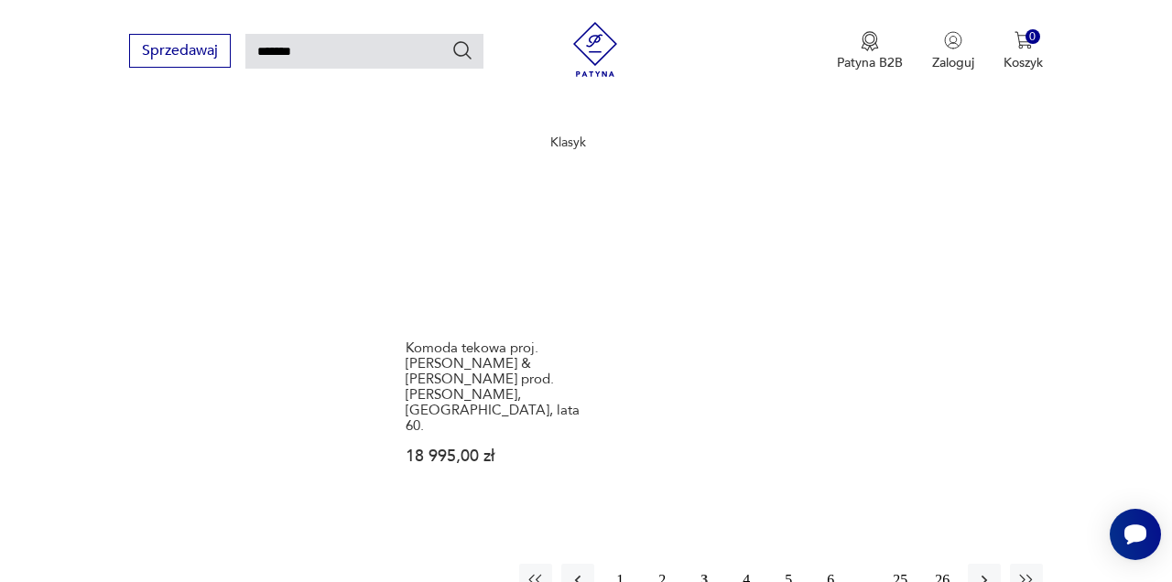
scroll to position [2114, 0]
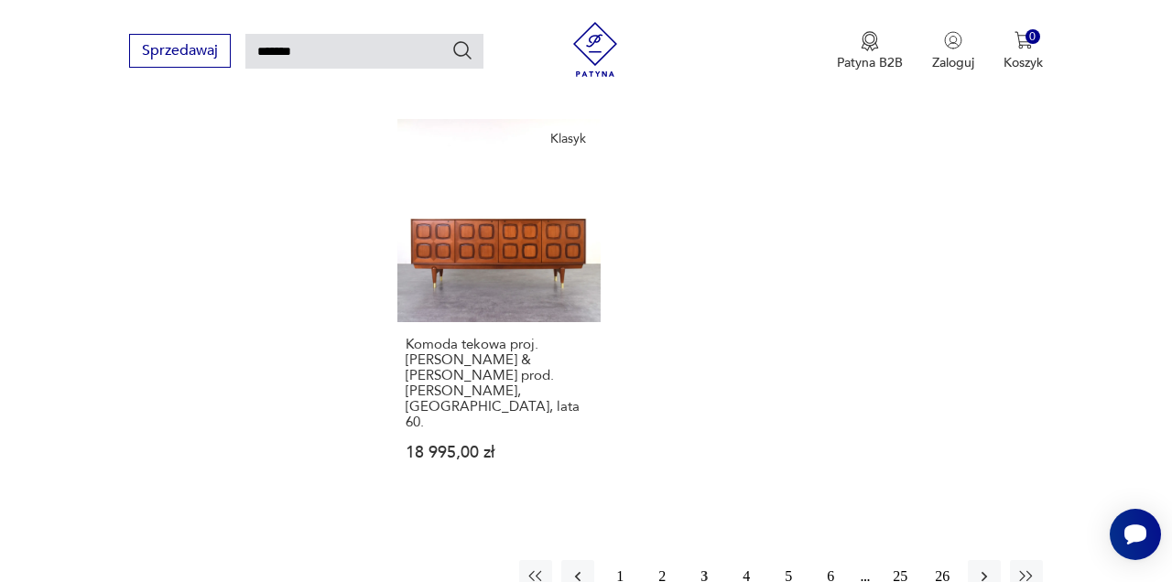
click at [752, 560] on button "4" at bounding box center [746, 576] width 33 height 33
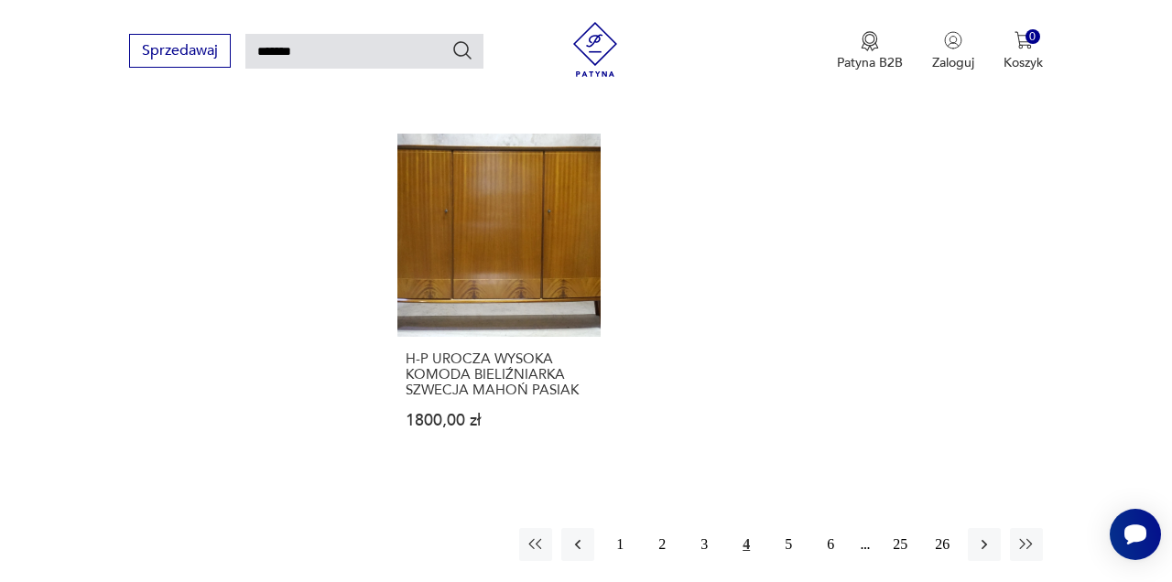
scroll to position [2116, 0]
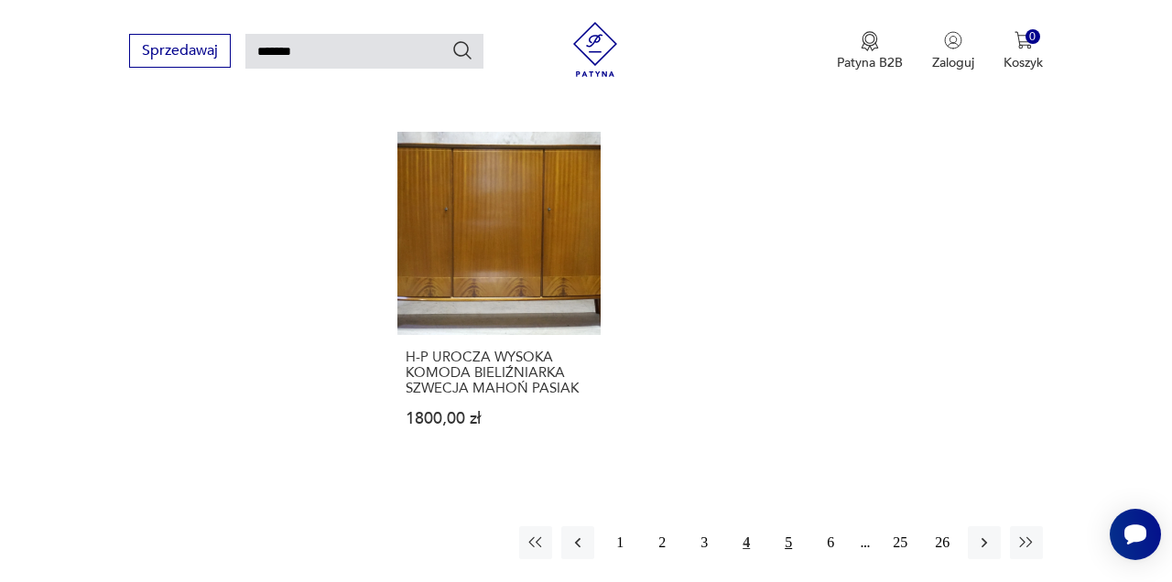
click at [789, 528] on button "5" at bounding box center [788, 543] width 33 height 33
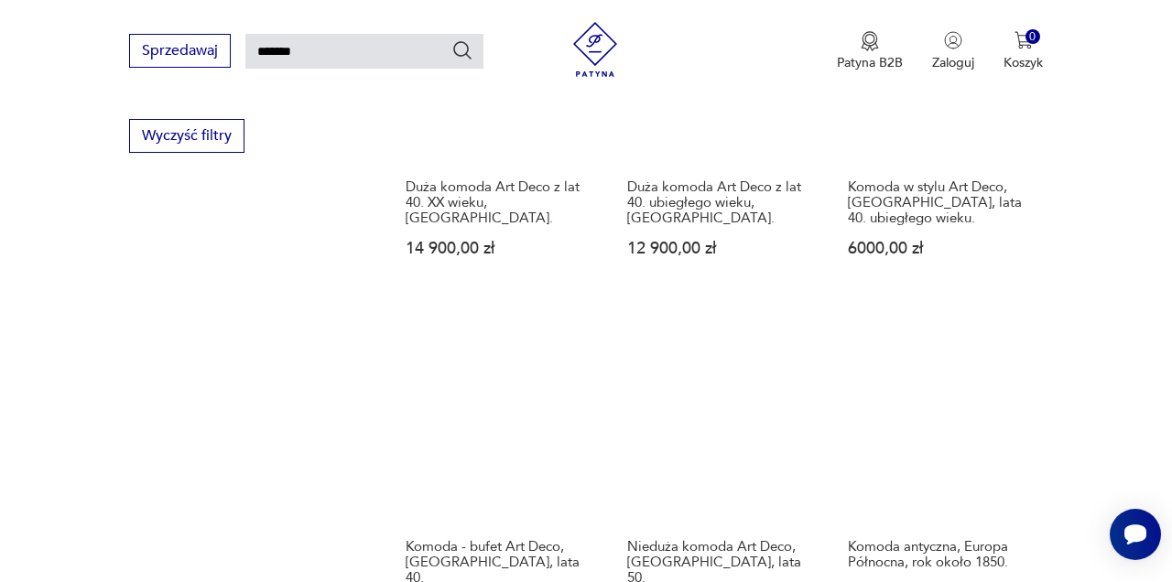
scroll to position [1237, 0]
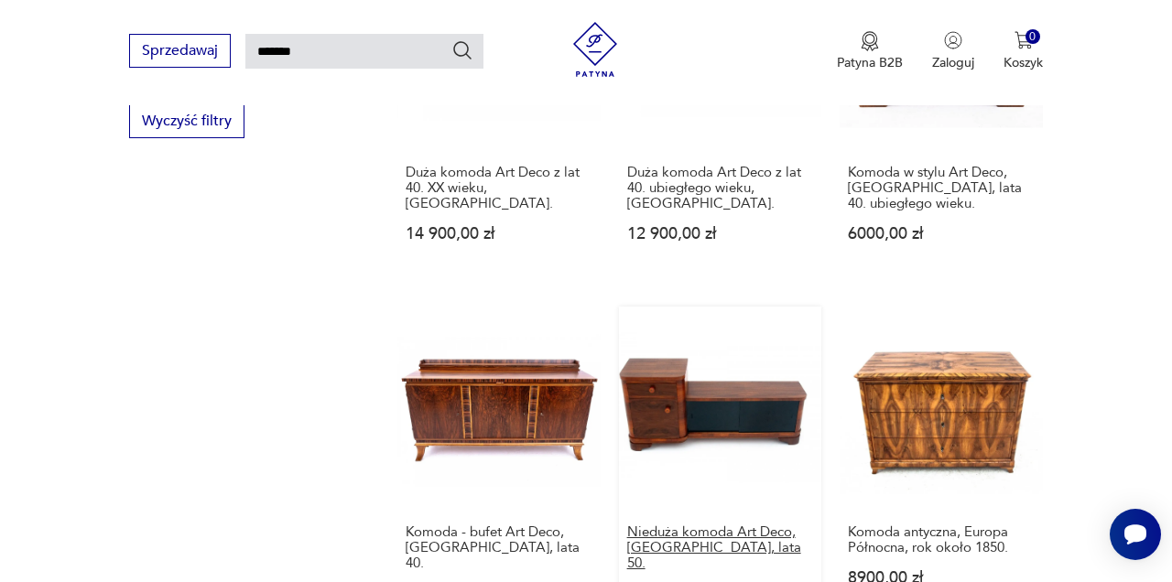
click at [699, 525] on h3 "Nieduża komoda Art Deco, [GEOGRAPHIC_DATA], lata 50." at bounding box center [720, 548] width 187 height 47
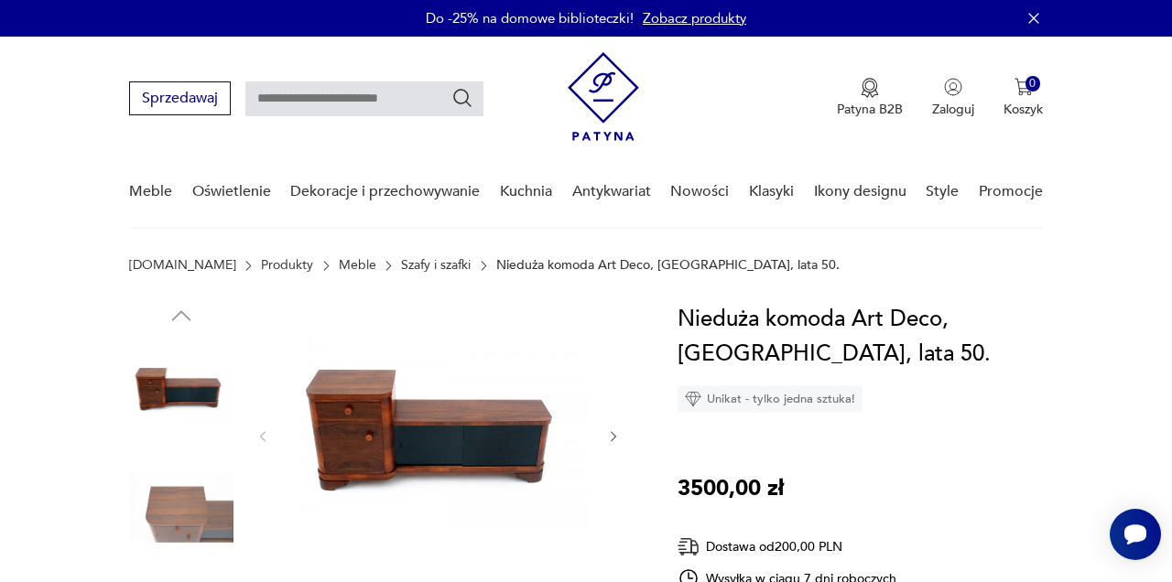
click at [193, 526] on img at bounding box center [181, 508] width 104 height 104
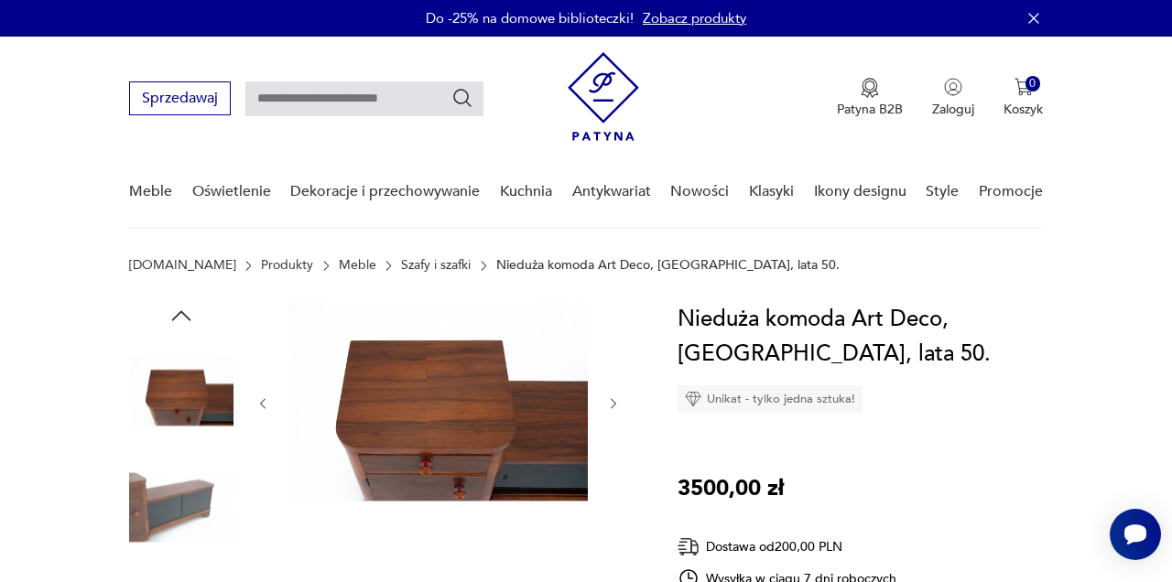
click at [189, 509] on img at bounding box center [181, 508] width 104 height 104
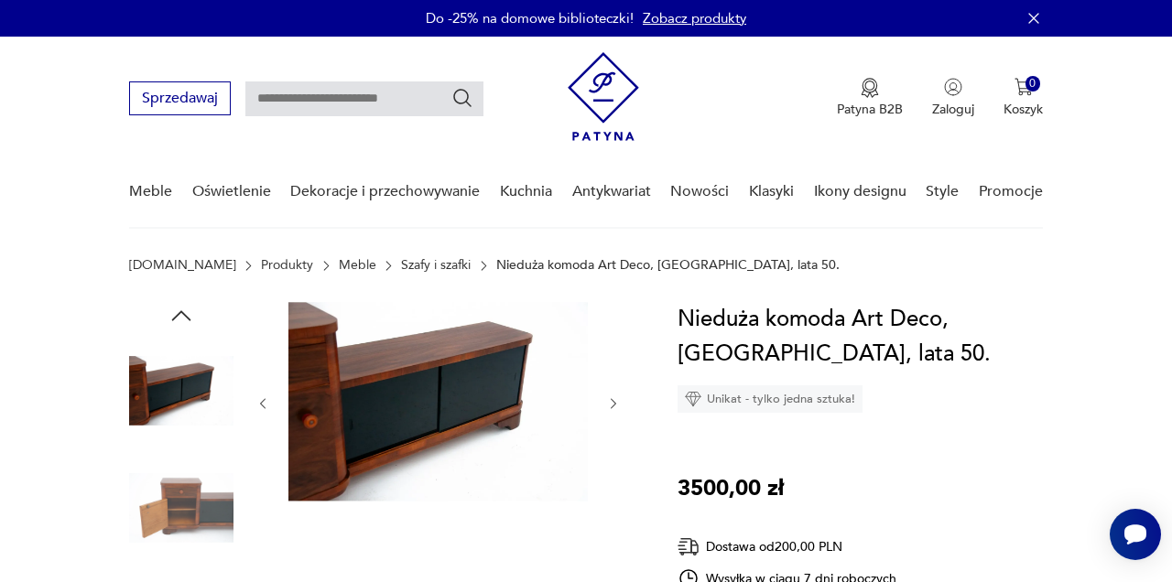
click at [190, 524] on img at bounding box center [181, 508] width 104 height 104
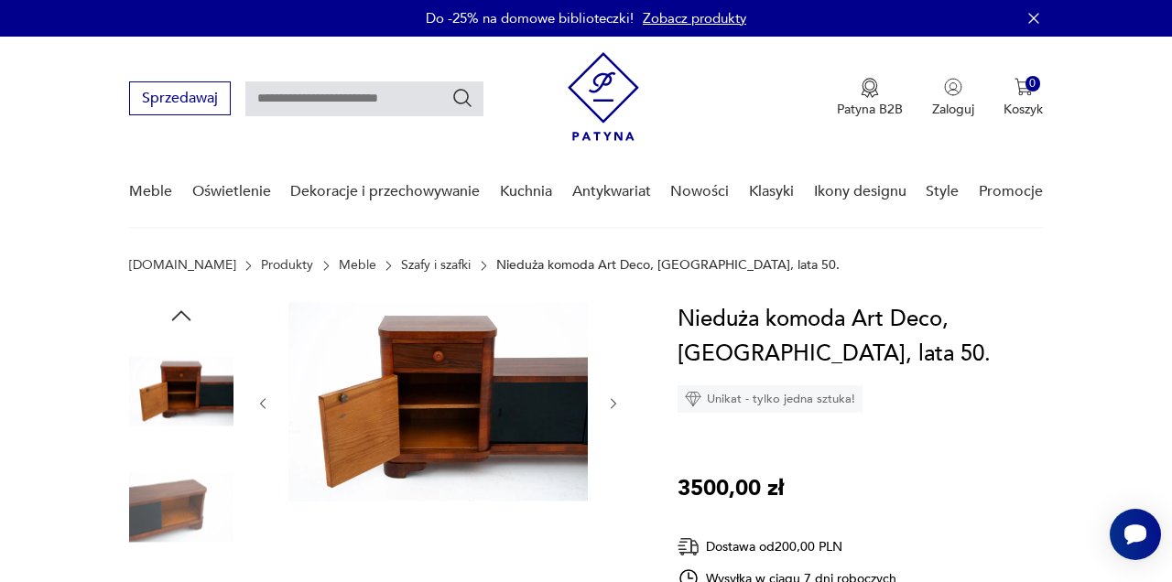
click at [190, 524] on img at bounding box center [181, 508] width 104 height 104
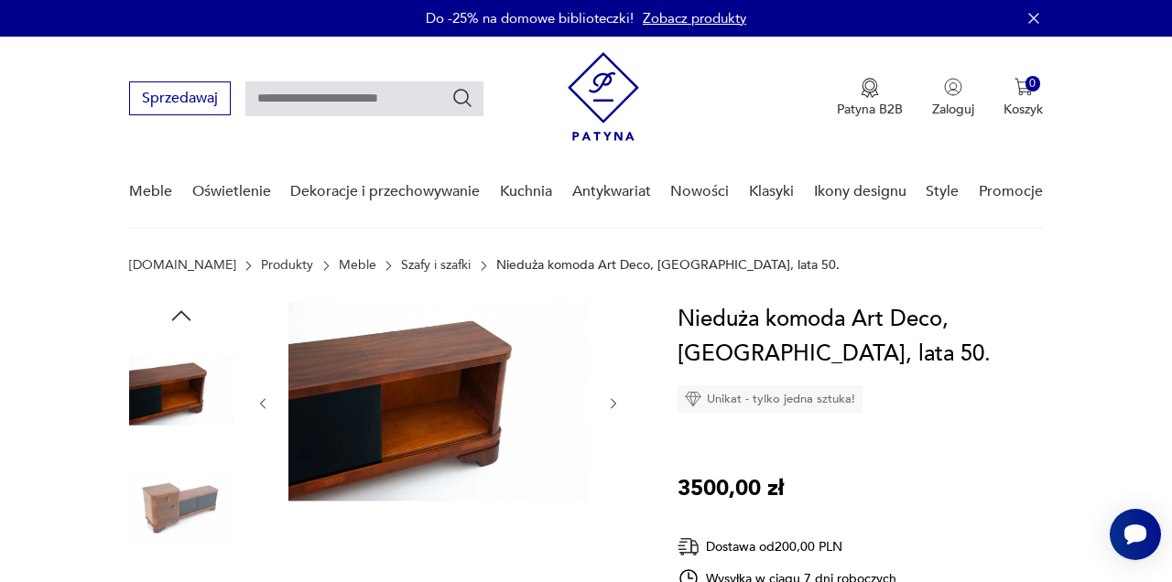
click at [190, 524] on img at bounding box center [181, 508] width 104 height 104
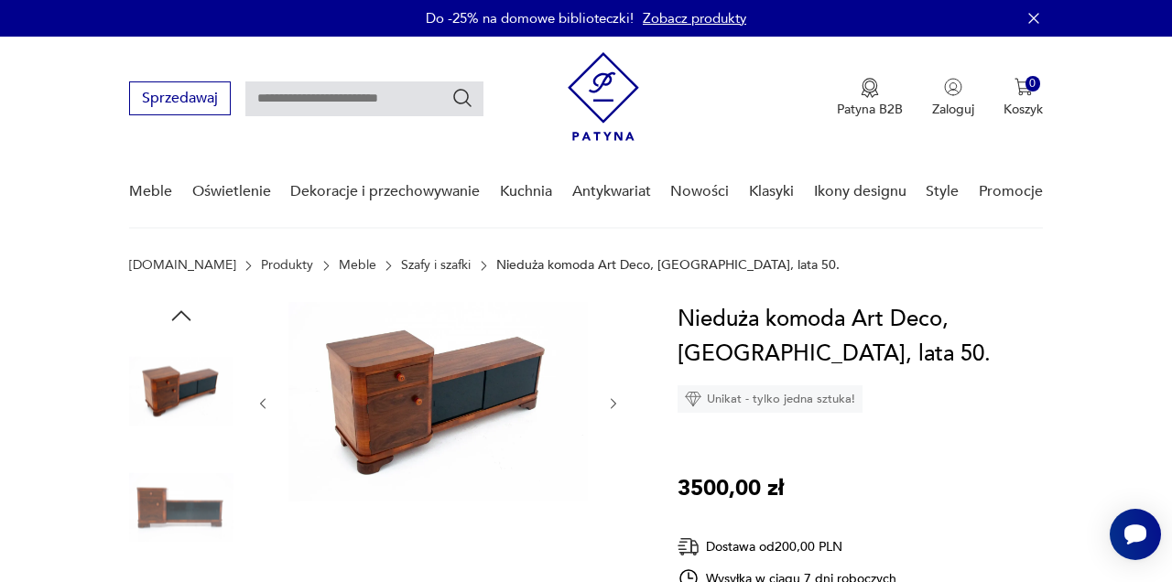
click at [190, 524] on img at bounding box center [181, 508] width 104 height 104
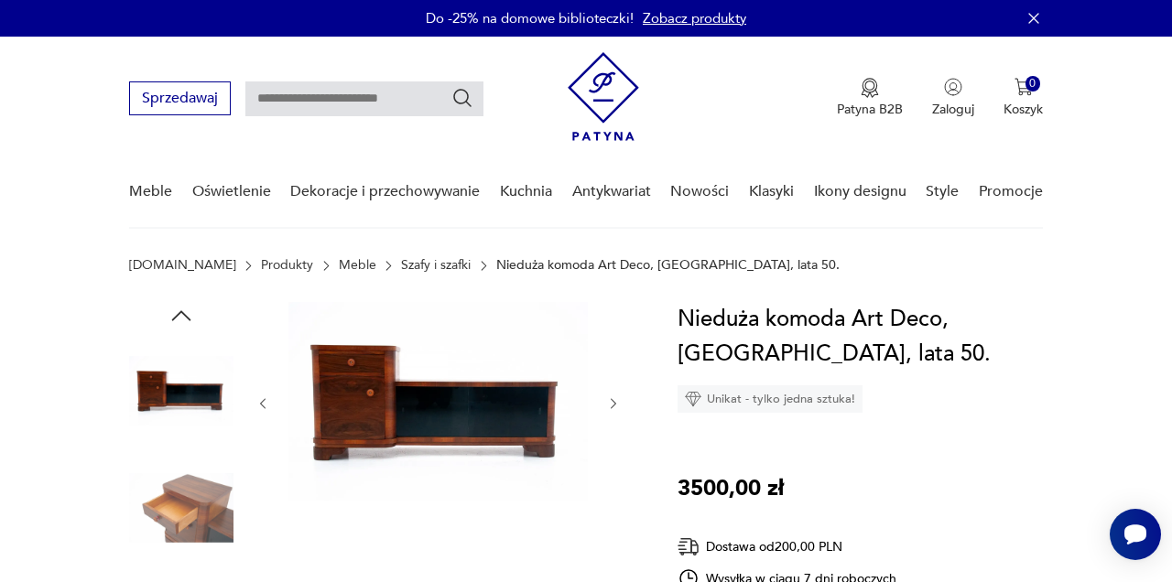
click at [190, 524] on img at bounding box center [181, 508] width 104 height 104
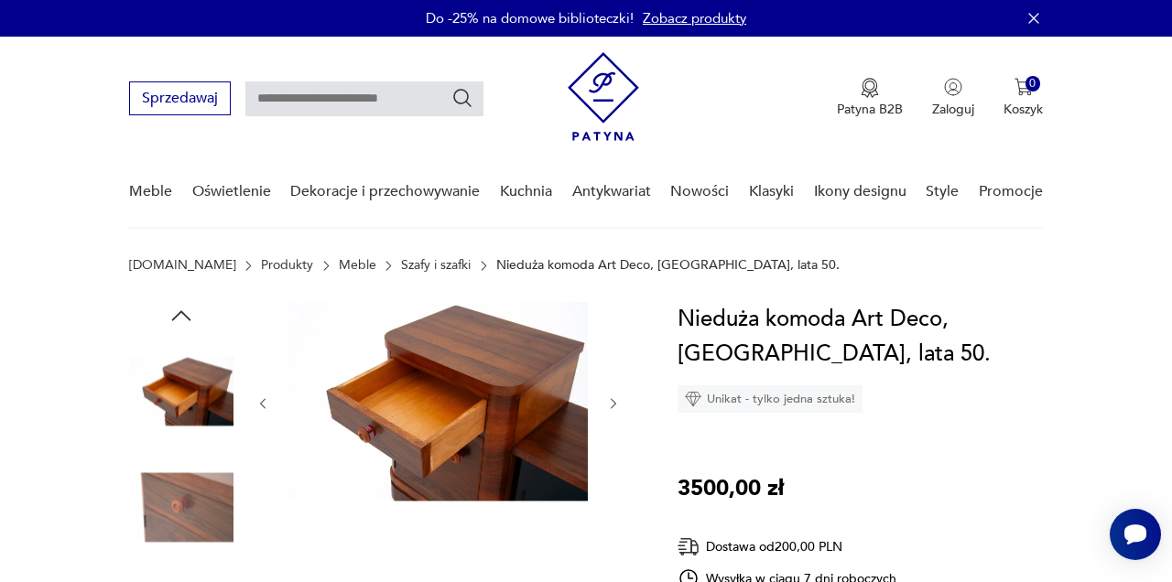
click at [190, 524] on img at bounding box center [181, 508] width 104 height 104
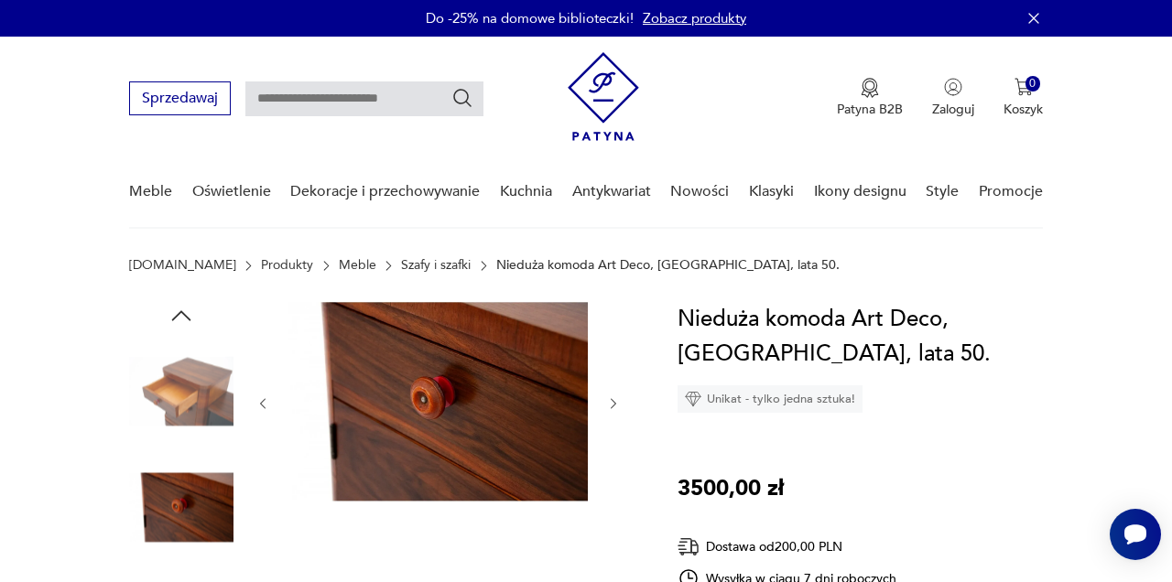
click at [190, 524] on img at bounding box center [181, 508] width 104 height 104
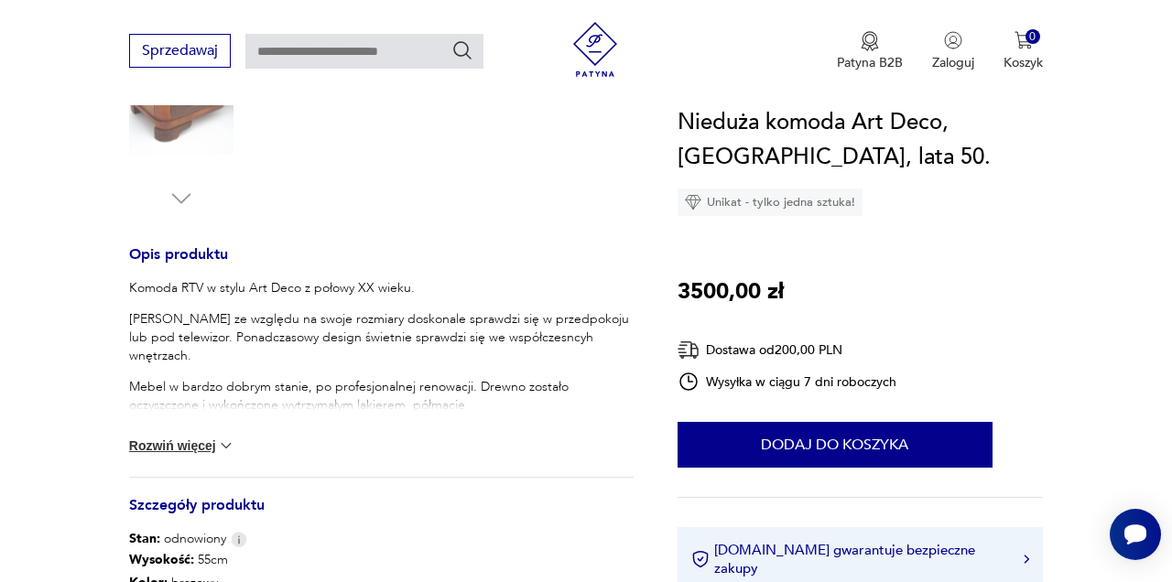
scroll to position [623, 0]
click at [225, 445] on img at bounding box center [226, 444] width 18 height 18
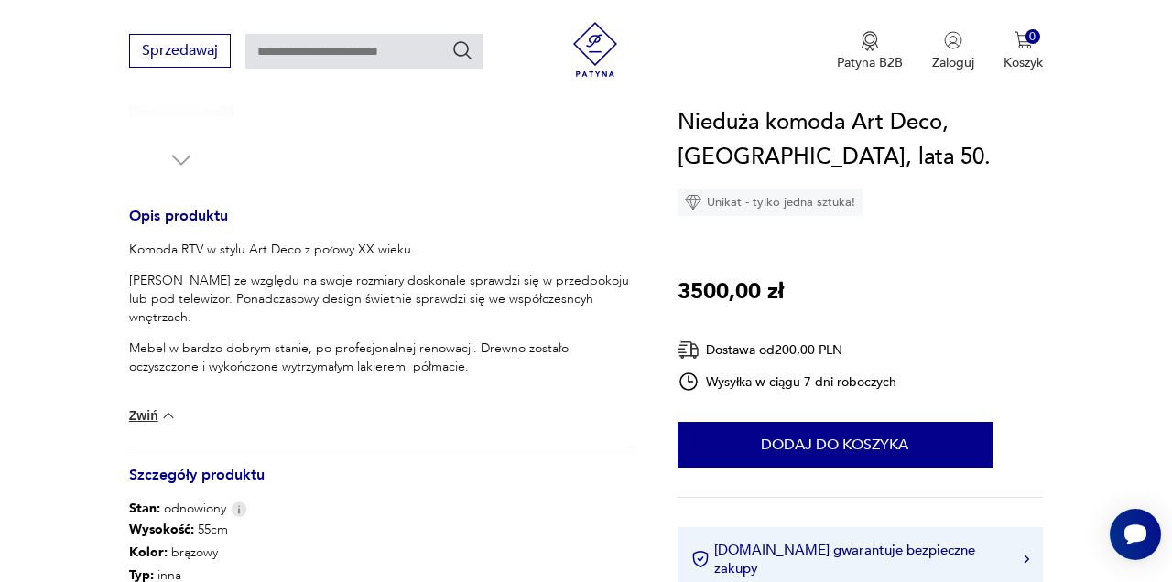
scroll to position [733, 0]
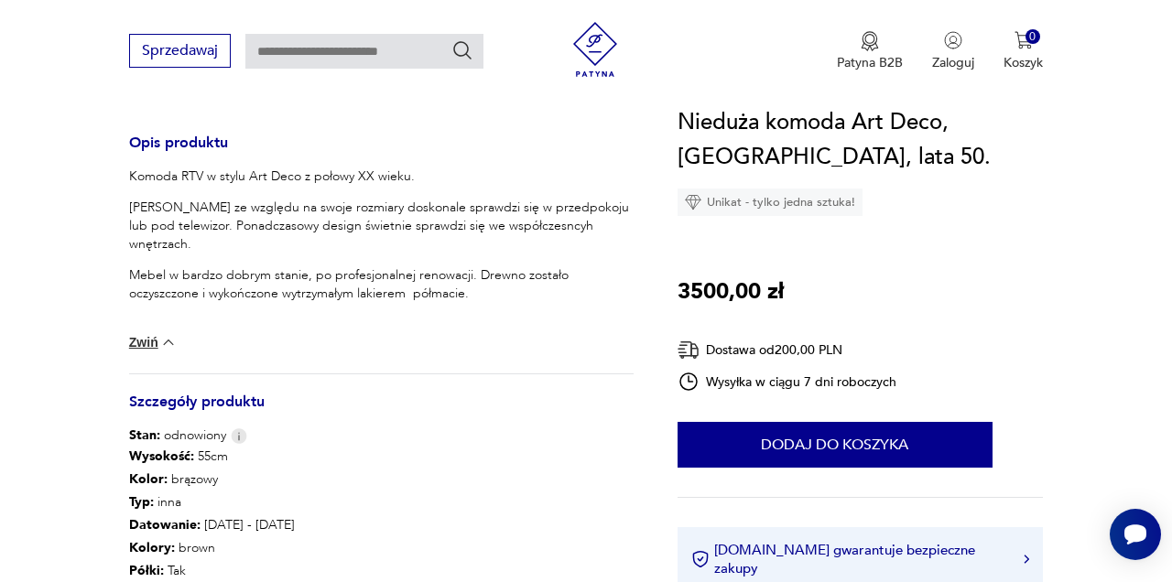
type input "******"
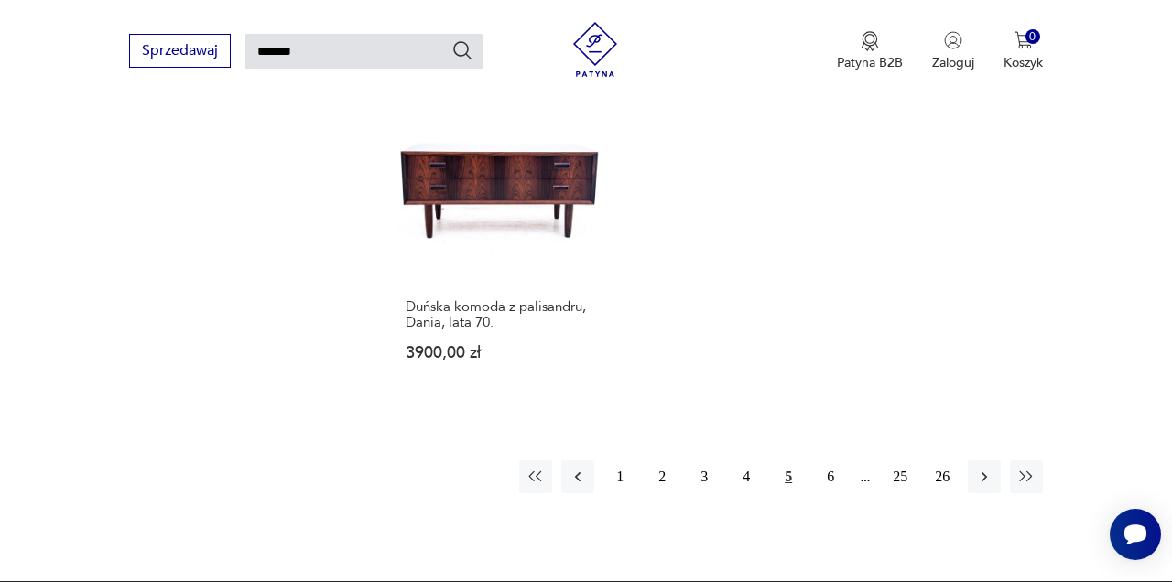
scroll to position [2218, 0]
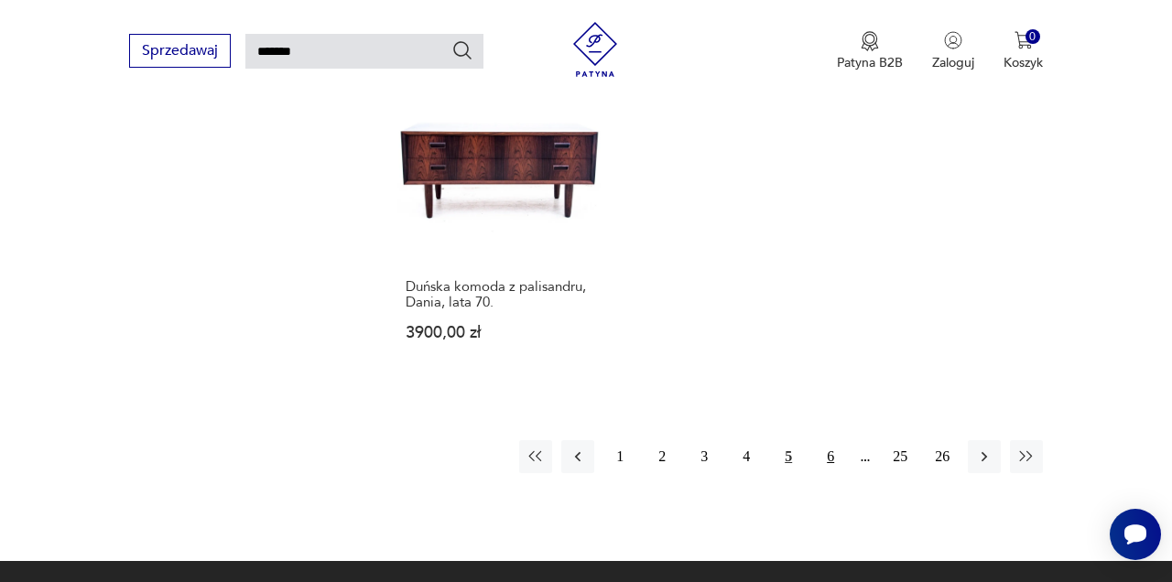
click at [835, 440] on button "6" at bounding box center [830, 456] width 33 height 33
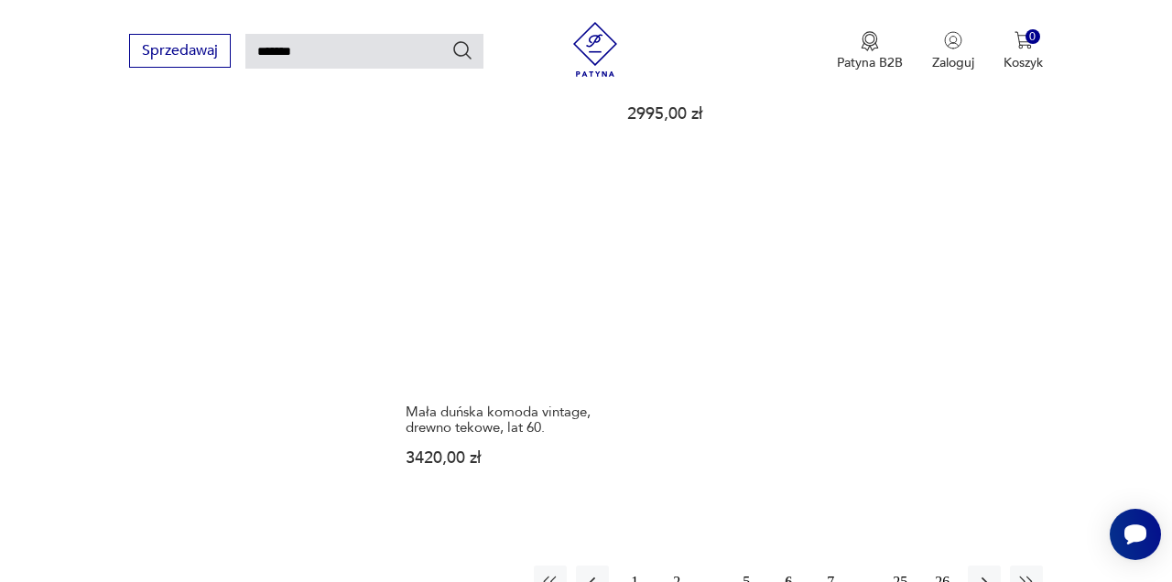
scroll to position [2080, 0]
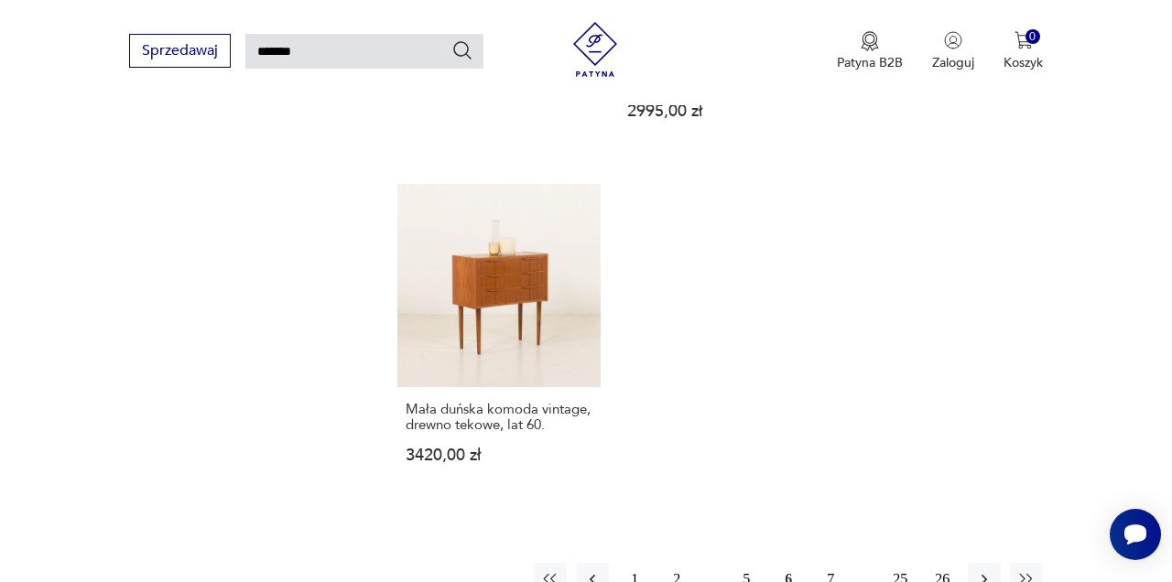
click at [831, 563] on button "7" at bounding box center [830, 579] width 33 height 33
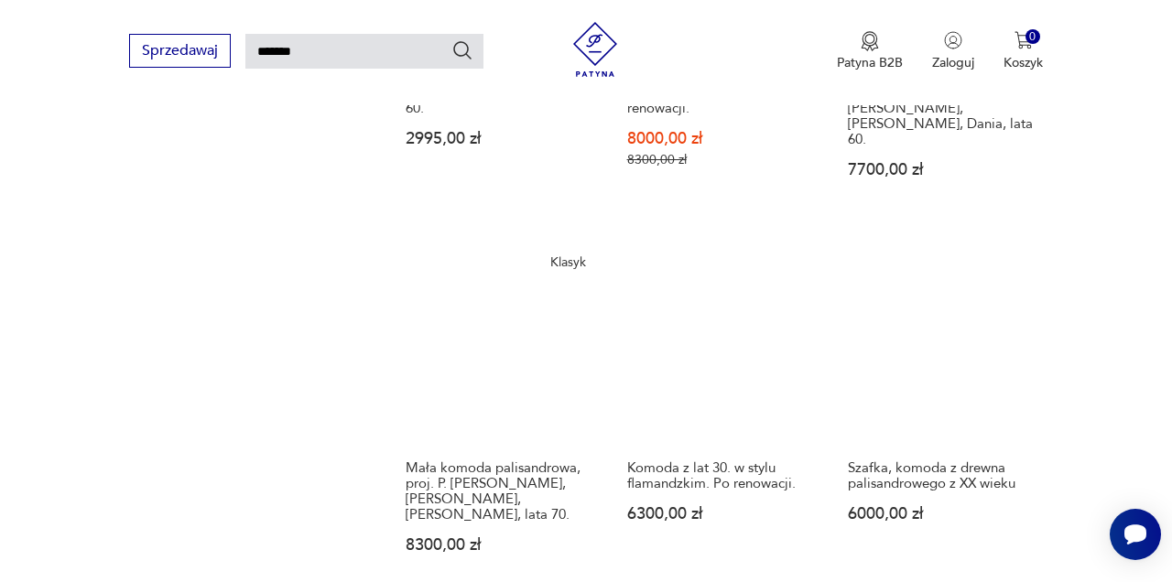
scroll to position [1274, 0]
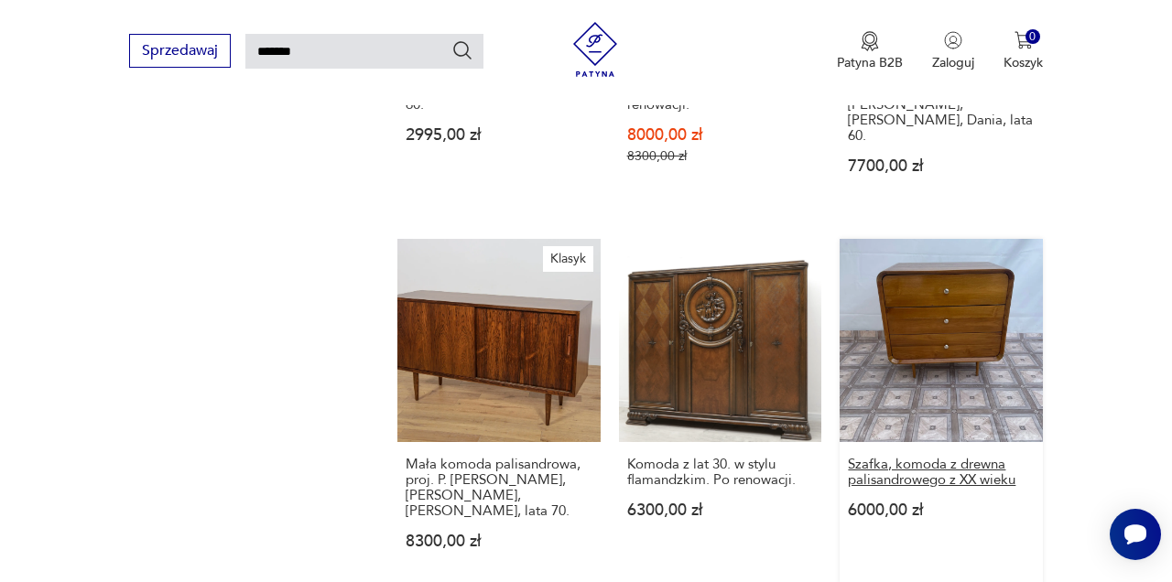
click at [915, 463] on h3 "Szafka, komoda z drewna palisandrowego z XX wieku" at bounding box center [941, 472] width 187 height 31
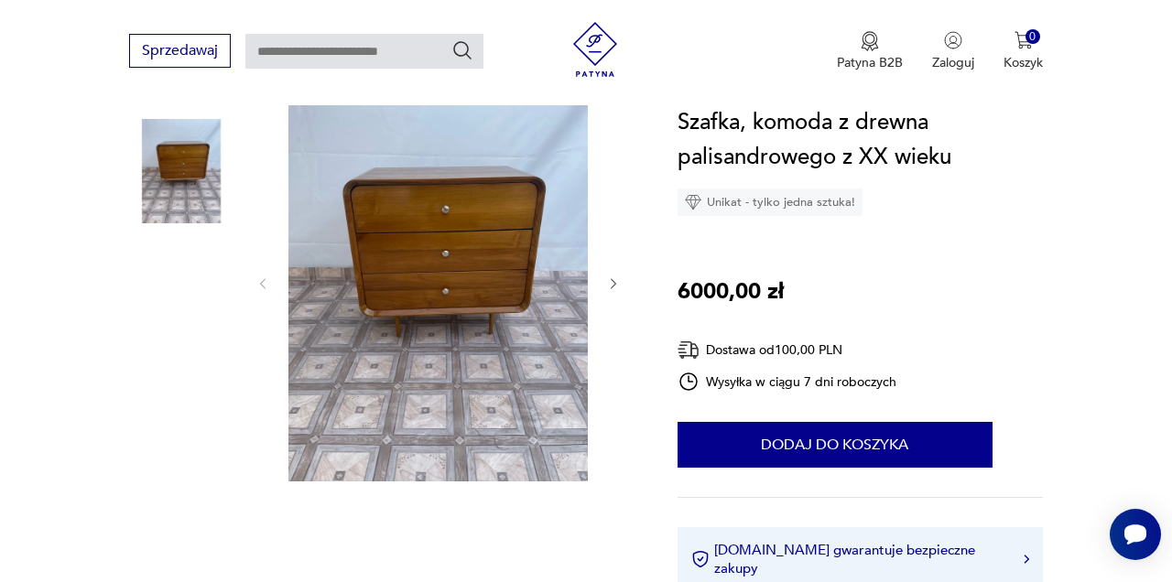
scroll to position [293, 0]
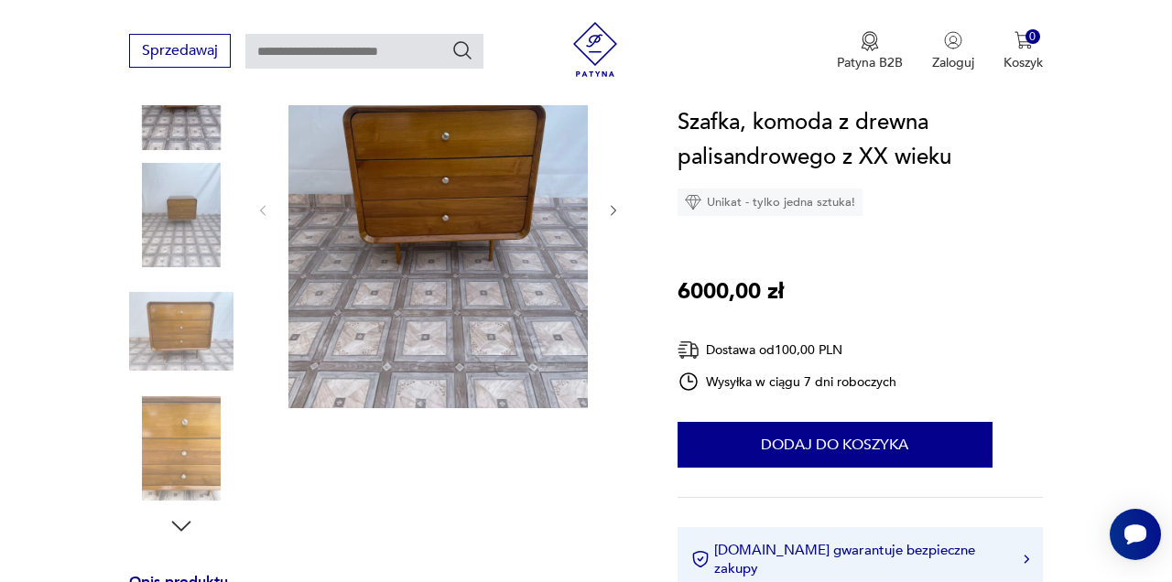
click at [619, 210] on icon "button" at bounding box center [613, 210] width 15 height 15
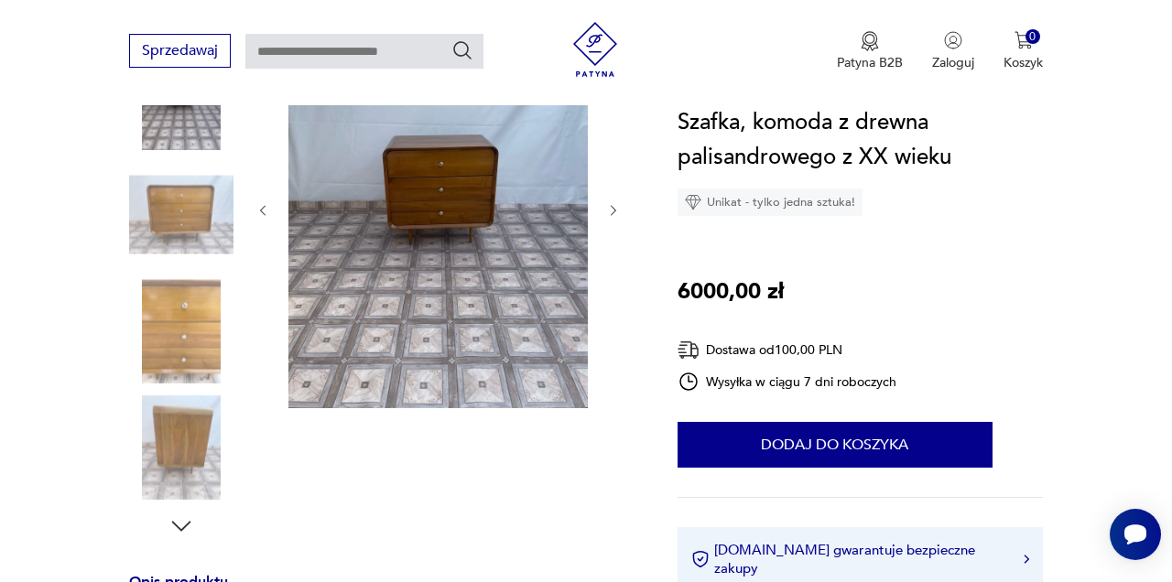
click at [619, 210] on icon "button" at bounding box center [613, 210] width 15 height 15
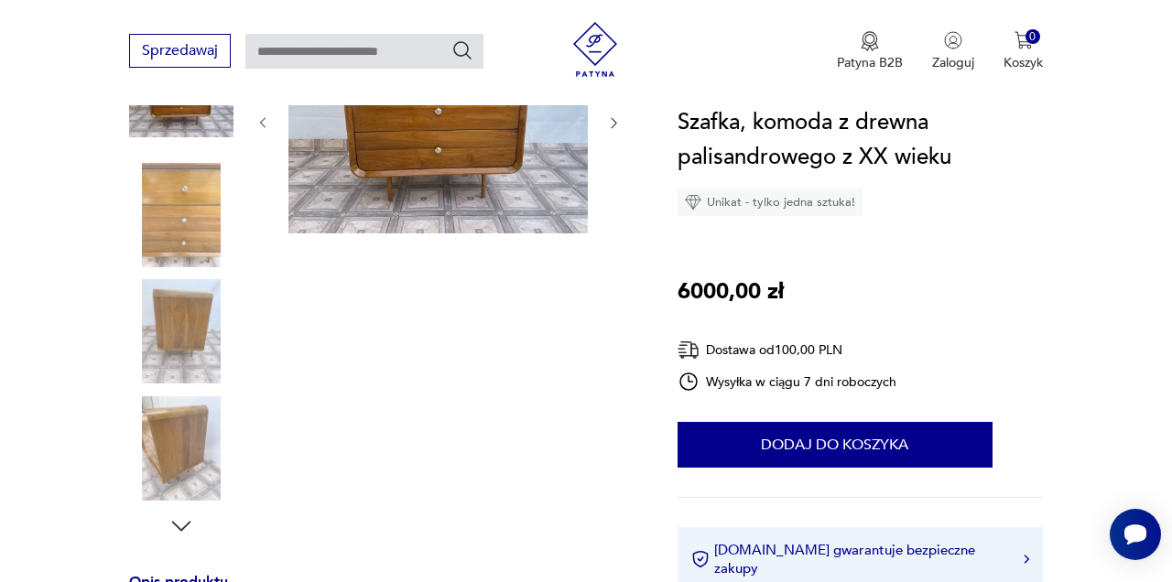
click at [619, 210] on div at bounding box center [438, 123] width 366 height 228
click at [184, 344] on img at bounding box center [181, 331] width 104 height 104
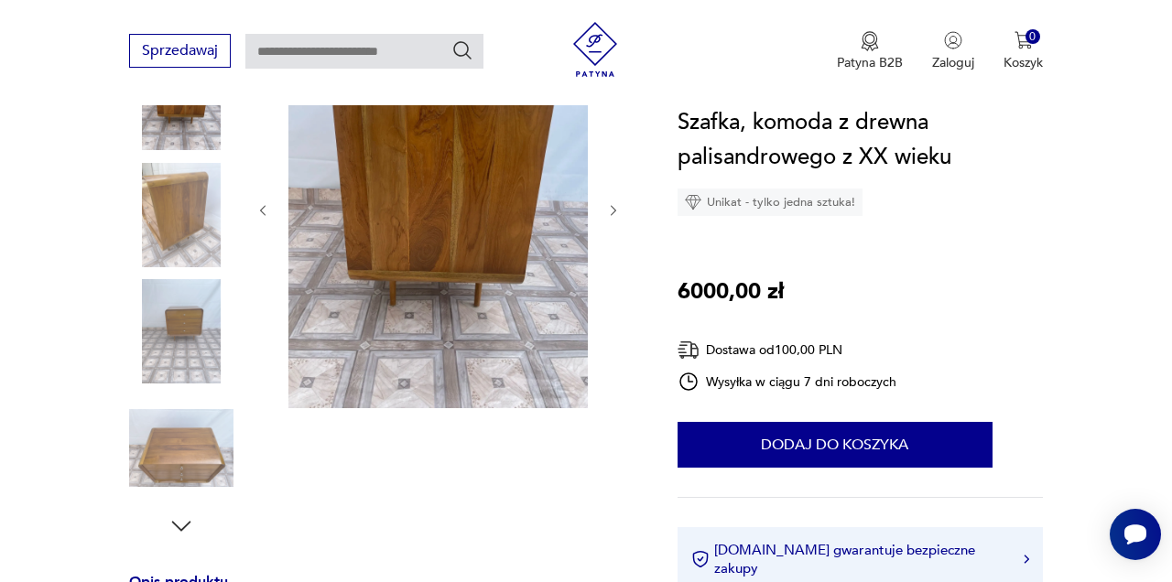
click at [183, 357] on img at bounding box center [181, 331] width 104 height 104
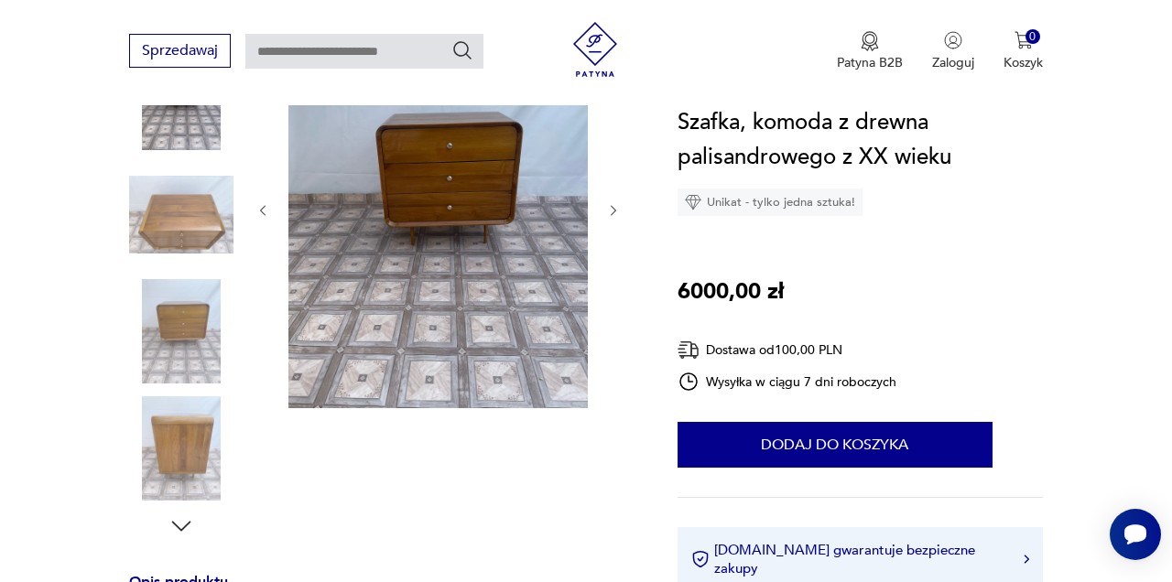
click at [183, 446] on img at bounding box center [181, 449] width 104 height 104
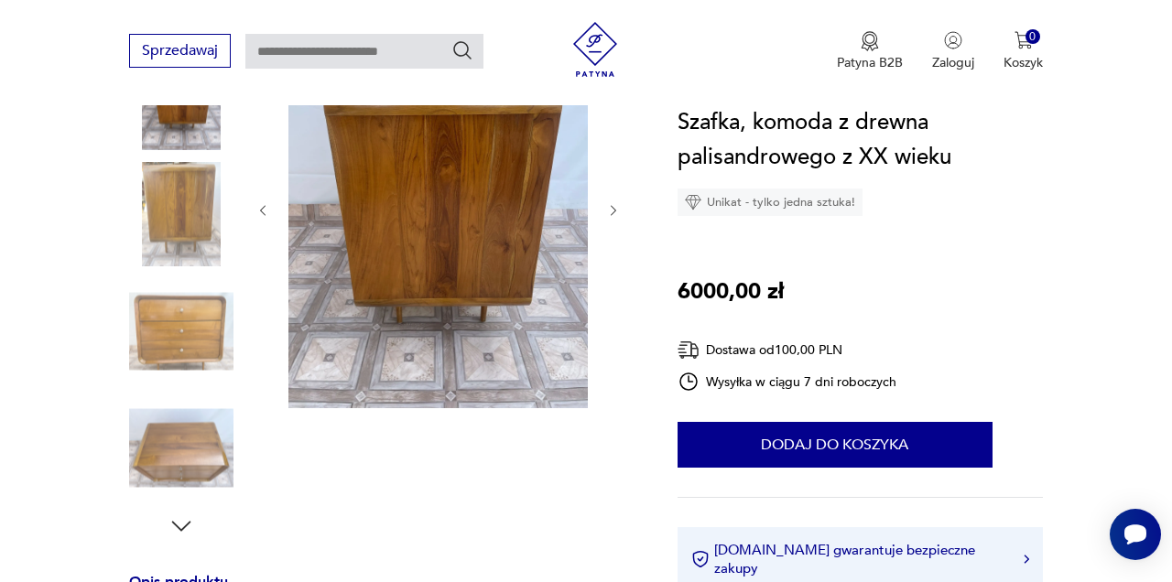
click at [183, 457] on img at bounding box center [181, 449] width 104 height 104
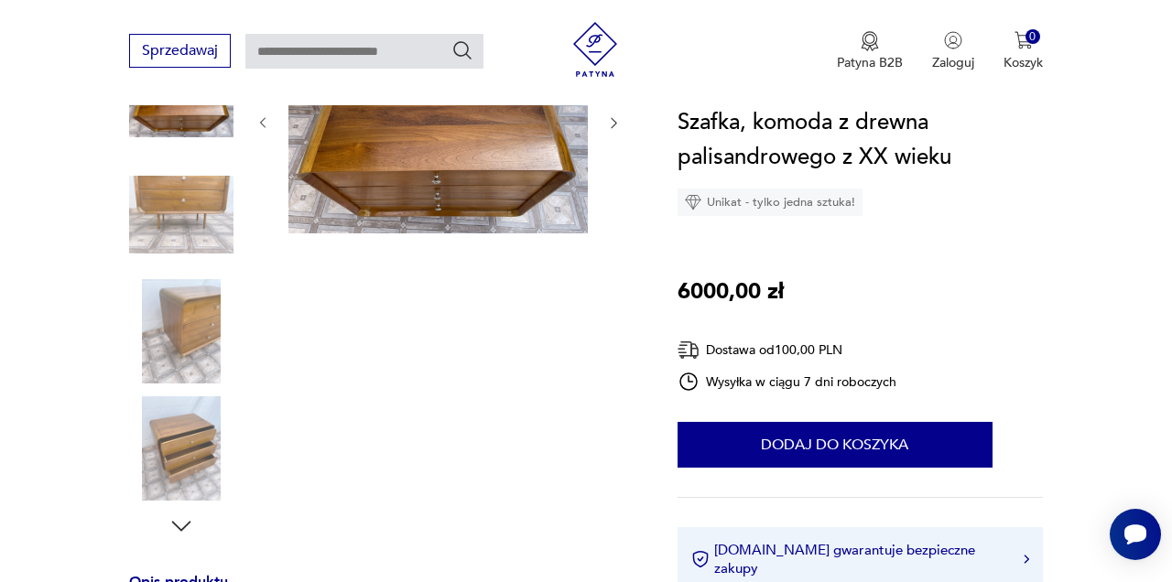
click at [183, 457] on img at bounding box center [181, 449] width 104 height 104
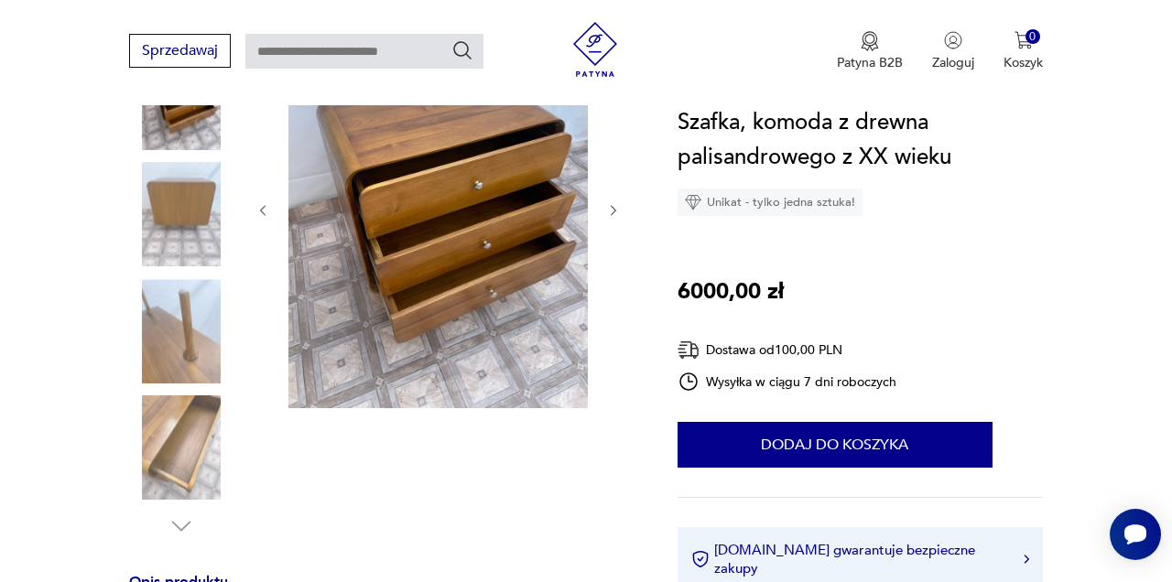
click at [184, 457] on img at bounding box center [181, 449] width 104 height 104
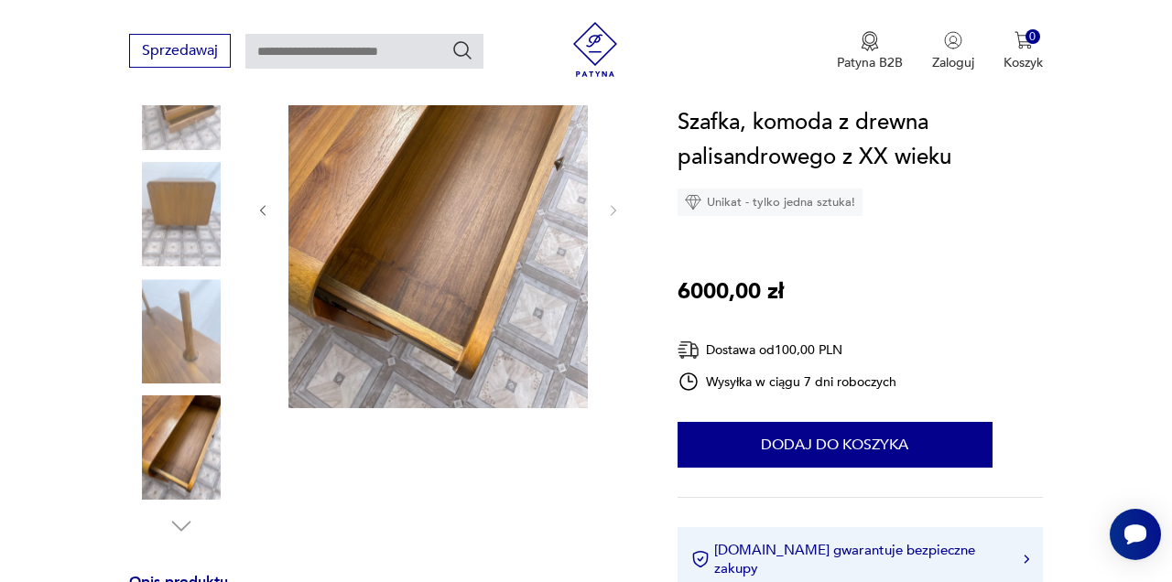
click at [184, 457] on img at bounding box center [181, 449] width 104 height 104
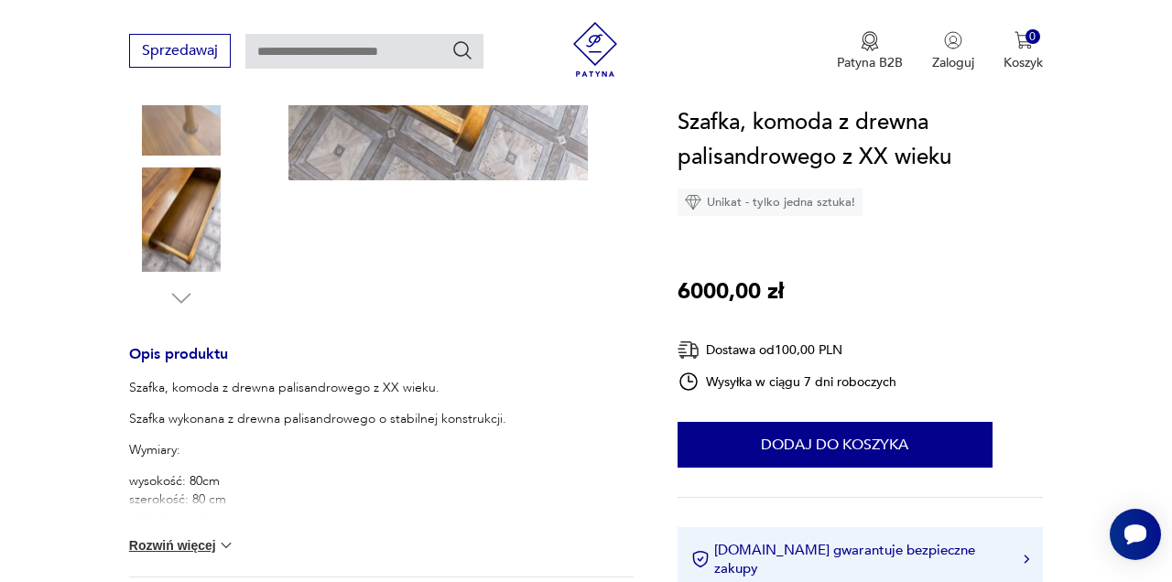
scroll to position [586, 0]
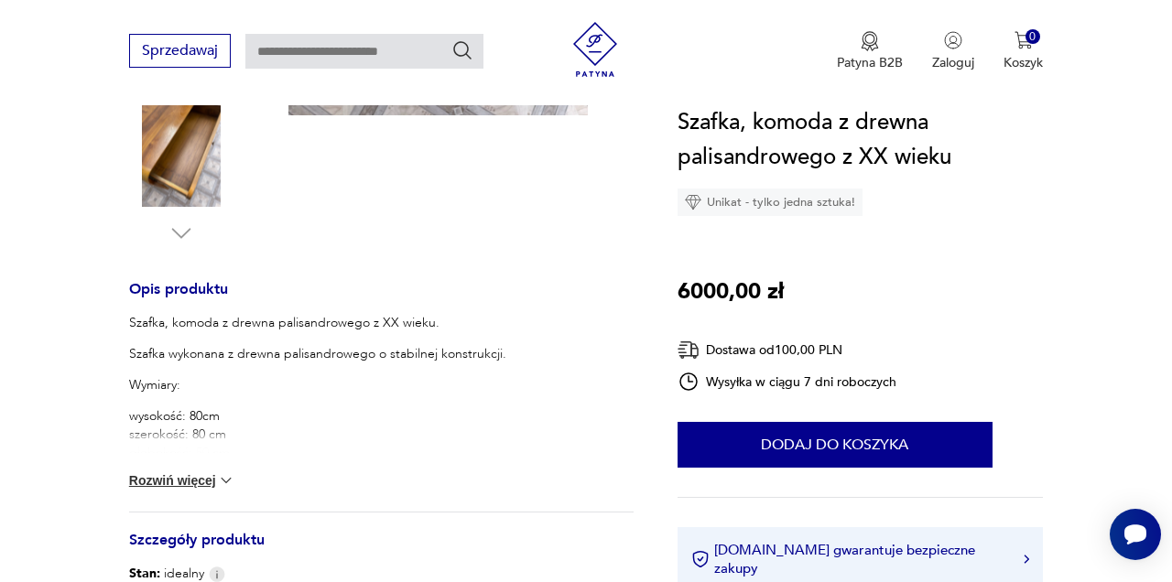
click at [225, 484] on img at bounding box center [226, 481] width 18 height 18
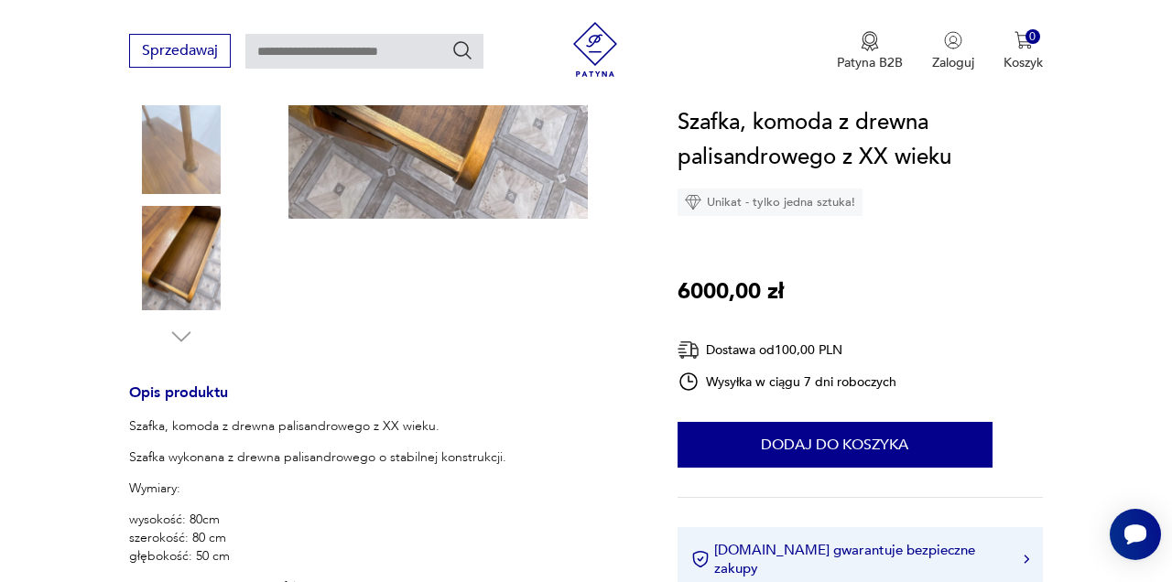
scroll to position [476, 0]
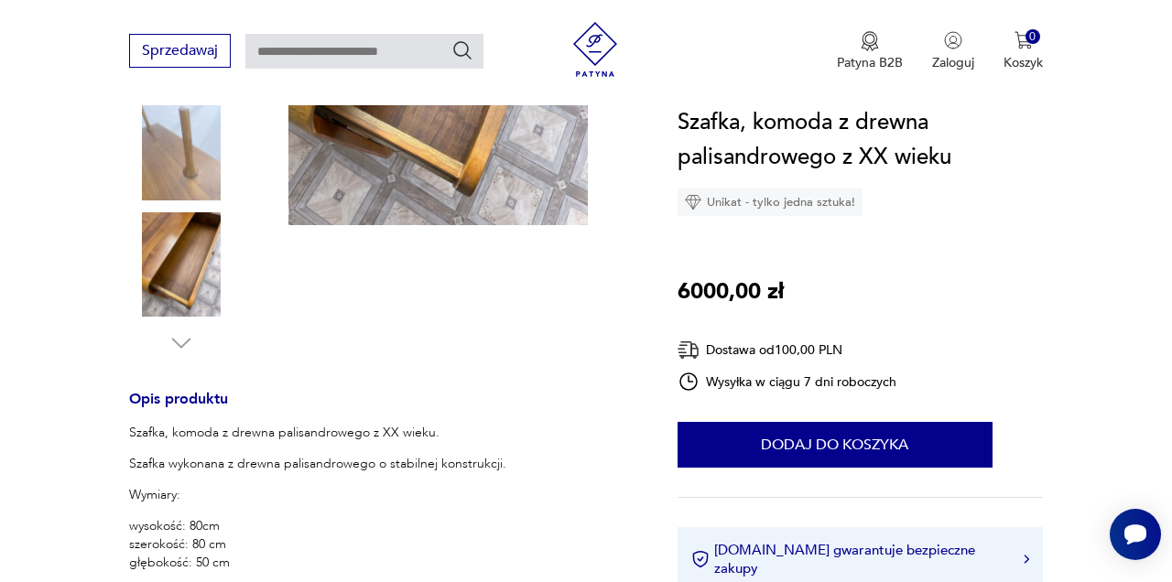
type input "******"
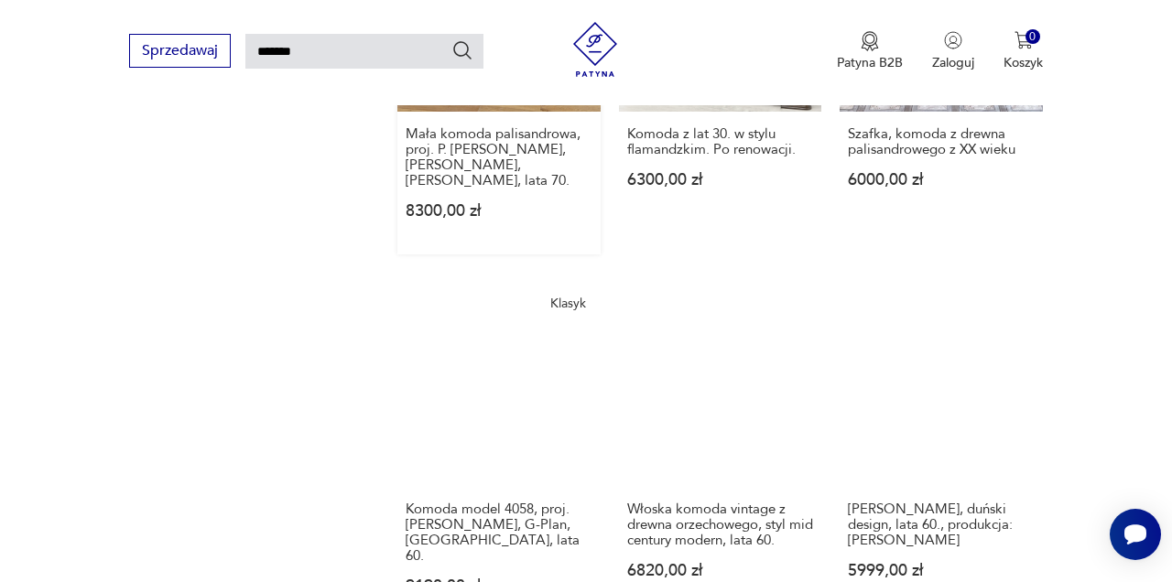
scroll to position [1639, 0]
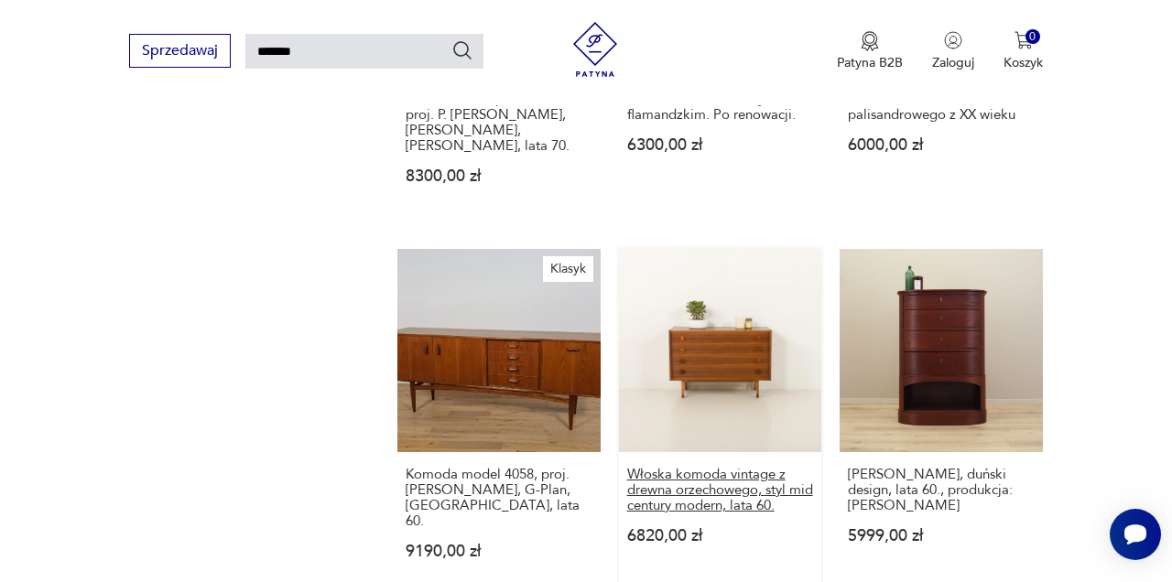
click at [717, 473] on h3 "Włoska komoda vintage z drewna orzechowego, styl mid century modern, lata 60." at bounding box center [720, 490] width 187 height 47
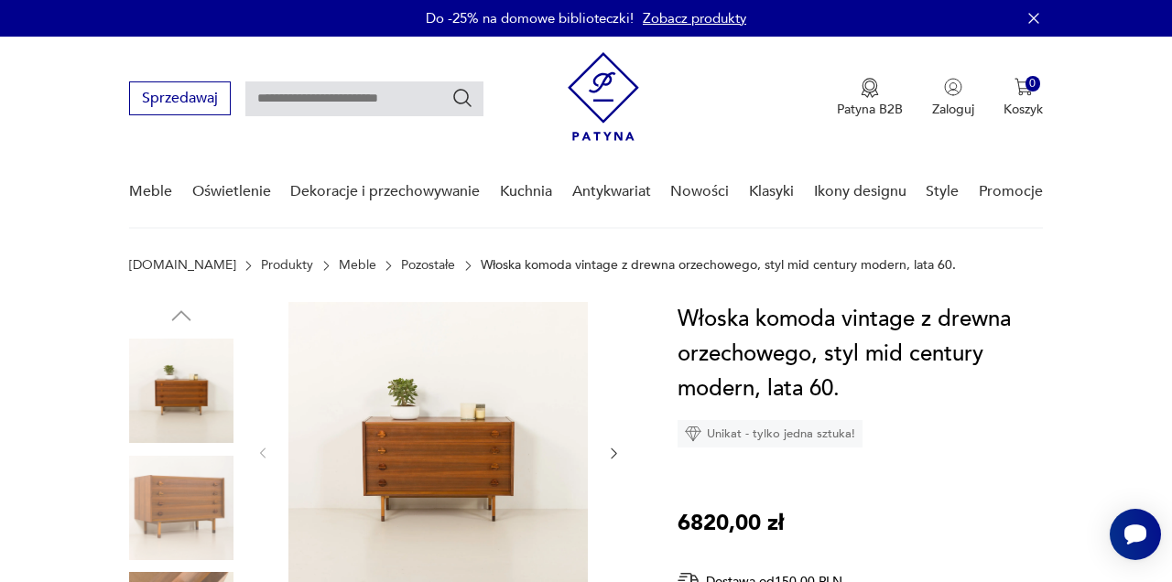
click at [614, 455] on icon "button" at bounding box center [614, 454] width 5 height 10
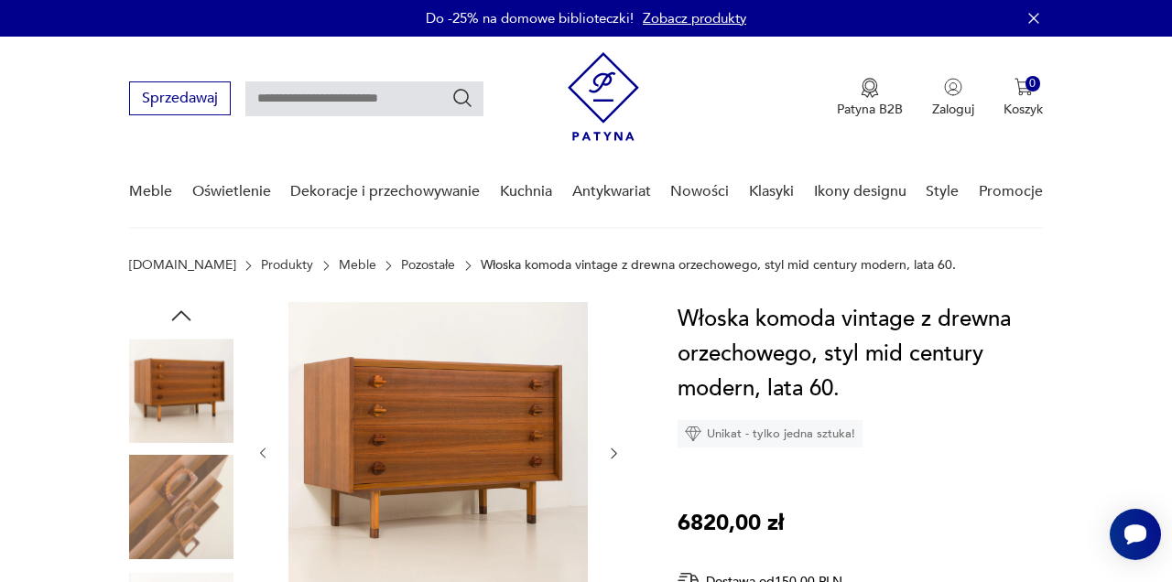
click at [614, 455] on icon "button" at bounding box center [614, 454] width 5 height 10
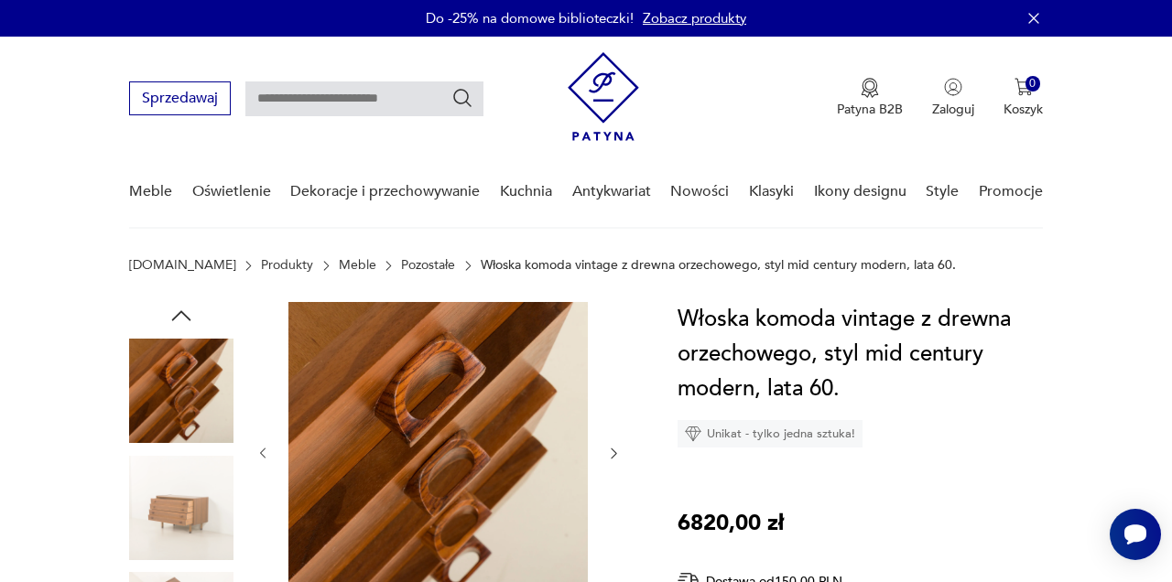
click at [614, 455] on icon "button" at bounding box center [614, 454] width 5 height 10
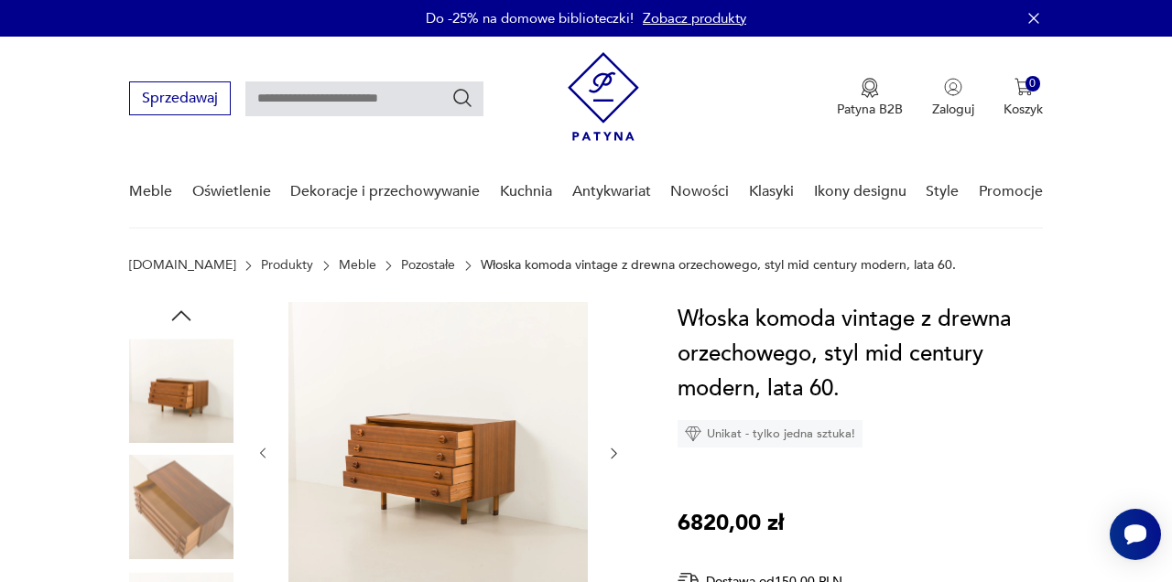
click at [614, 455] on icon "button" at bounding box center [614, 454] width 5 height 10
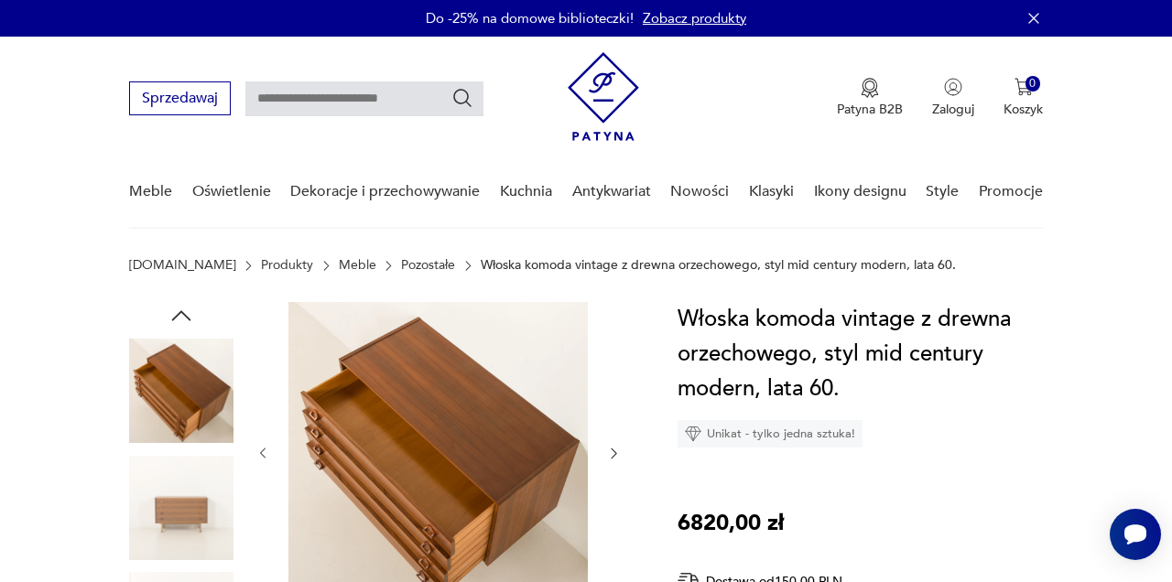
click at [614, 455] on icon "button" at bounding box center [614, 454] width 5 height 10
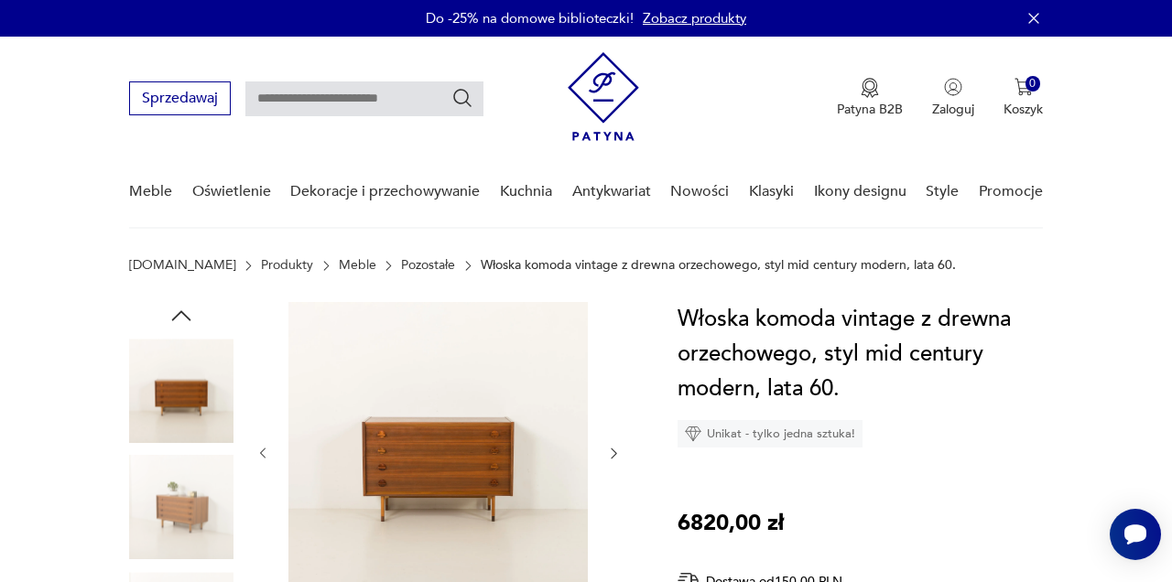
click at [614, 455] on icon "button" at bounding box center [614, 454] width 5 height 10
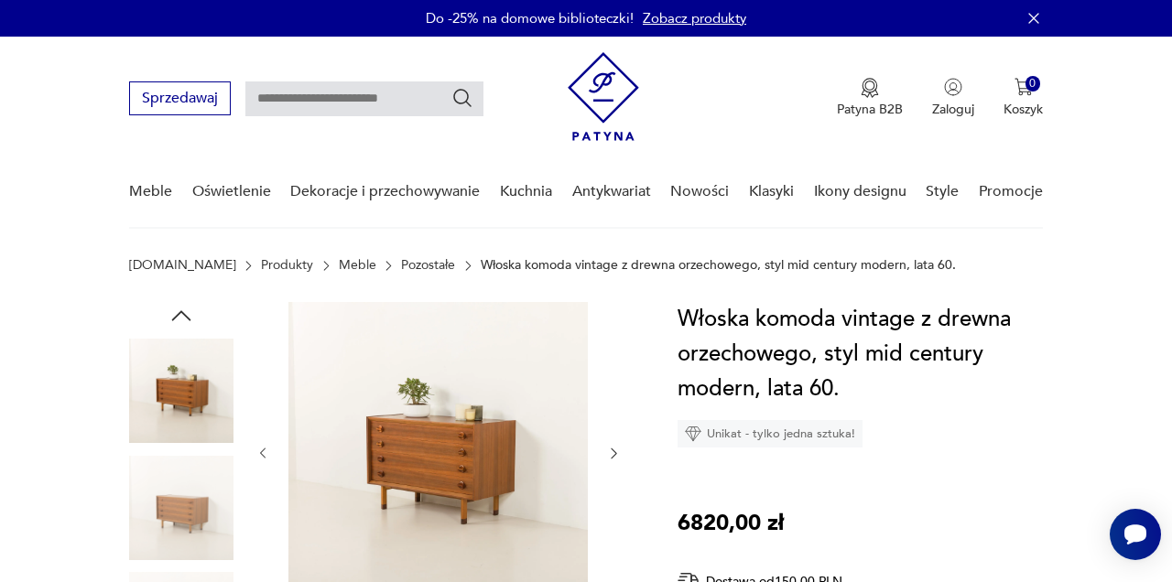
click at [614, 455] on icon "button" at bounding box center [614, 454] width 5 height 10
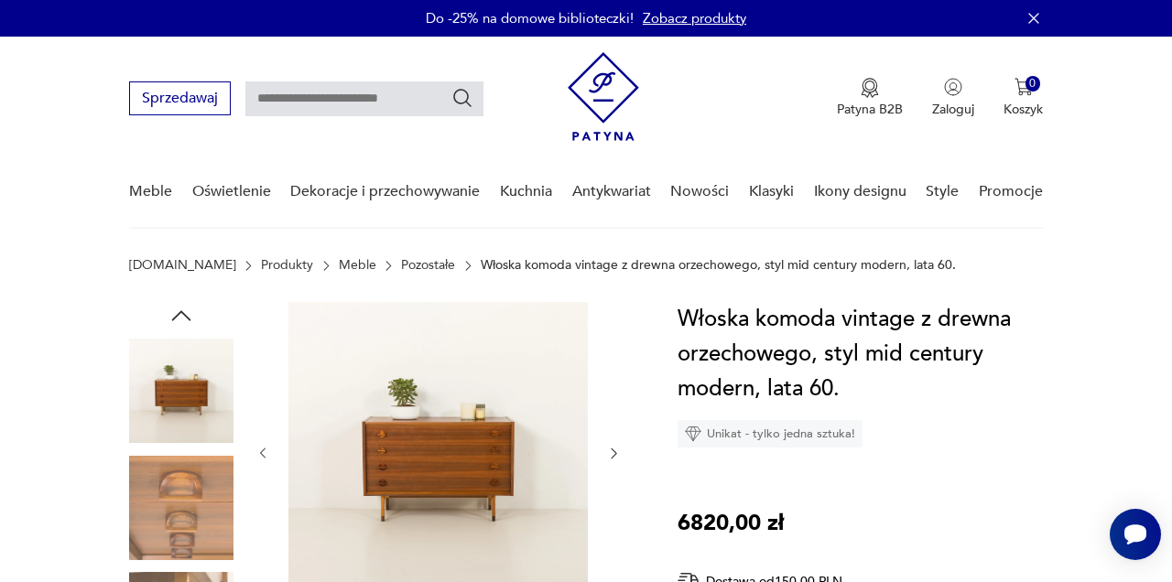
click at [614, 455] on icon "button" at bounding box center [613, 453] width 15 height 15
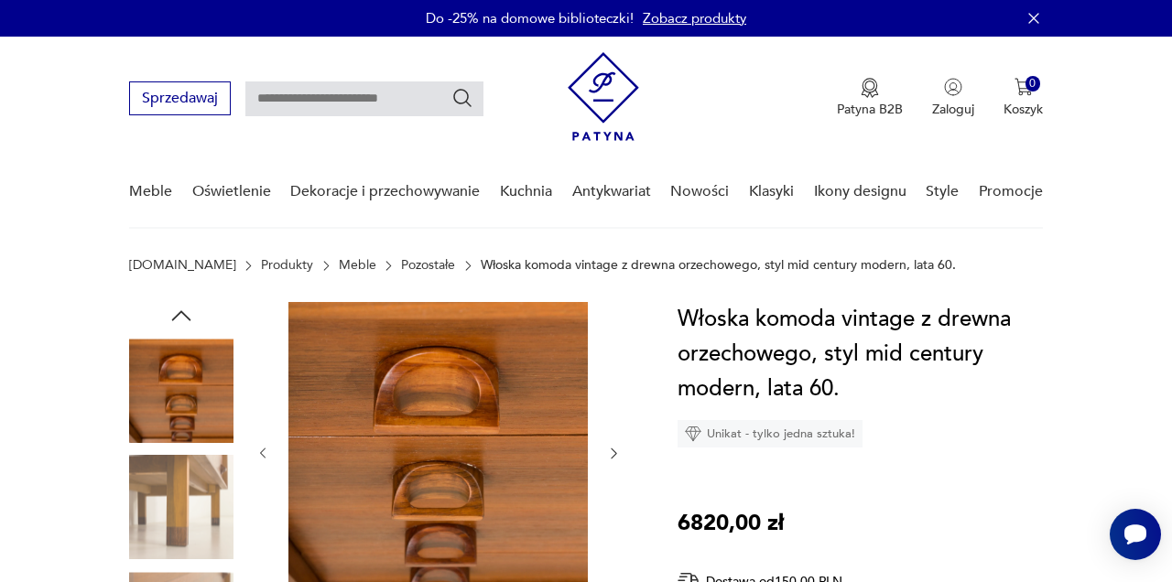
click at [614, 455] on icon "button" at bounding box center [613, 453] width 15 height 15
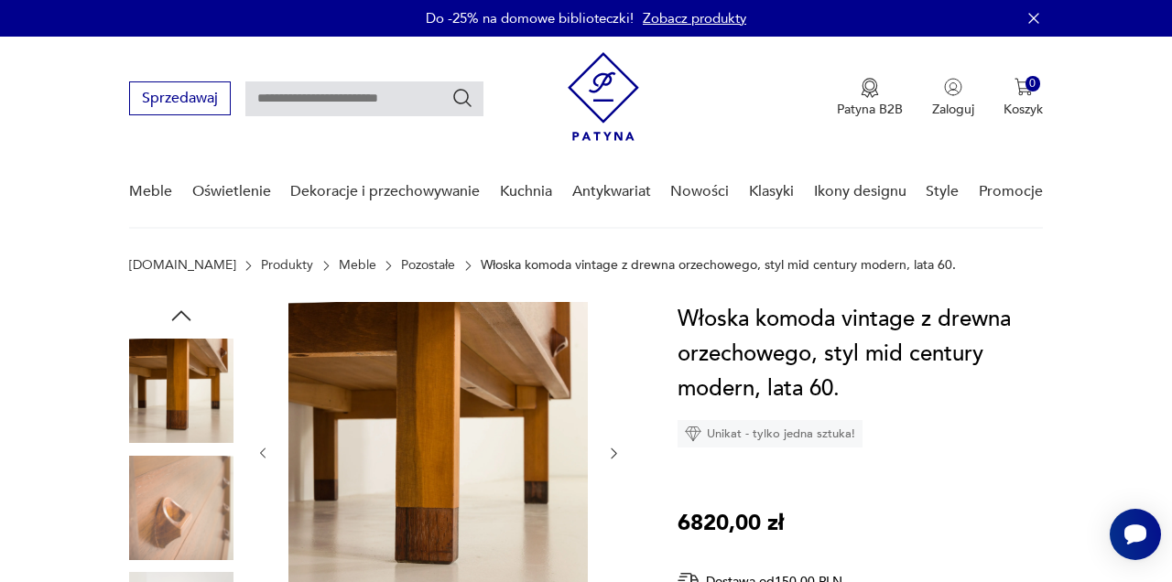
click at [614, 455] on icon "button" at bounding box center [613, 453] width 15 height 15
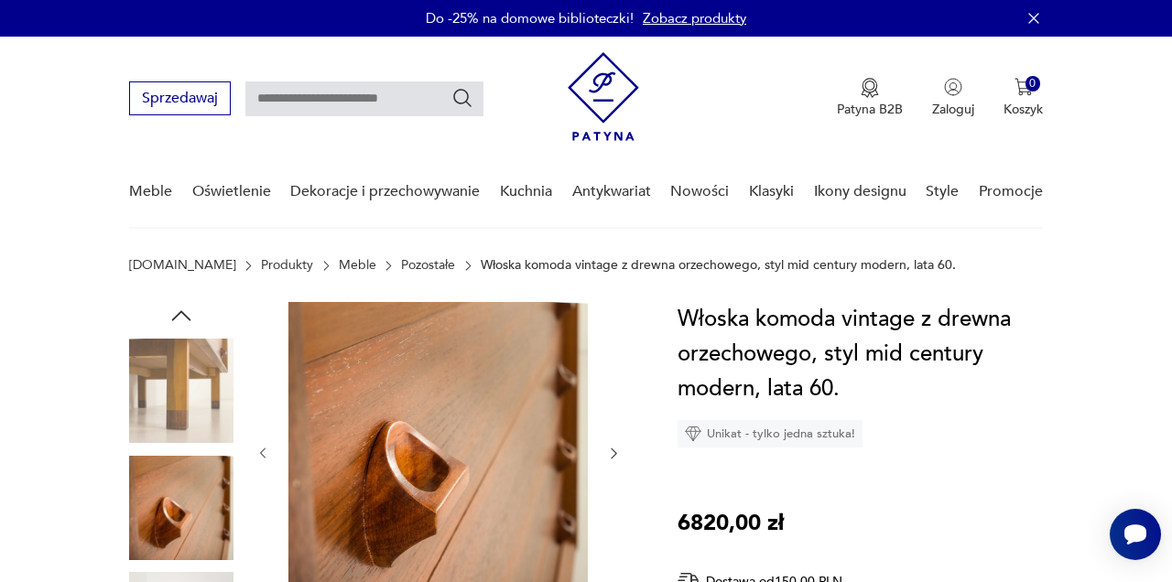
click at [615, 455] on icon "button" at bounding box center [613, 453] width 15 height 15
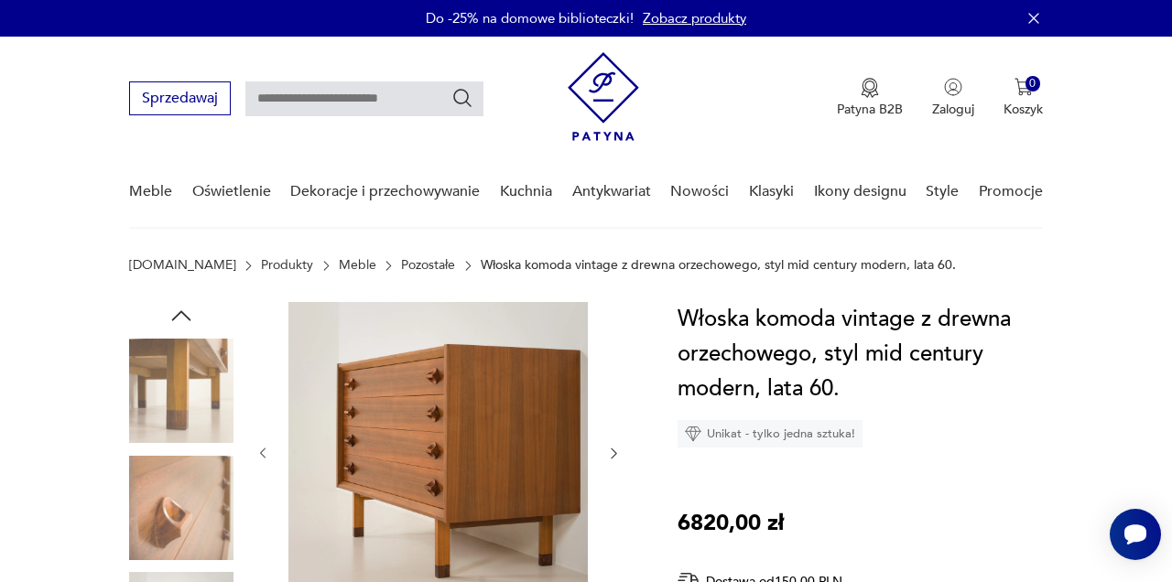
click at [615, 455] on icon "button" at bounding box center [613, 453] width 15 height 15
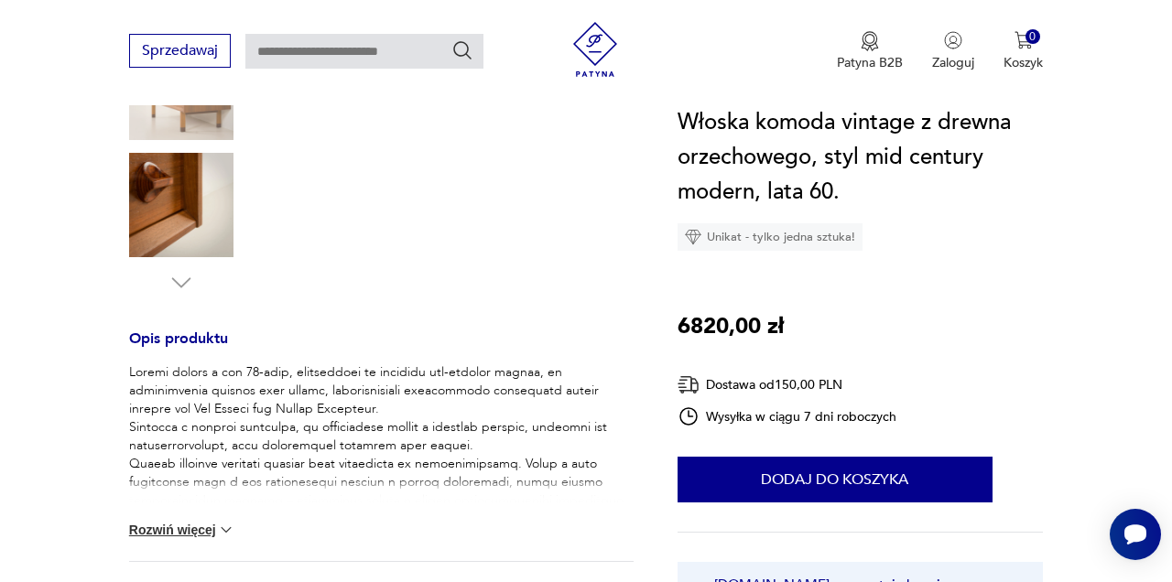
scroll to position [549, 0]
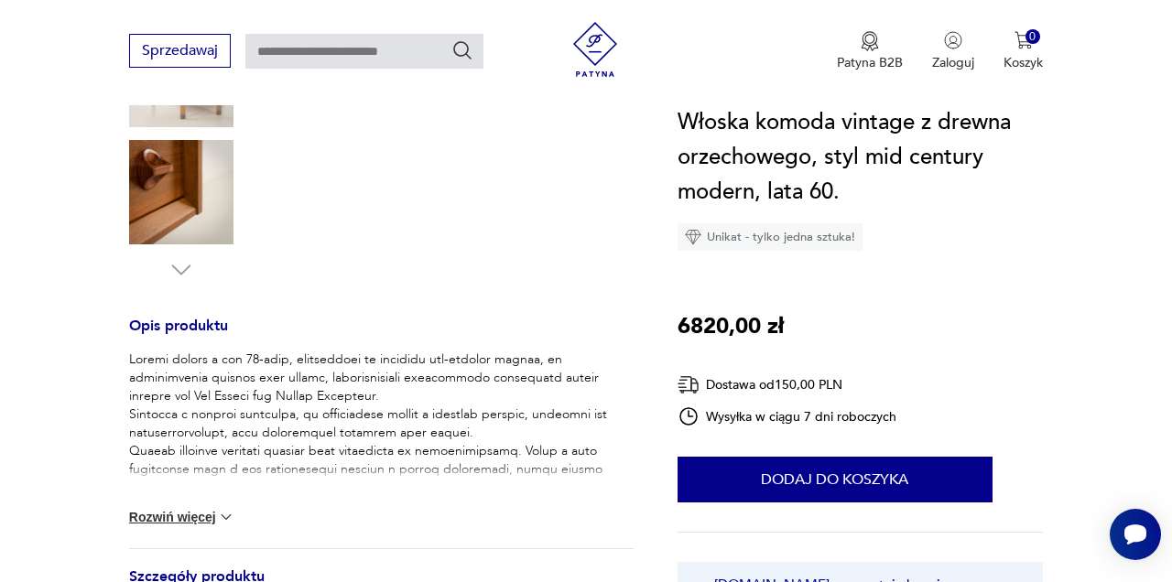
click at [232, 513] on img at bounding box center [226, 517] width 18 height 18
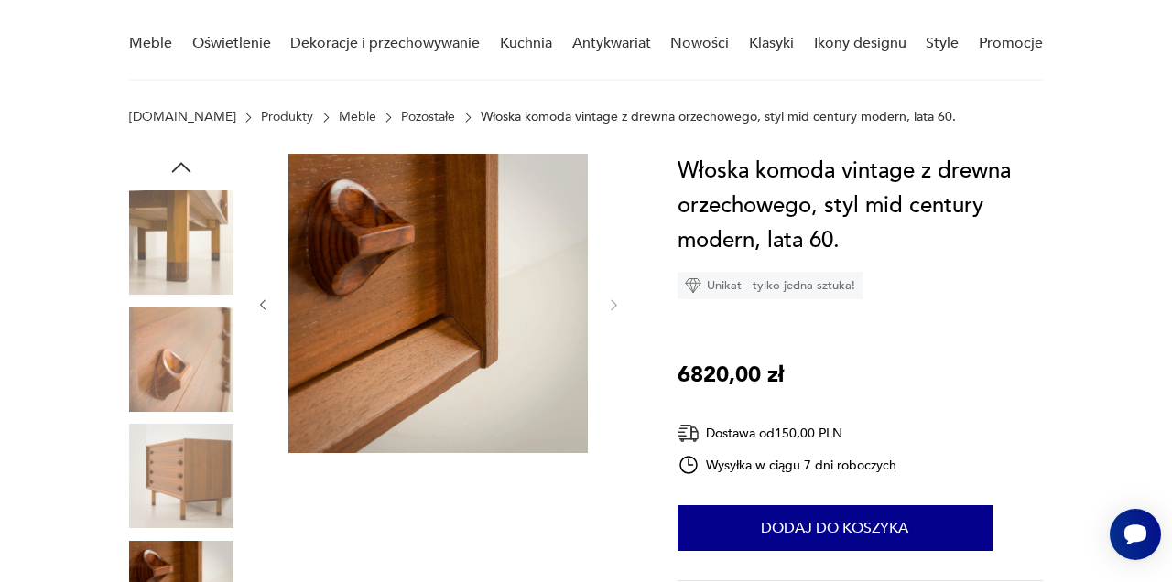
scroll to position [147, 0]
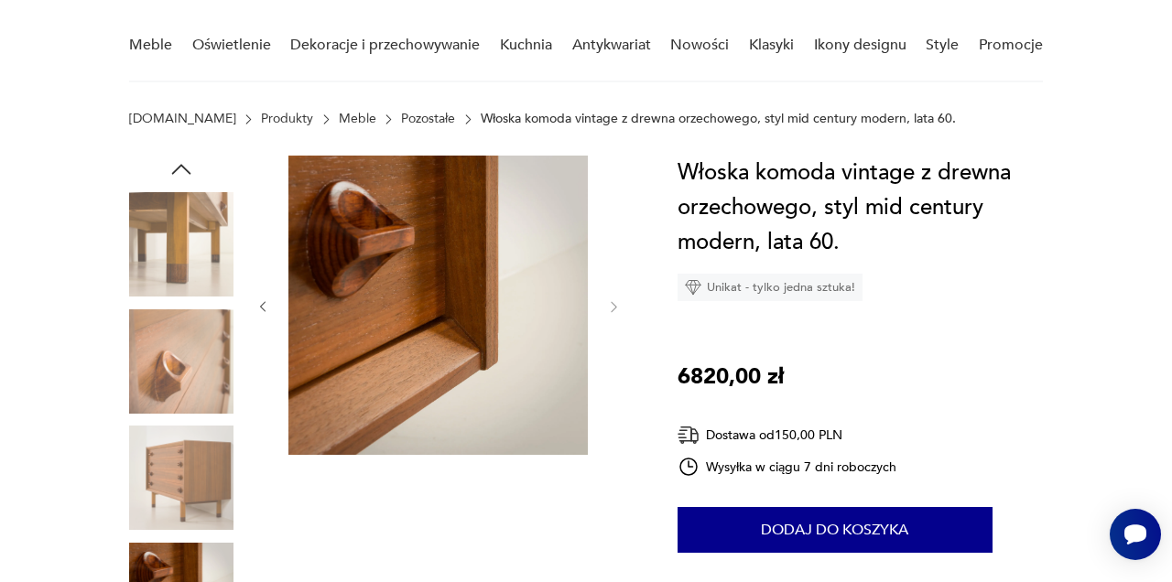
type input "******"
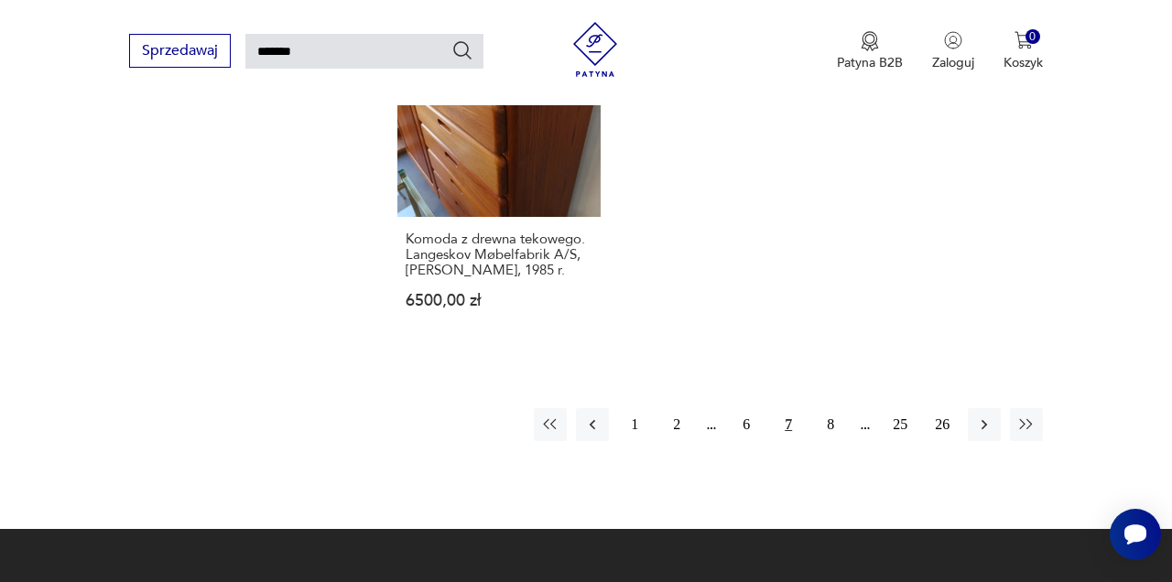
scroll to position [2258, 0]
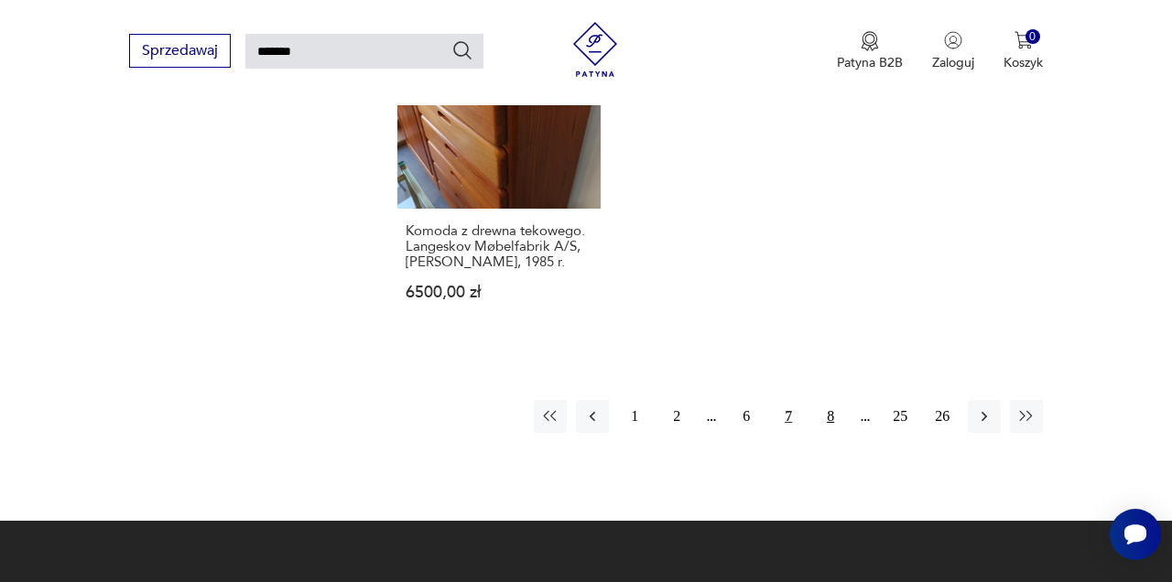
click at [832, 400] on button "8" at bounding box center [830, 416] width 33 height 33
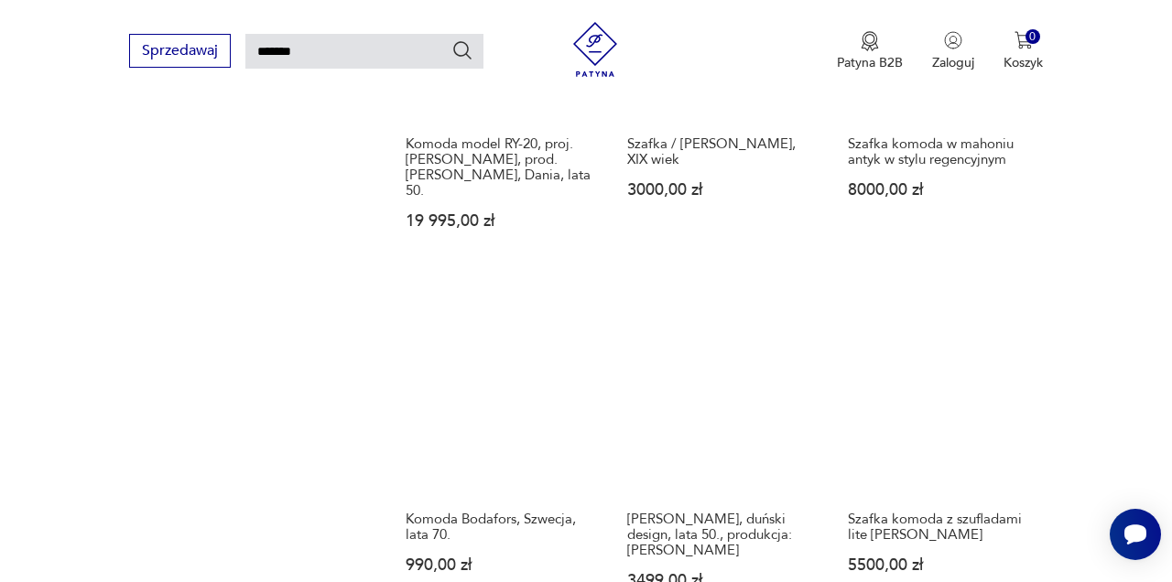
scroll to position [1530, 0]
